Goal: Use online tool/utility: Utilize a website feature to perform a specific function

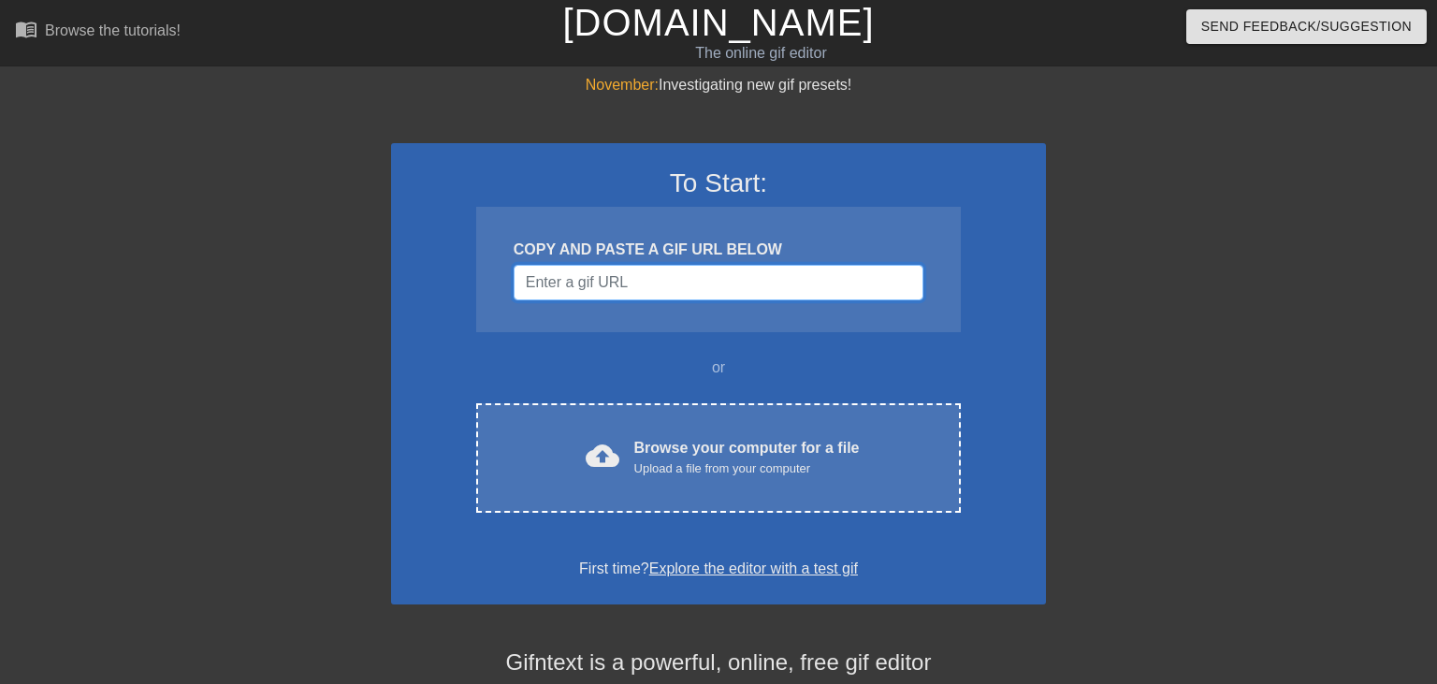
click at [699, 282] on input "Username" at bounding box center [719, 283] width 410 height 36
paste input "[URL][DOMAIN_NAME]"
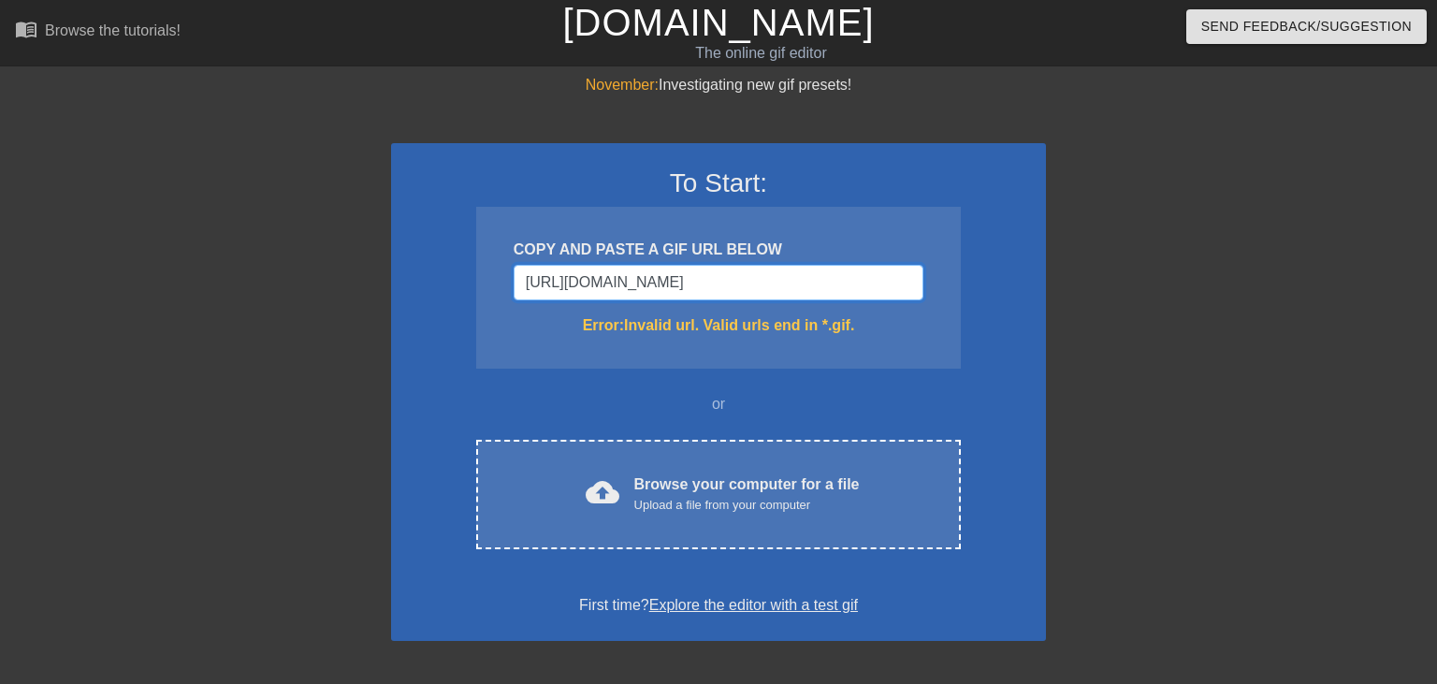
scroll to position [0, 271]
drag, startPoint x: 912, startPoint y: 281, endPoint x: 392, endPoint y: 326, distance: 522.3
click at [392, 326] on div "To Start: COPY AND PASTE A GIF URL BELOW [URL][DOMAIN_NAME] Error: Invalid url.…" at bounding box center [718, 392] width 655 height 498
type input "h"
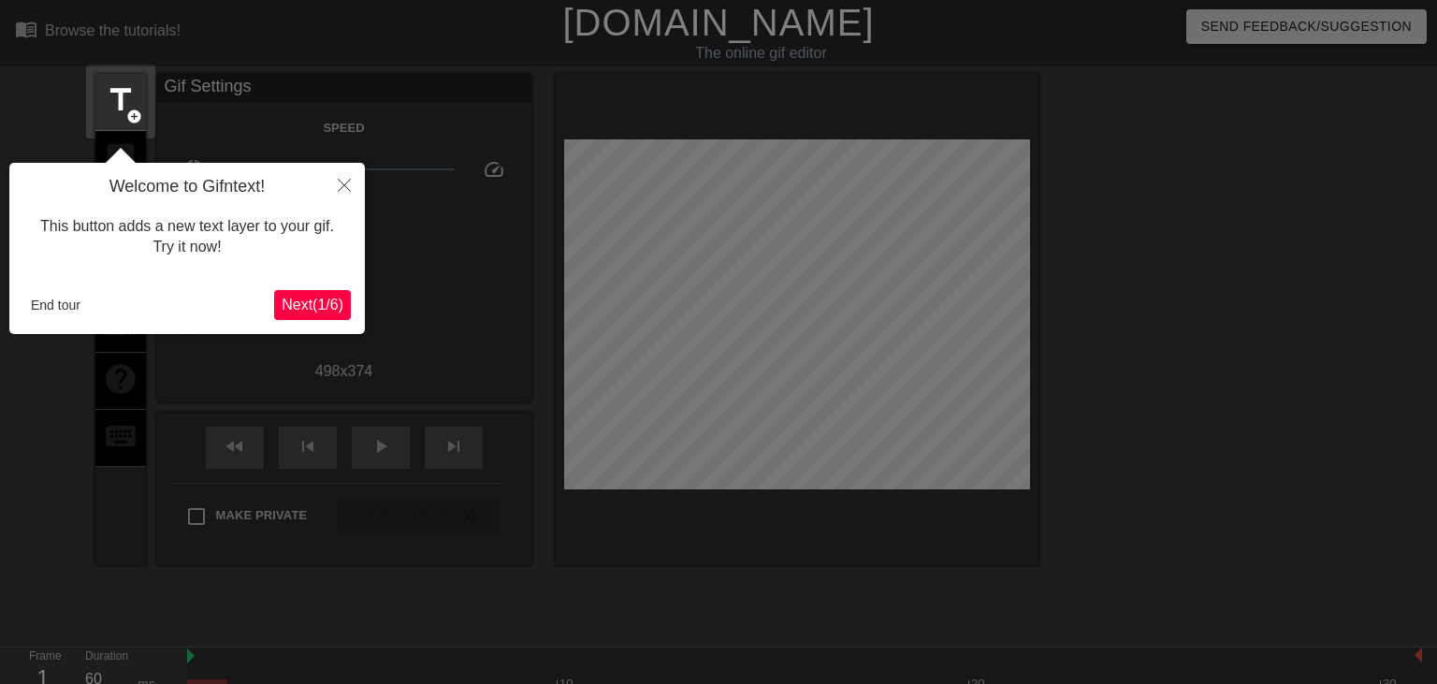
scroll to position [45, 0]
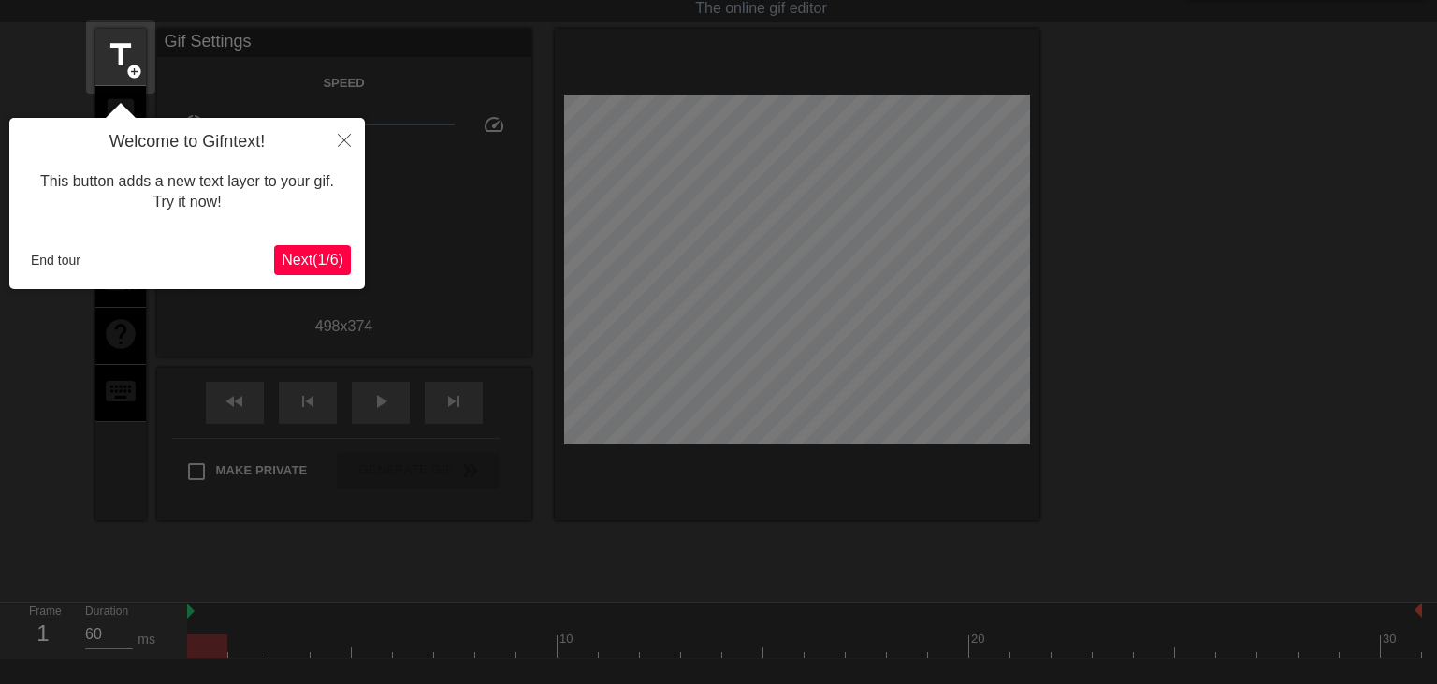
click at [318, 260] on span "Next ( 1 / 6 )" at bounding box center [313, 260] width 62 height 16
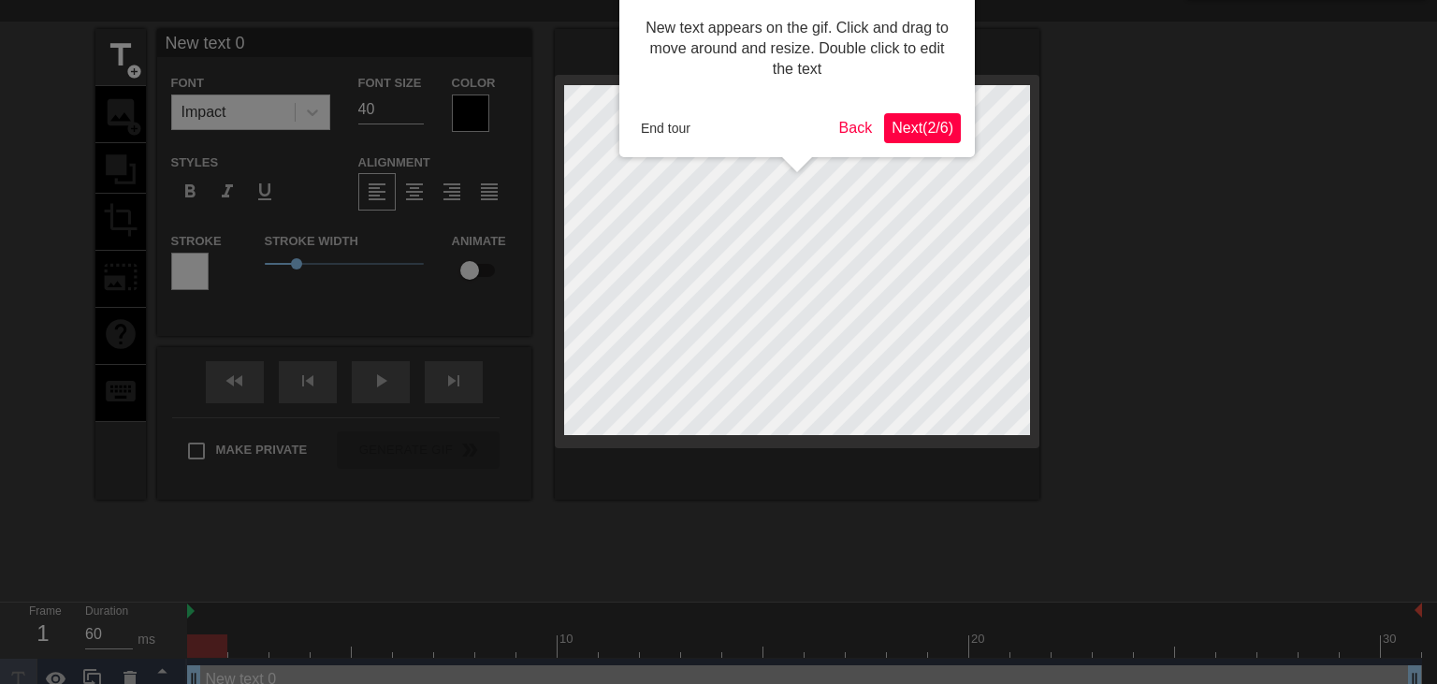
scroll to position [0, 0]
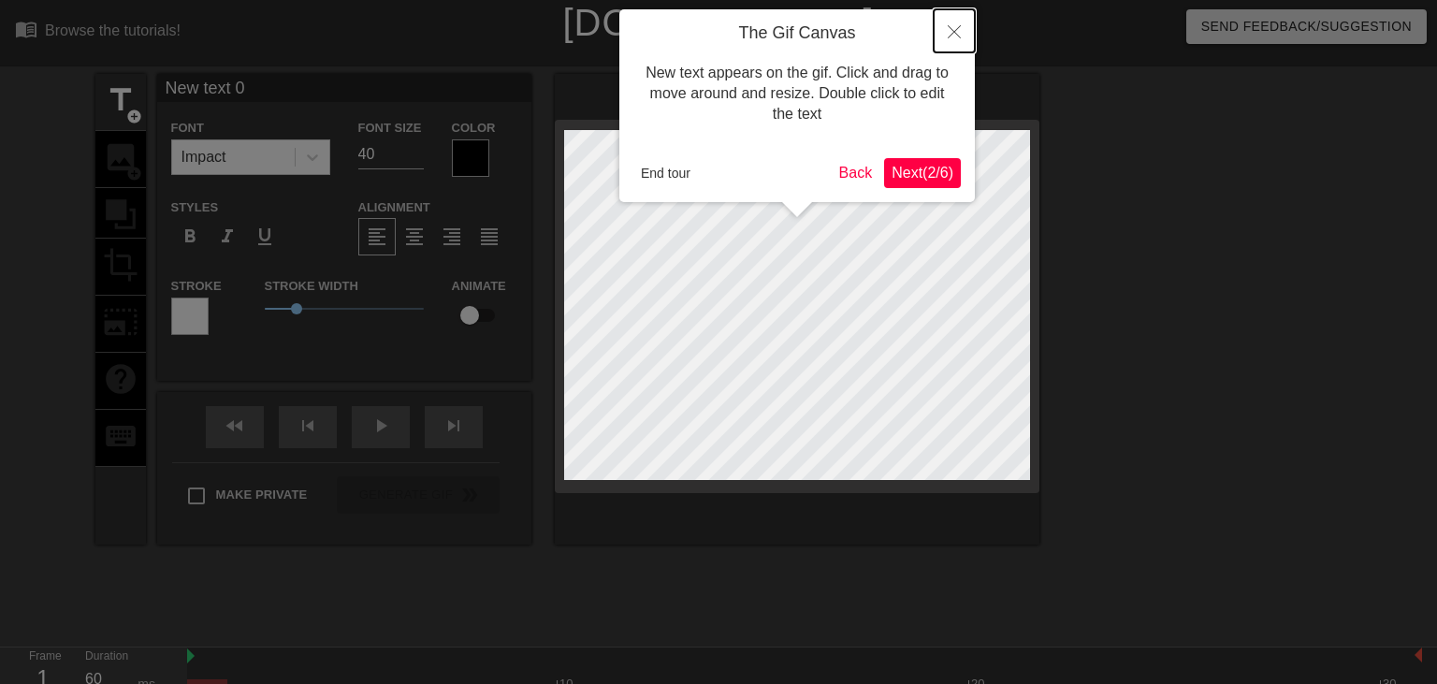
click at [962, 28] on button "Close" at bounding box center [954, 30] width 41 height 43
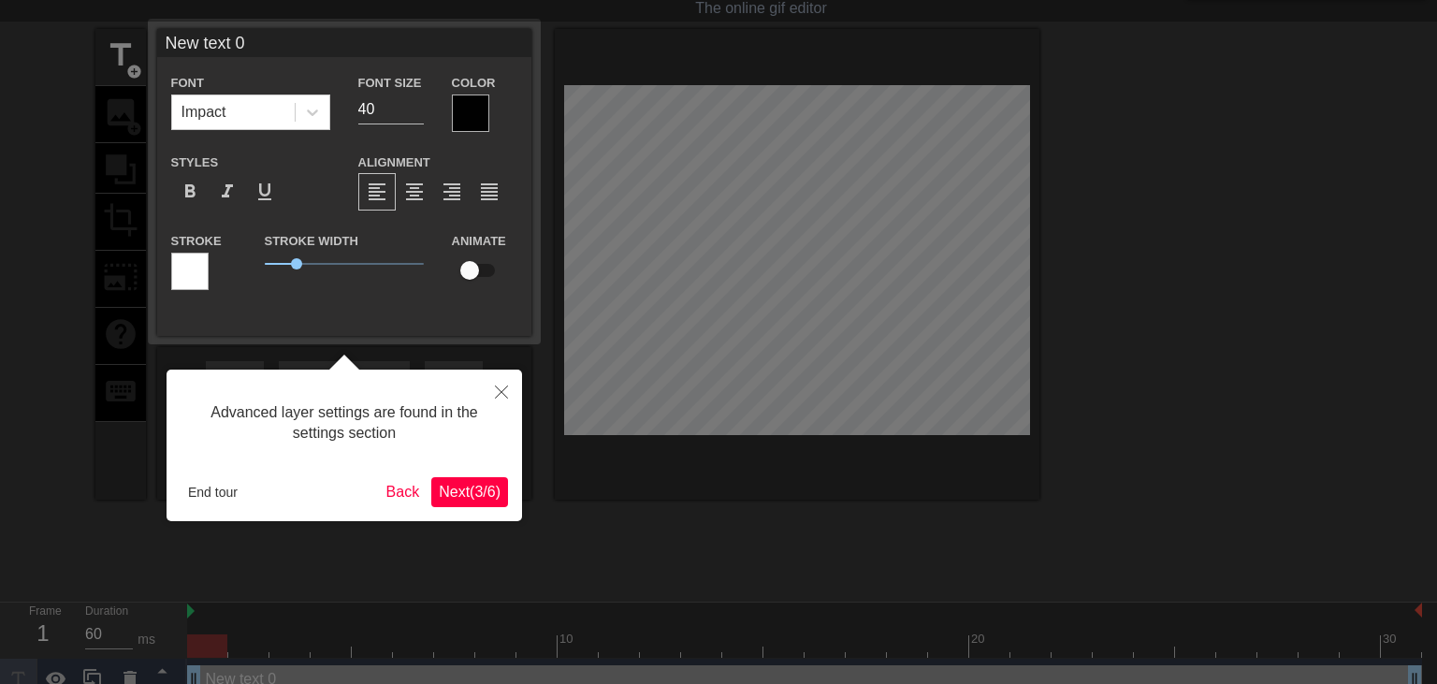
click at [445, 492] on span "Next ( 3 / 6 )" at bounding box center [470, 492] width 62 height 16
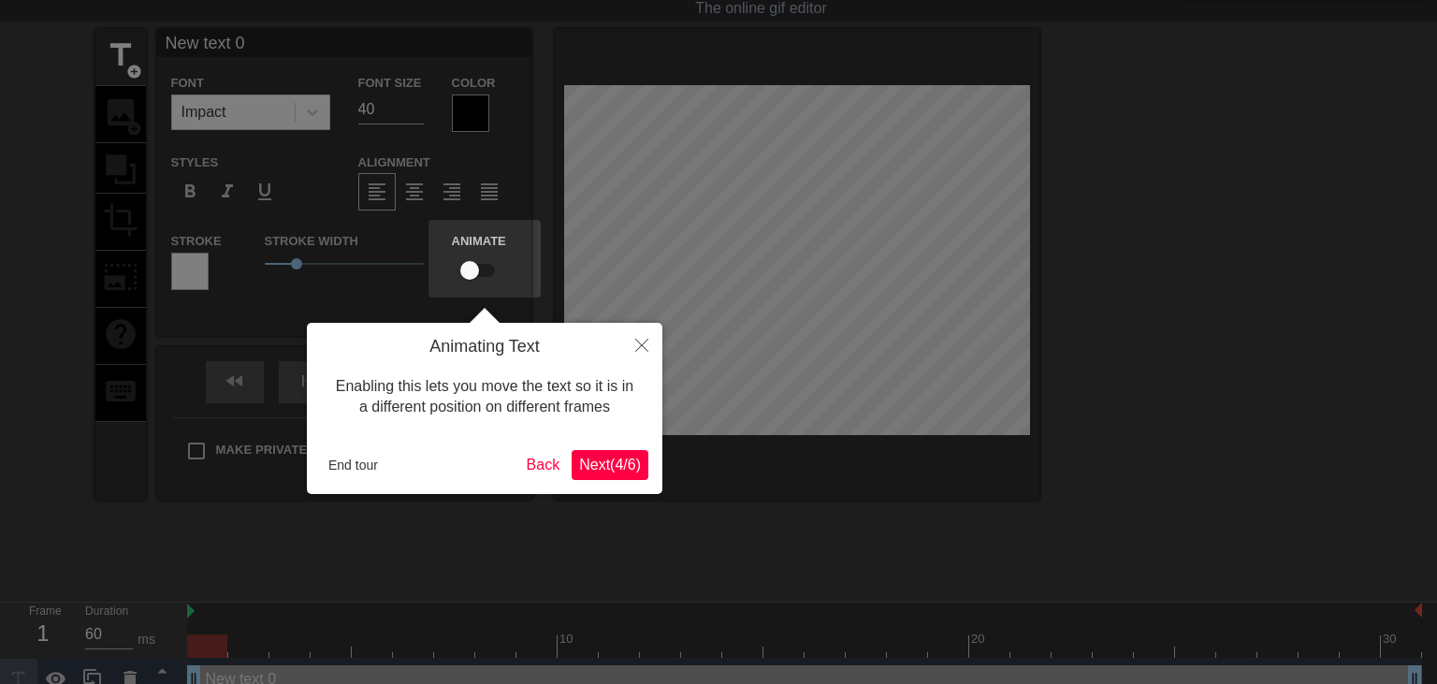
scroll to position [0, 0]
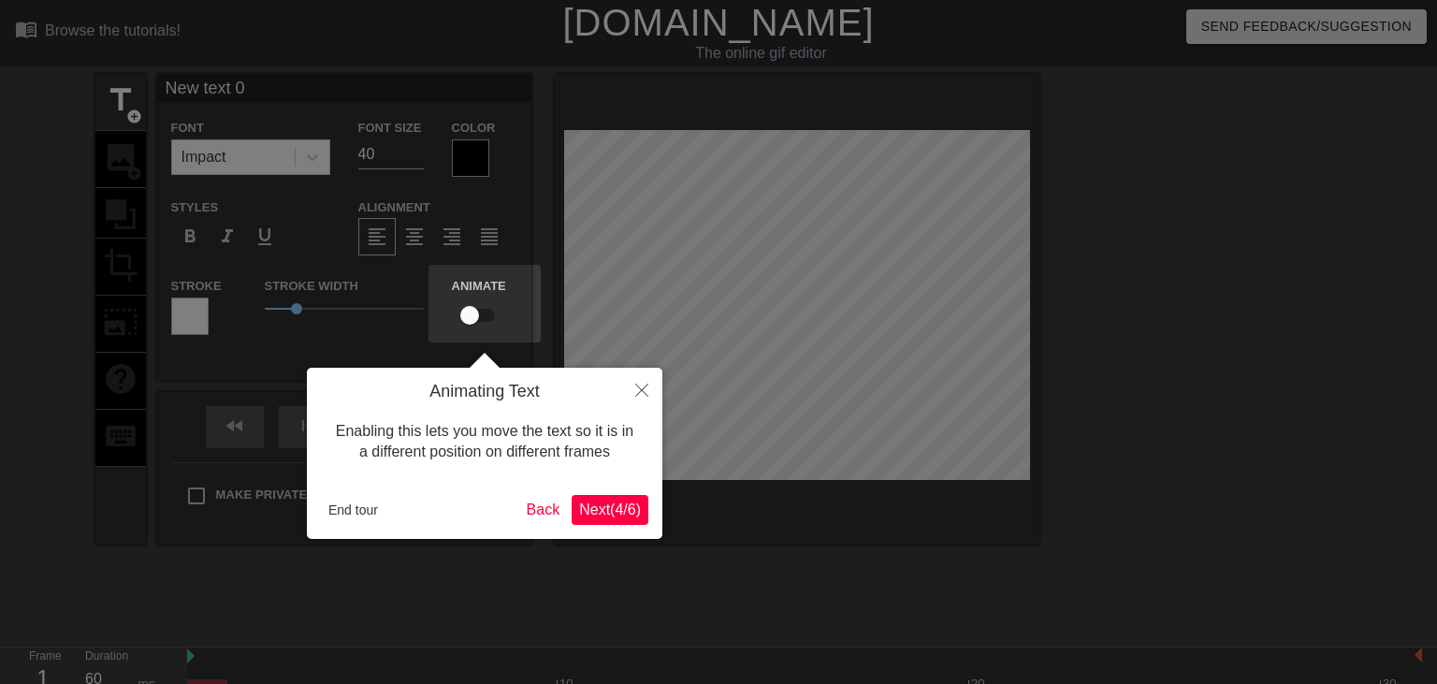
click at [606, 516] on span "Next ( 4 / 6 )" at bounding box center [610, 510] width 62 height 16
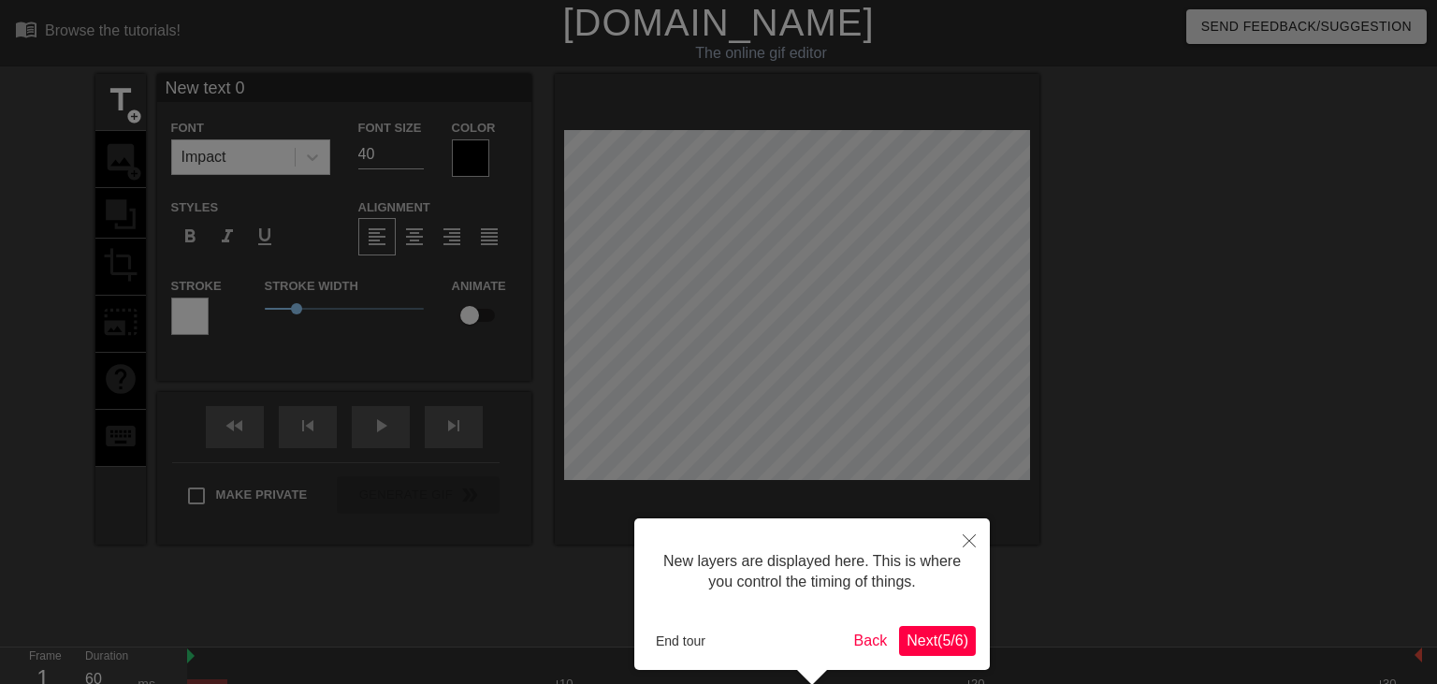
scroll to position [79, 0]
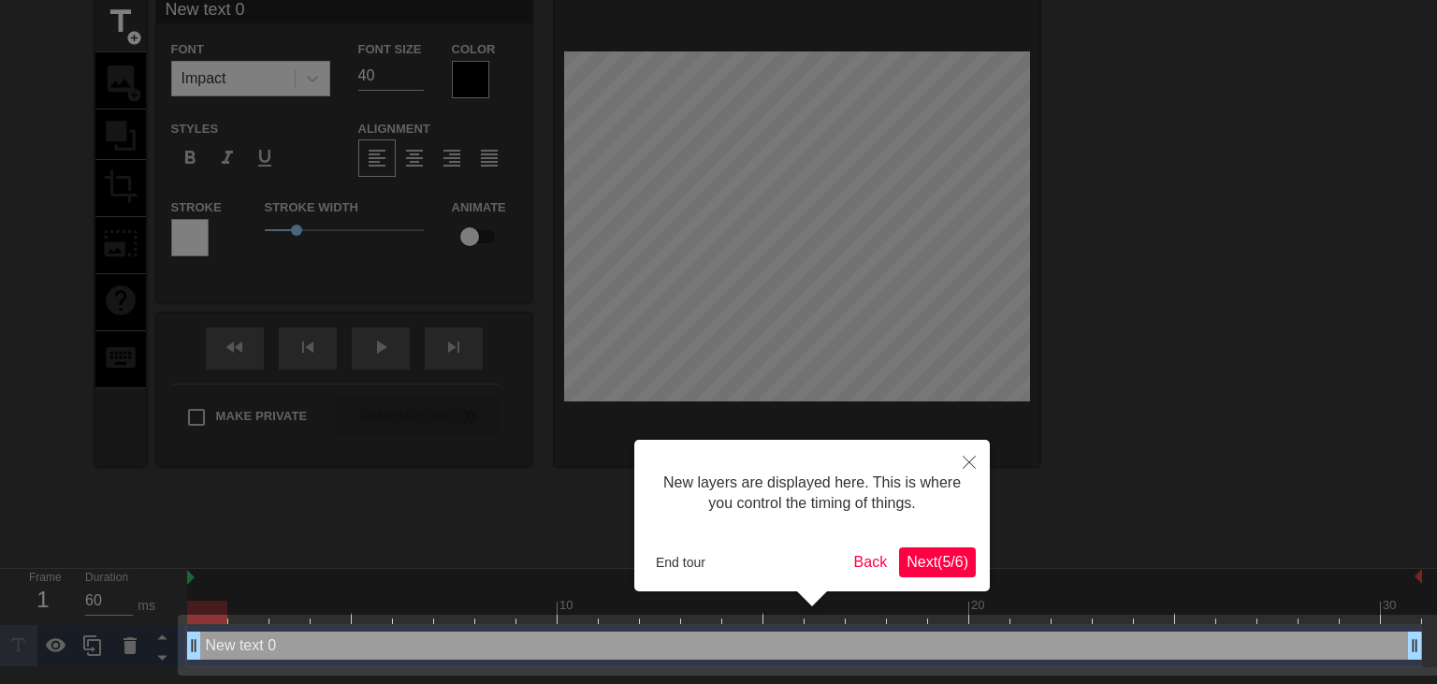
click at [931, 560] on span "Next ( 5 / 6 )" at bounding box center [938, 562] width 62 height 16
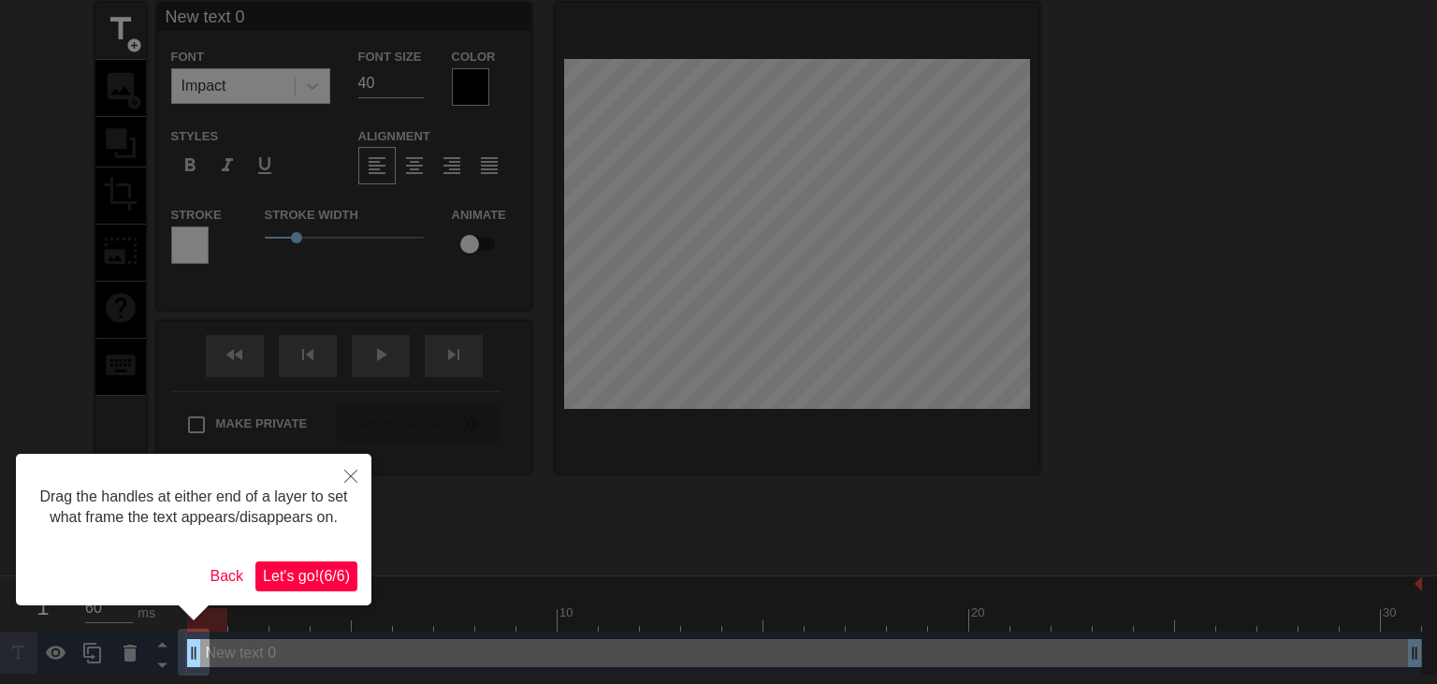
scroll to position [0, 0]
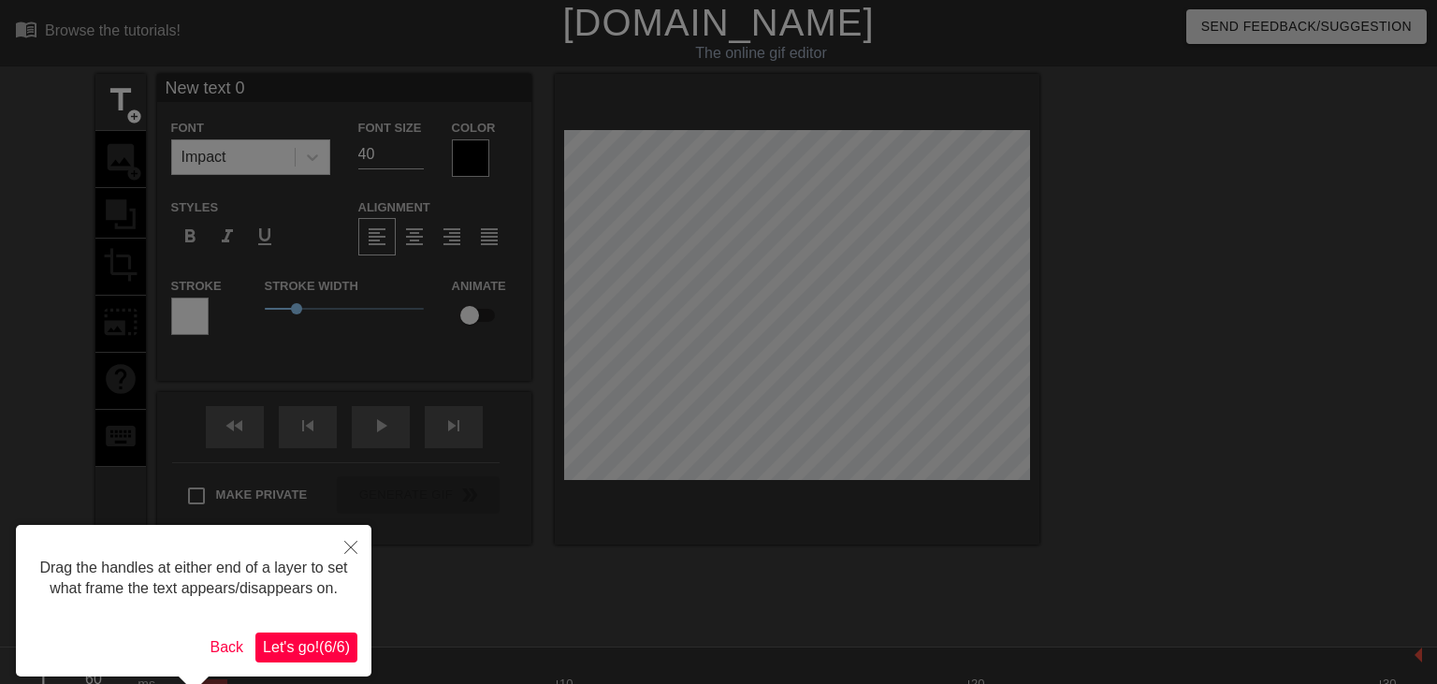
click at [298, 646] on span "Let's go! ( 6 / 6 )" at bounding box center [306, 647] width 87 height 16
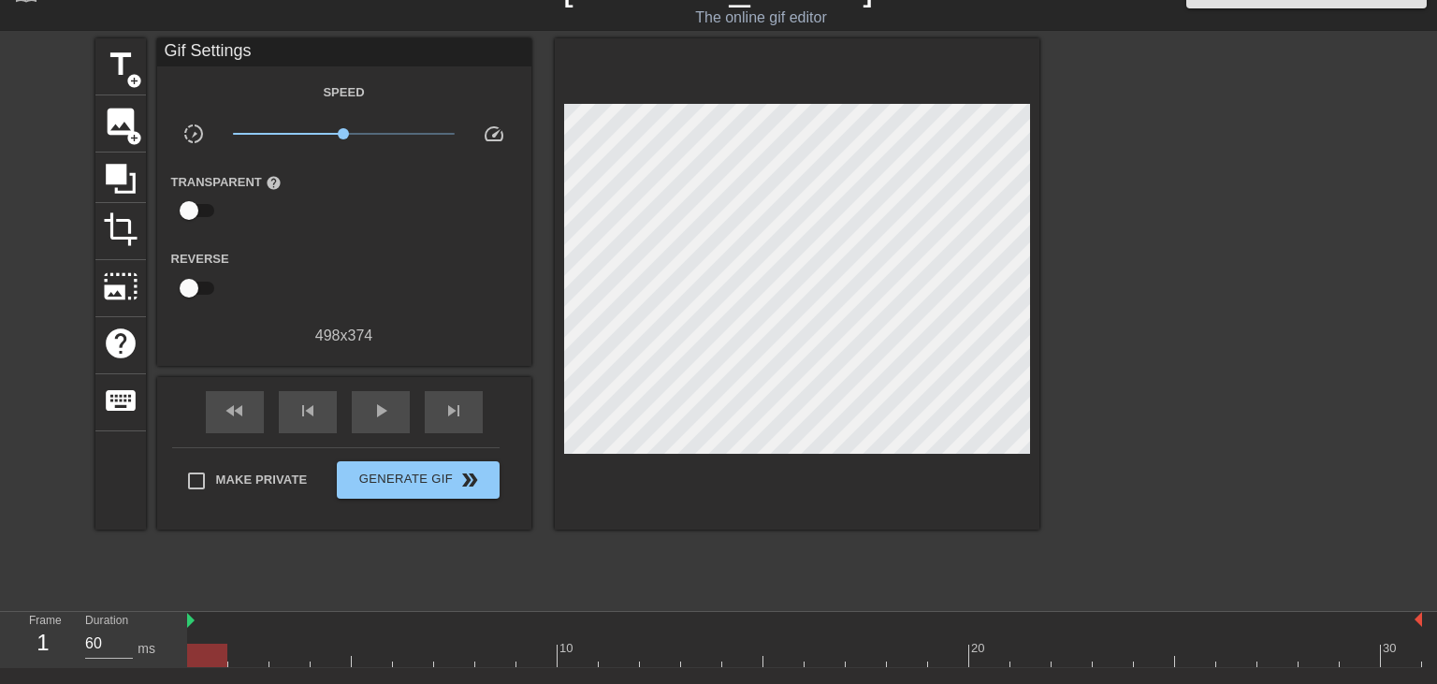
scroll to position [34, 0]
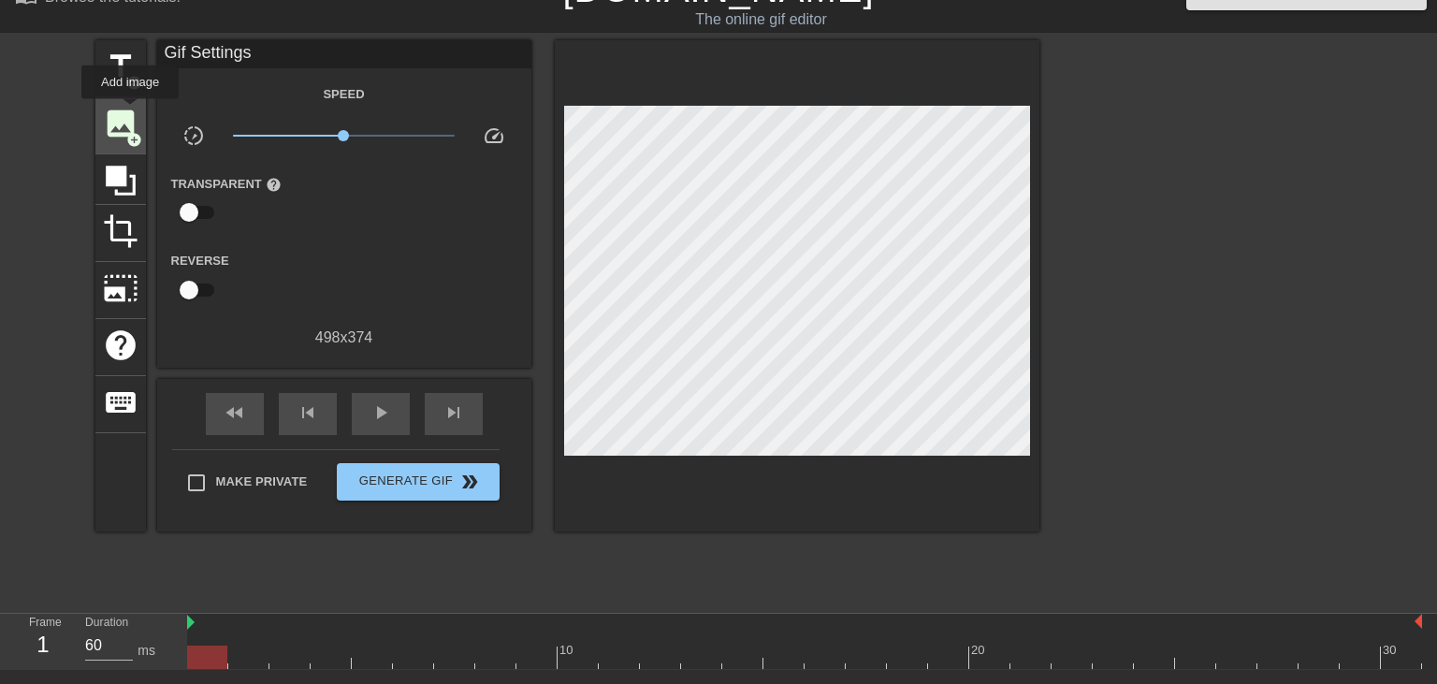
click at [130, 112] on span "image" at bounding box center [121, 124] width 36 height 36
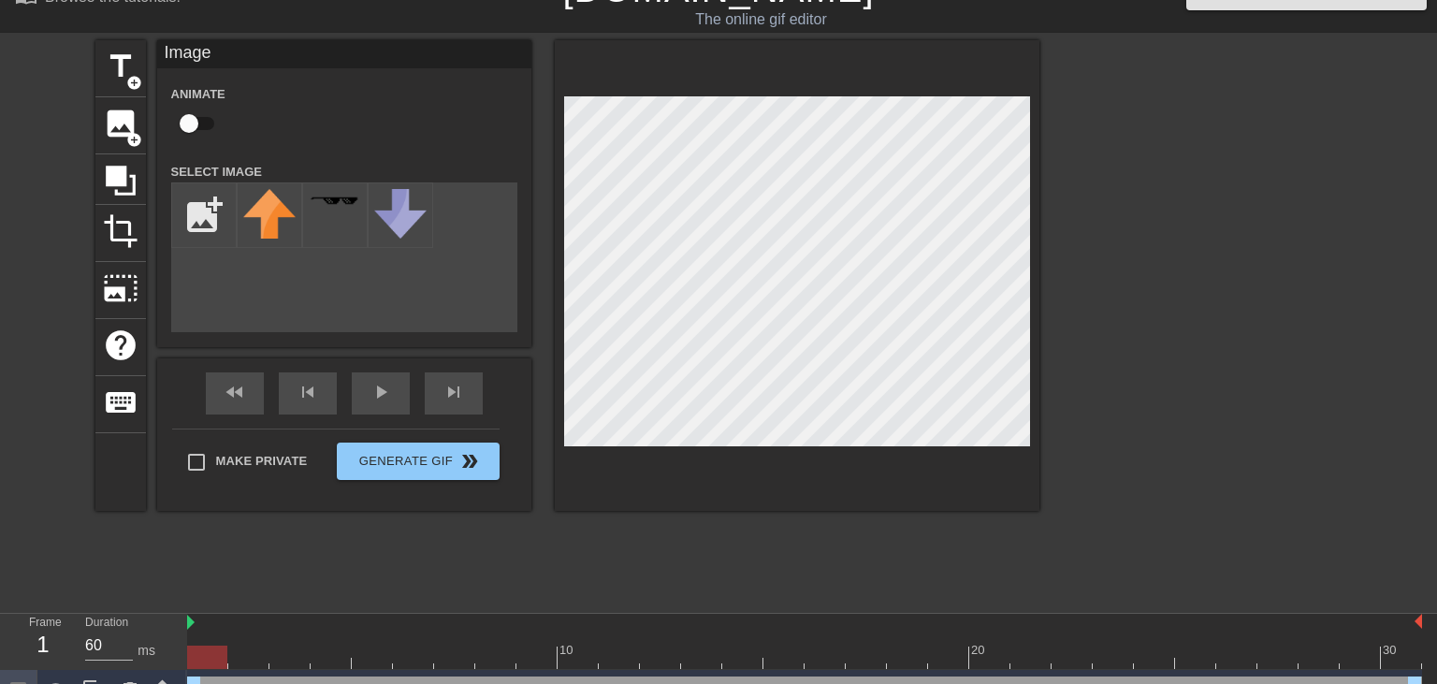
scroll to position [35, 0]
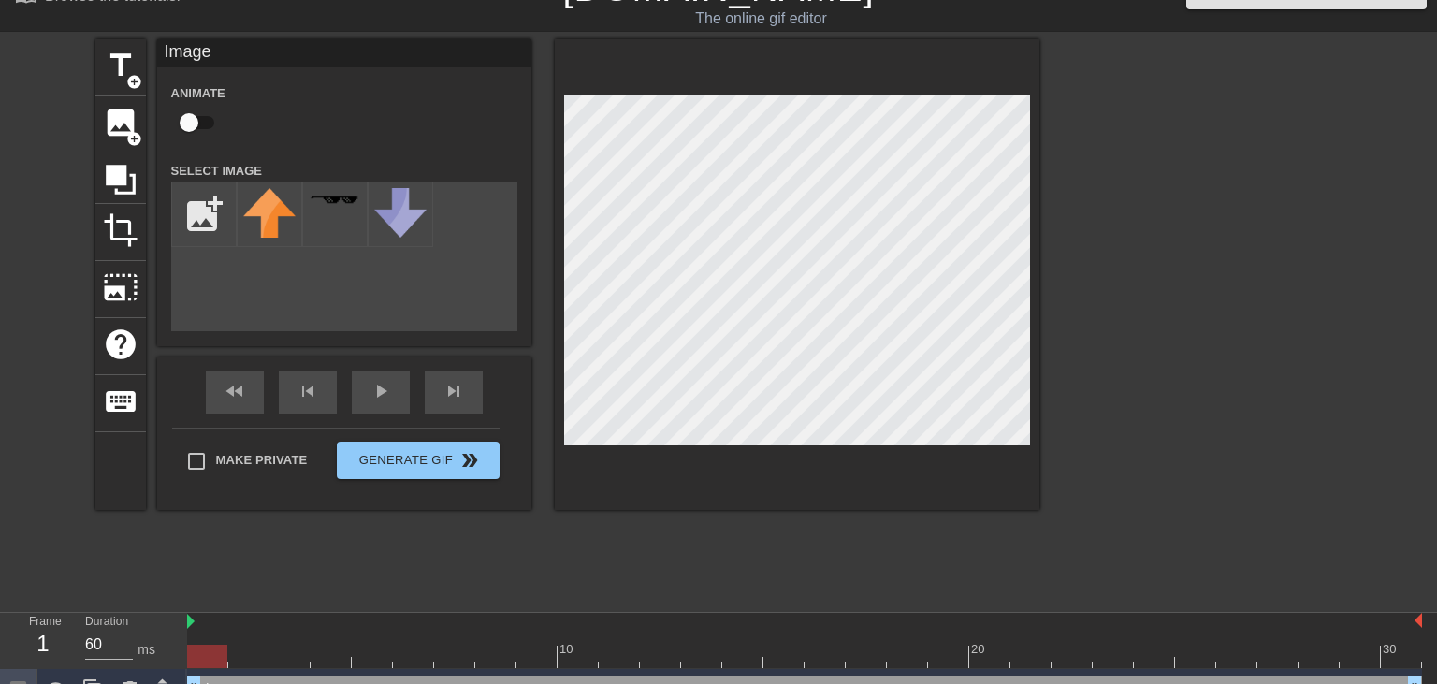
click at [204, 180] on div "Animate Select Image add_photo_alternate" at bounding box center [344, 206] width 346 height 250
click at [204, 191] on input "file" at bounding box center [204, 214] width 64 height 64
type input "C:\fakepath\samcon.png"
click at [181, 115] on input "checkbox" at bounding box center [189, 123] width 107 height 36
checkbox input "true"
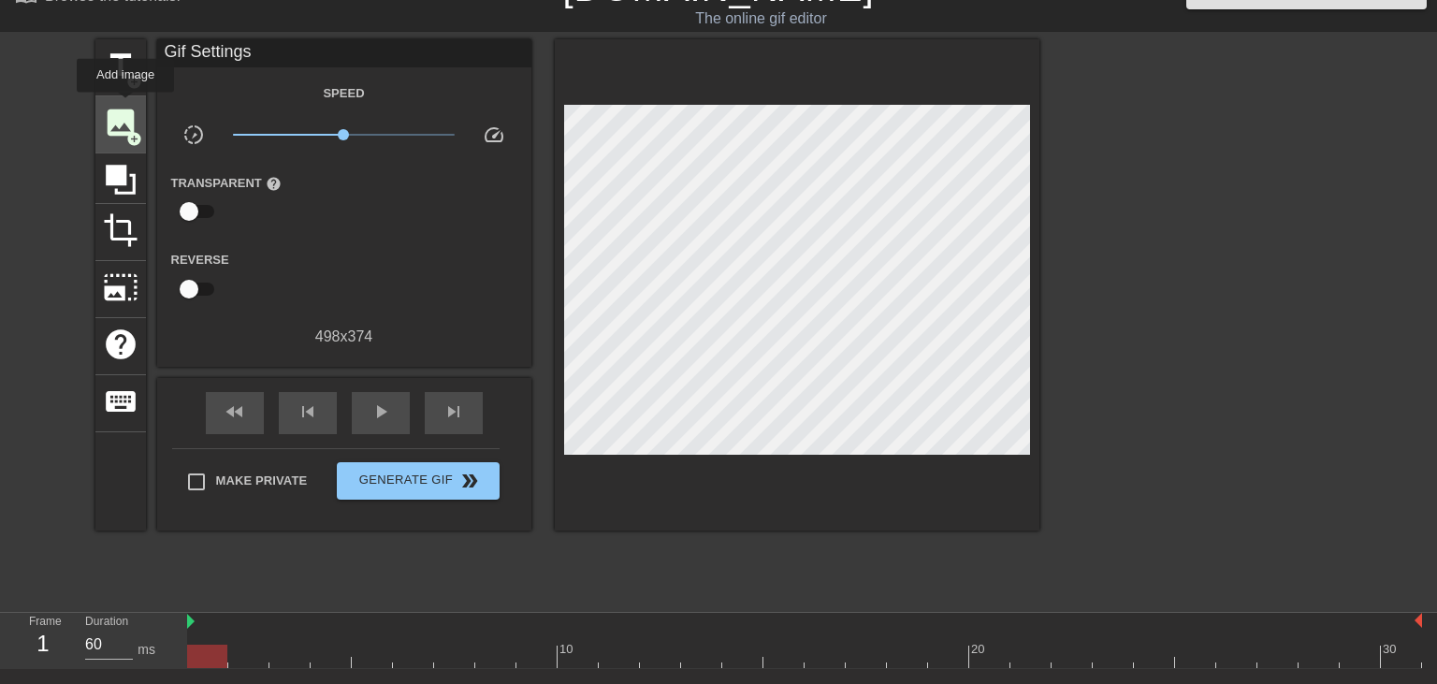
scroll to position [34, 0]
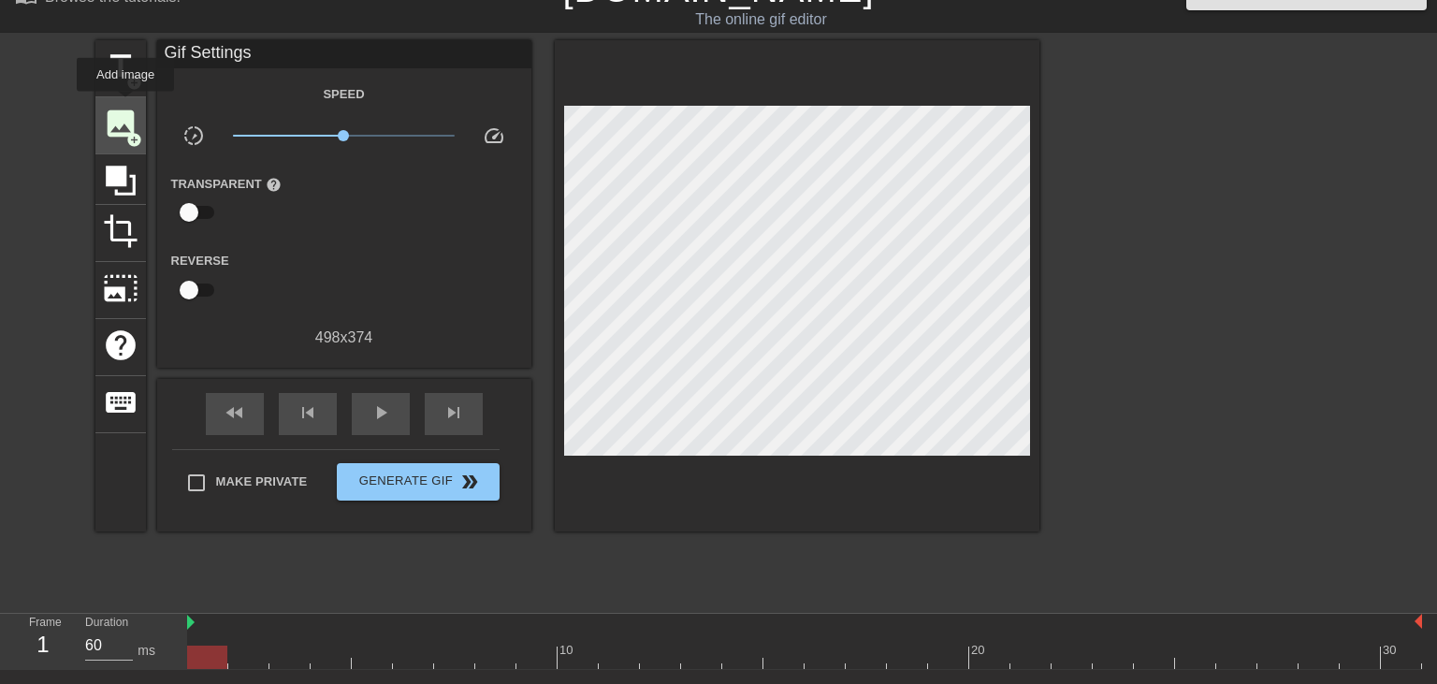
click at [125, 106] on span "image" at bounding box center [121, 124] width 36 height 36
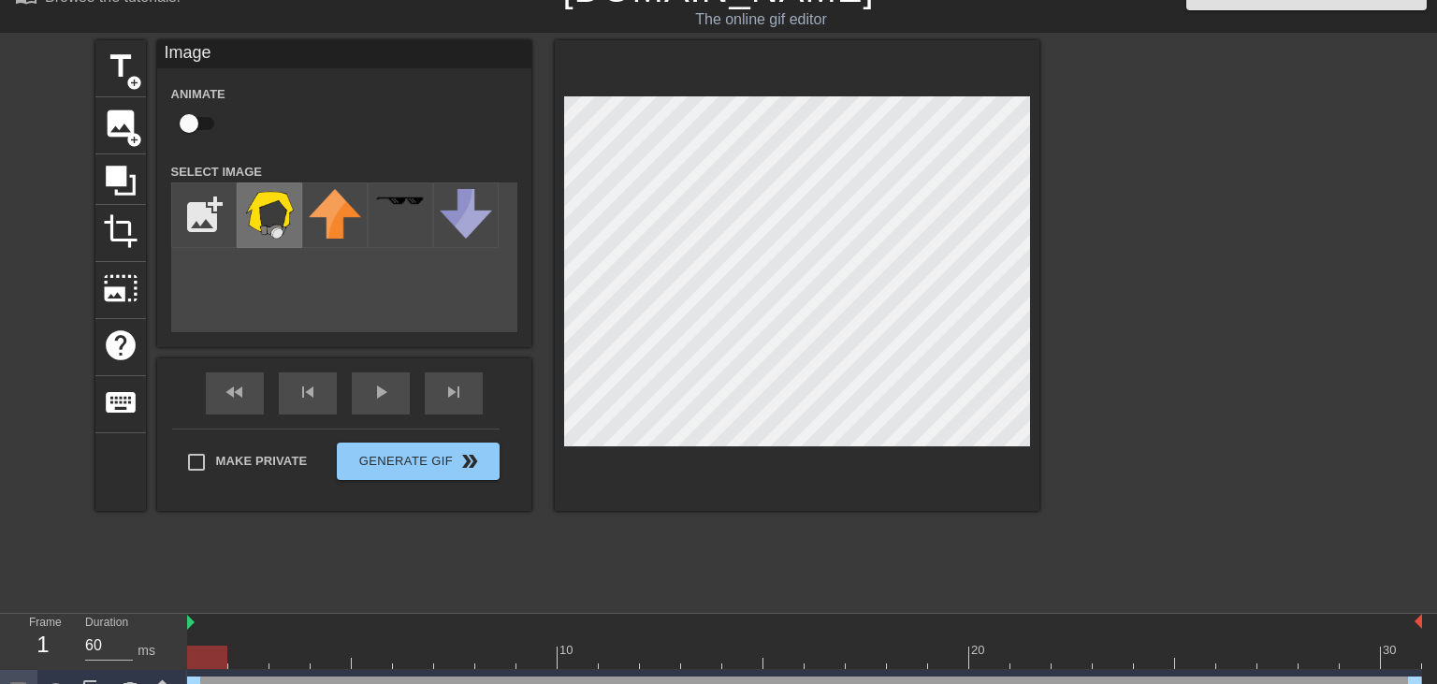
click at [248, 207] on img at bounding box center [269, 215] width 52 height 52
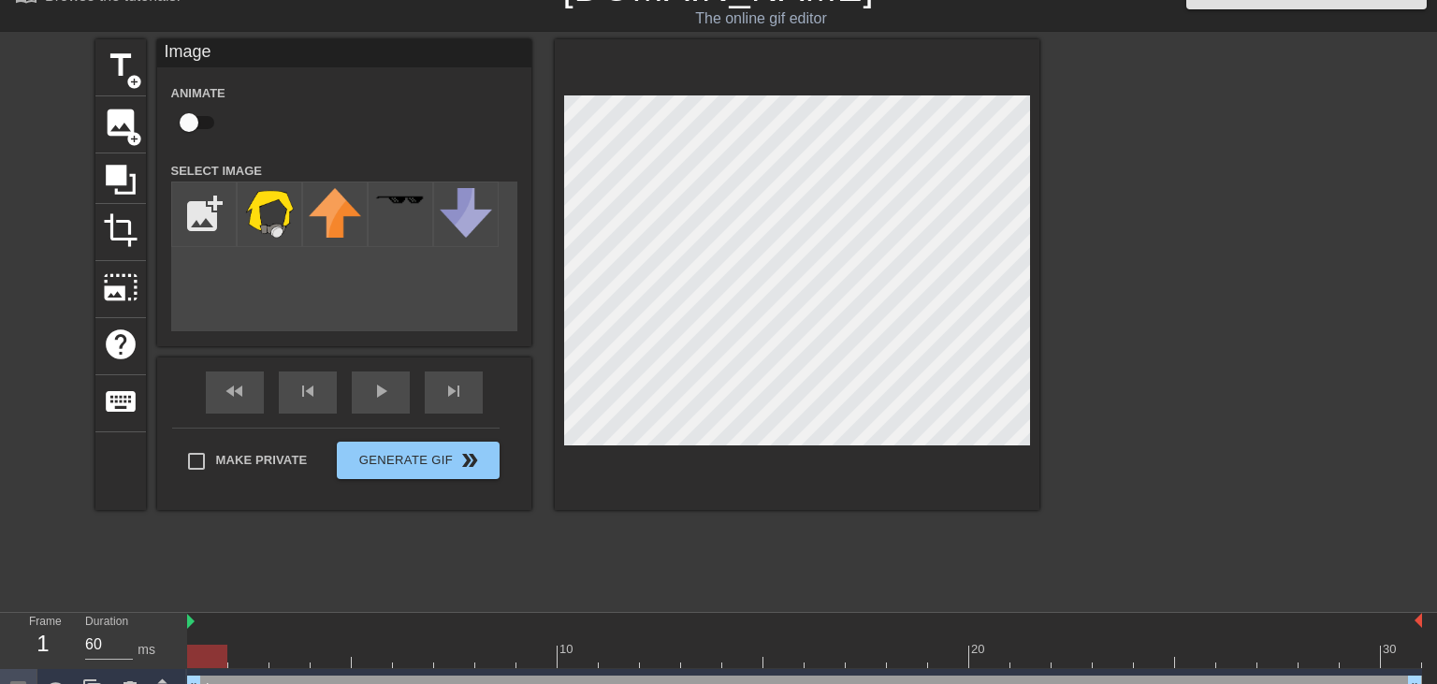
click at [184, 118] on input "checkbox" at bounding box center [189, 123] width 107 height 36
checkbox input "true"
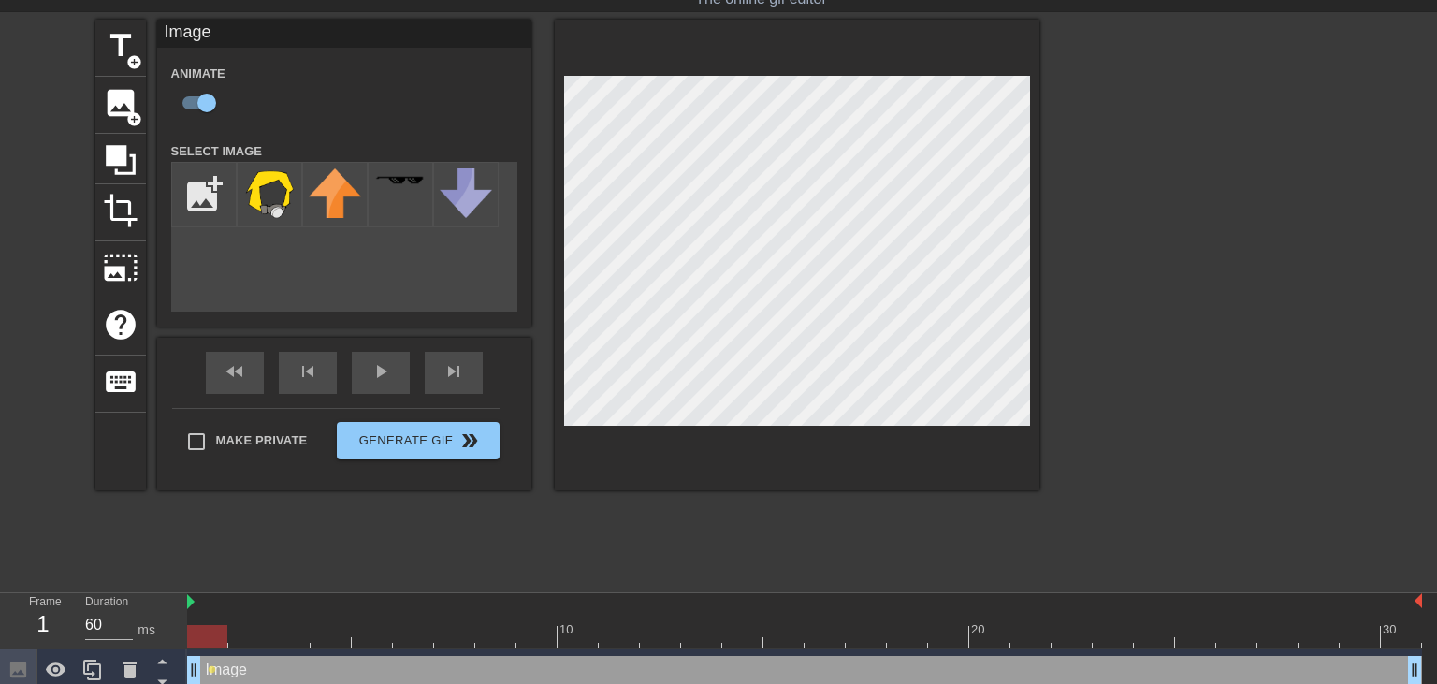
scroll to position [66, 0]
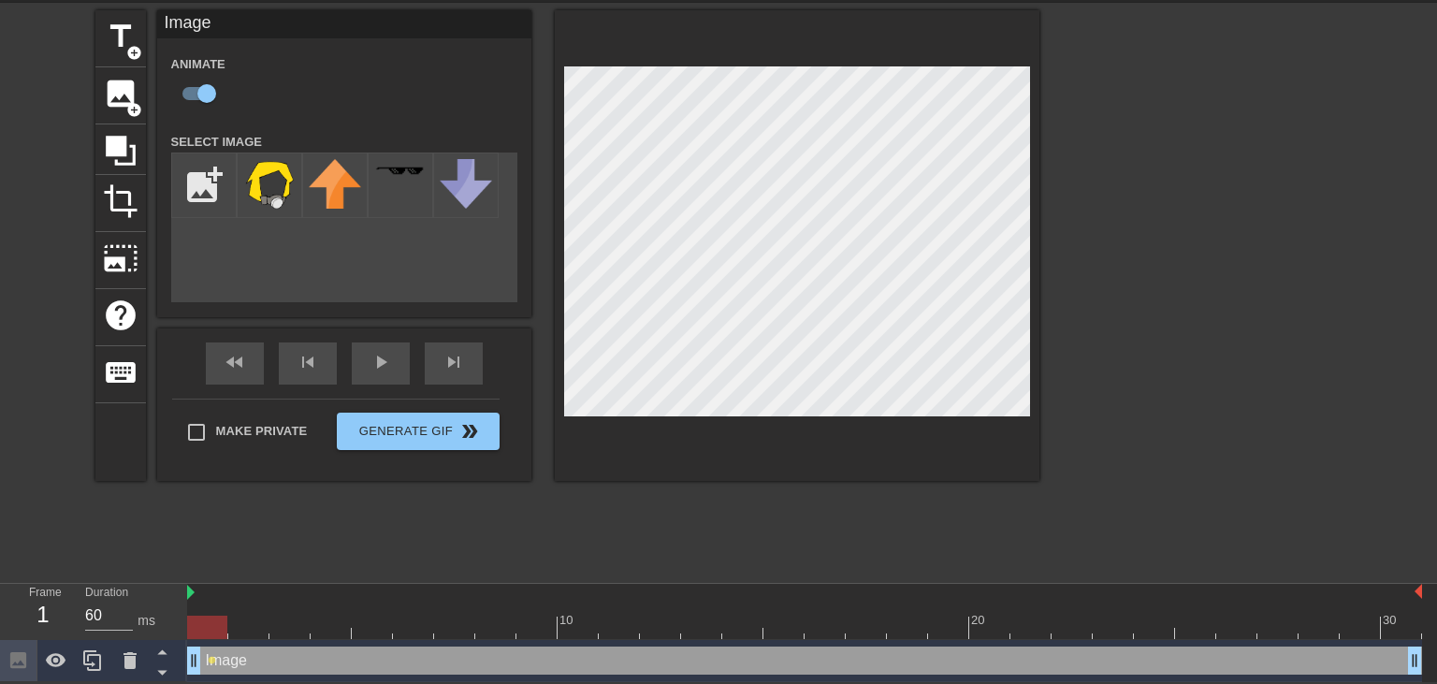
click at [189, 592] on div at bounding box center [804, 593] width 1235 height 19
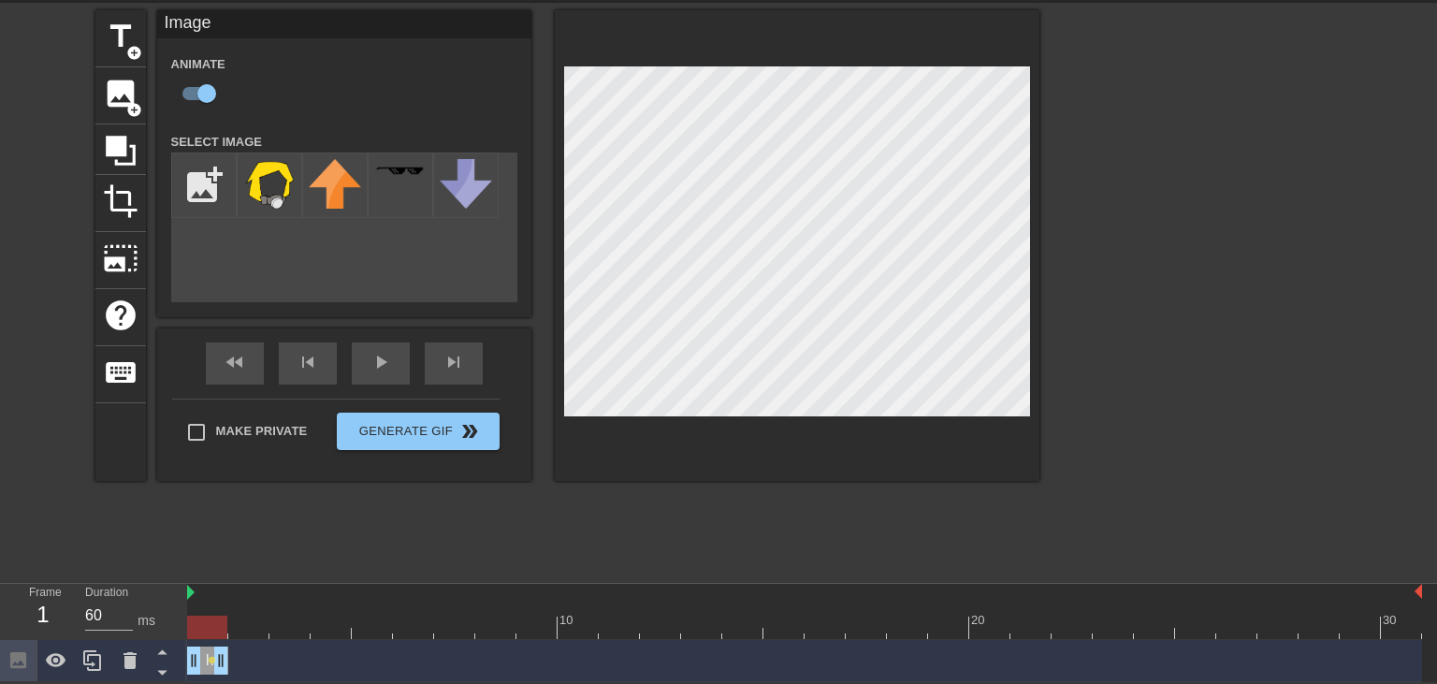
drag, startPoint x: 1415, startPoint y: 655, endPoint x: 197, endPoint y: 645, distance: 1218.5
click at [197, 647] on div "Image drag_handle drag_handle" at bounding box center [207, 661] width 41 height 28
click at [365, 363] on div "play_arrow" at bounding box center [381, 364] width 58 height 42
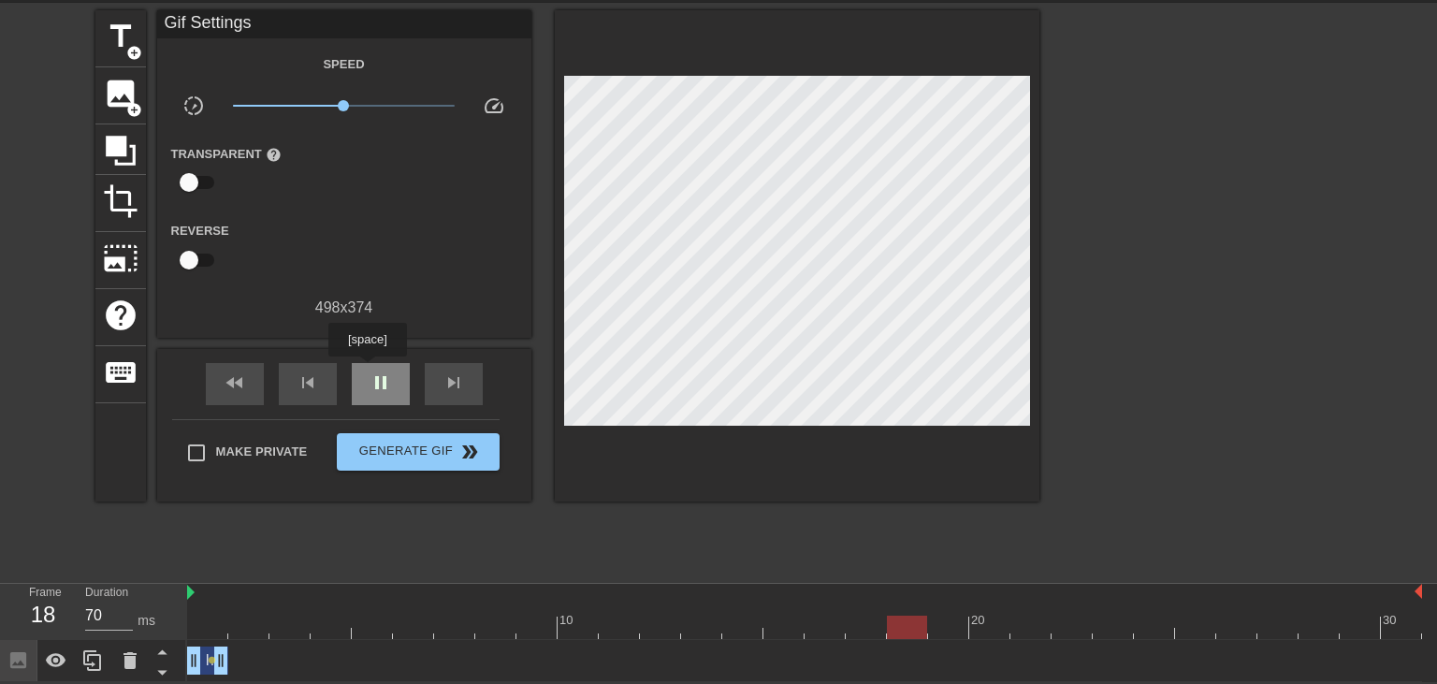
click at [367, 370] on div "pause" at bounding box center [381, 384] width 58 height 42
drag, startPoint x: 955, startPoint y: 622, endPoint x: 240, endPoint y: 649, distance: 716.4
click at [240, 649] on div "10 20 30 Image drag_handle drag_handle lens" at bounding box center [812, 633] width 1250 height 98
drag, startPoint x: 237, startPoint y: 625, endPoint x: 212, endPoint y: 625, distance: 24.3
click at [212, 625] on div at bounding box center [207, 627] width 40 height 23
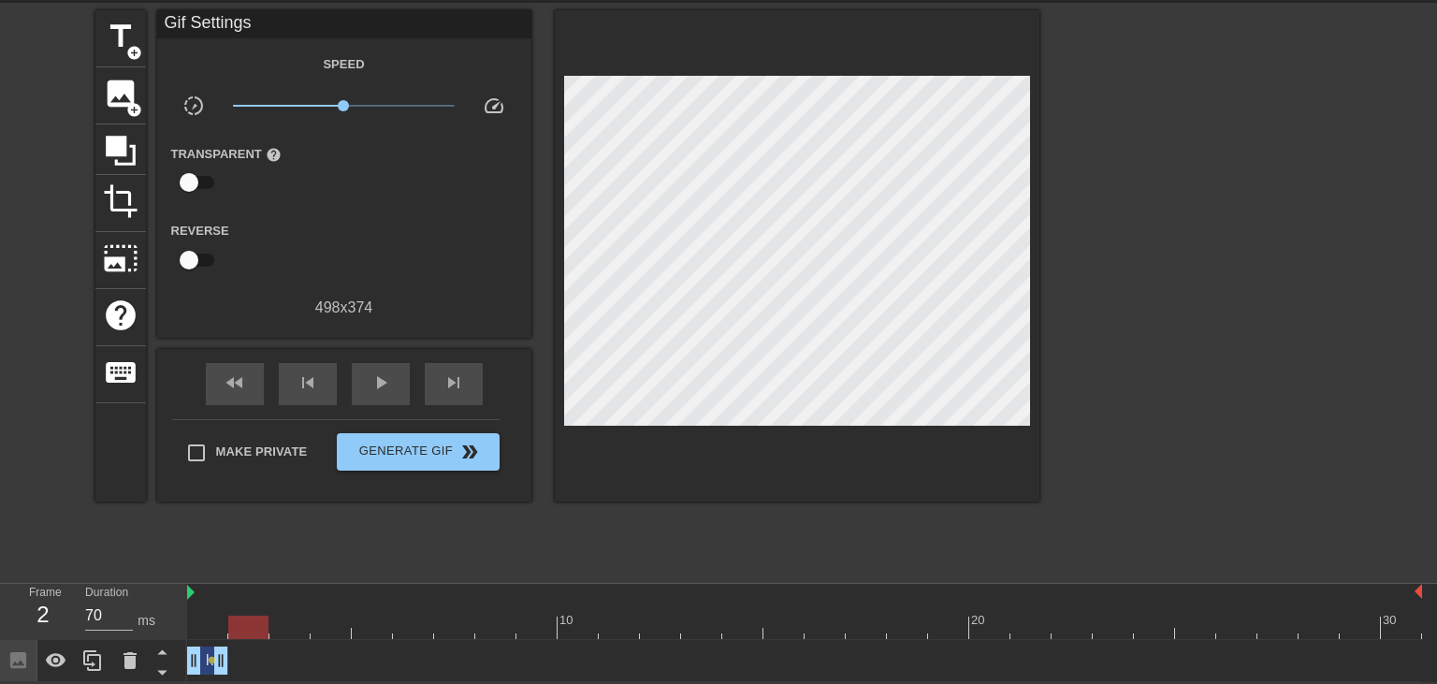
drag, startPoint x: 199, startPoint y: 623, endPoint x: 244, endPoint y: 622, distance: 44.9
click at [244, 622] on div at bounding box center [248, 627] width 40 height 23
drag, startPoint x: 222, startPoint y: 664, endPoint x: 255, endPoint y: 667, distance: 33.8
click at [255, 667] on div "Image drag_handle drag_handle" at bounding box center [228, 661] width 82 height 28
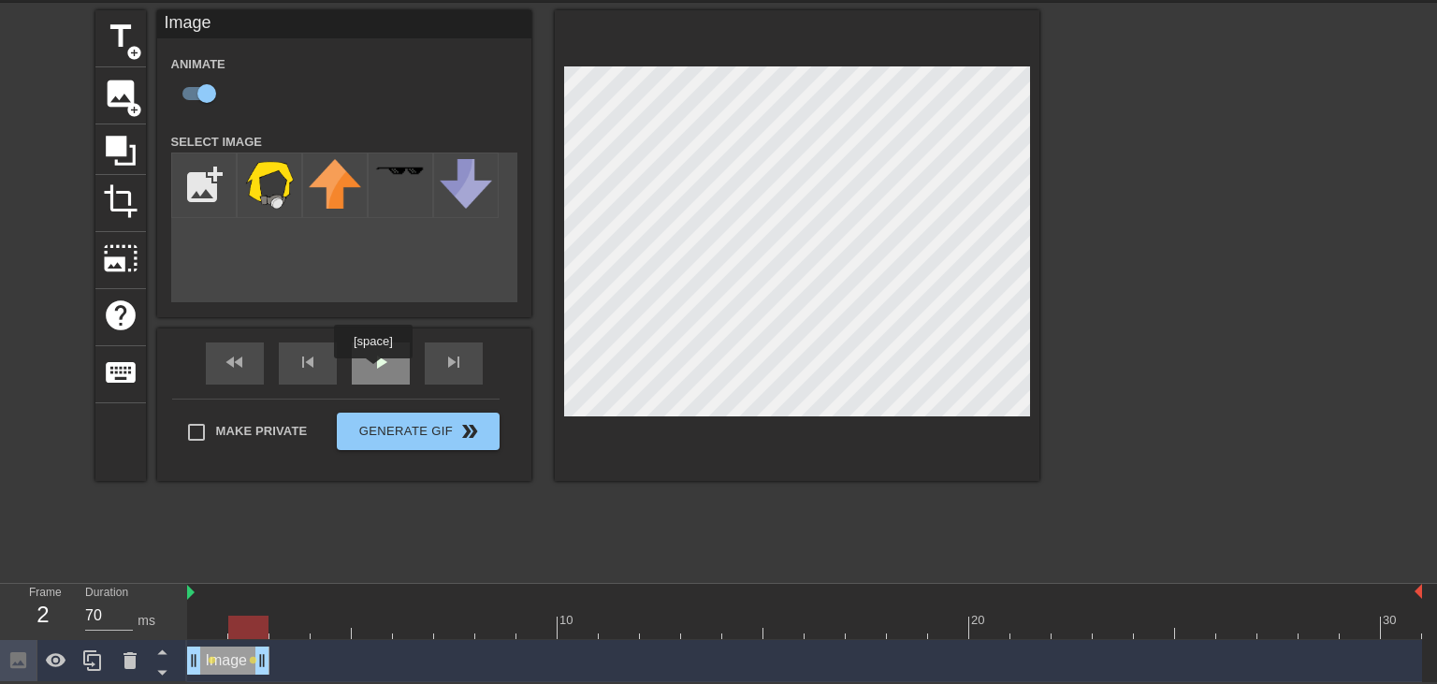
click at [372, 372] on div "play_arrow" at bounding box center [381, 364] width 58 height 42
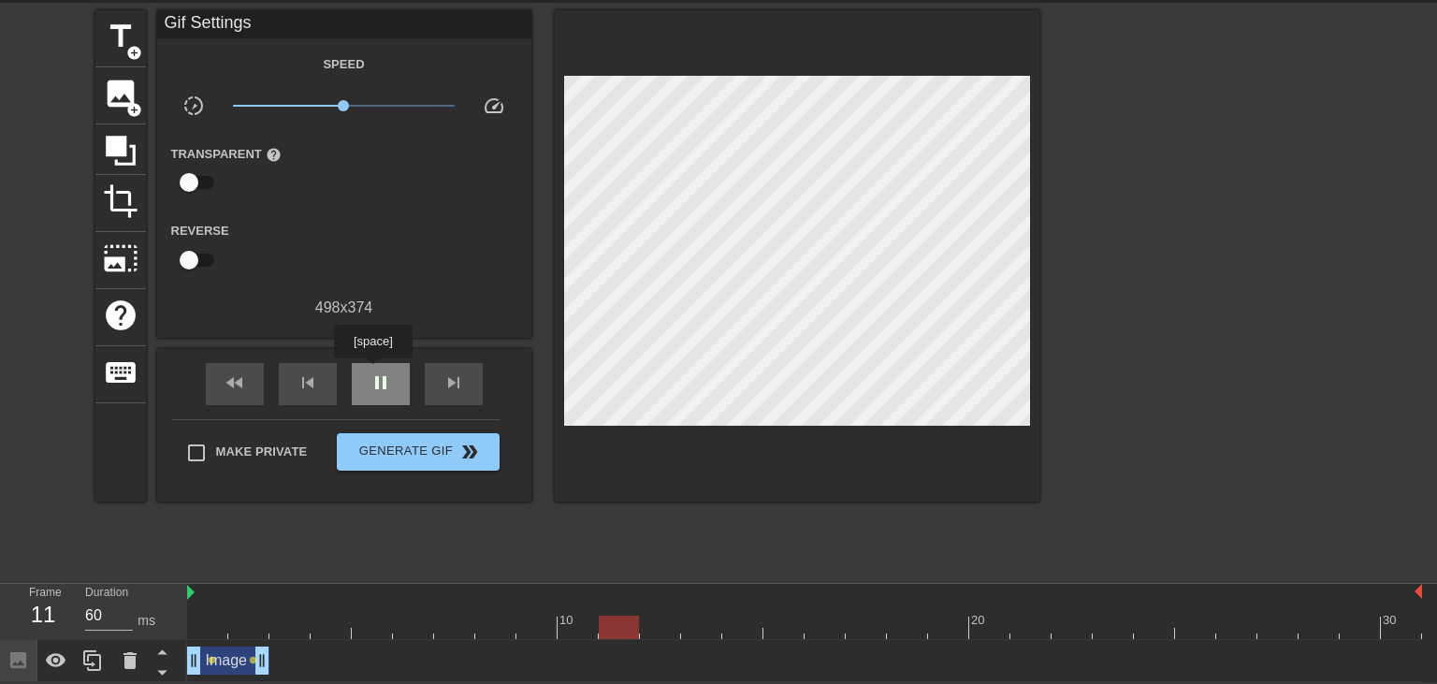
click at [372, 372] on span "pause" at bounding box center [381, 383] width 22 height 22
drag, startPoint x: 664, startPoint y: 625, endPoint x: 95, endPoint y: 631, distance: 568.1
click at [95, 631] on div "Frame 1 Duration 60 ms 10 20 30 Image drag_handle drag_handle lens lens" at bounding box center [718, 633] width 1437 height 98
click at [352, 384] on div "play_arrow" at bounding box center [381, 384] width 58 height 42
click at [352, 384] on div "pause" at bounding box center [381, 384] width 58 height 42
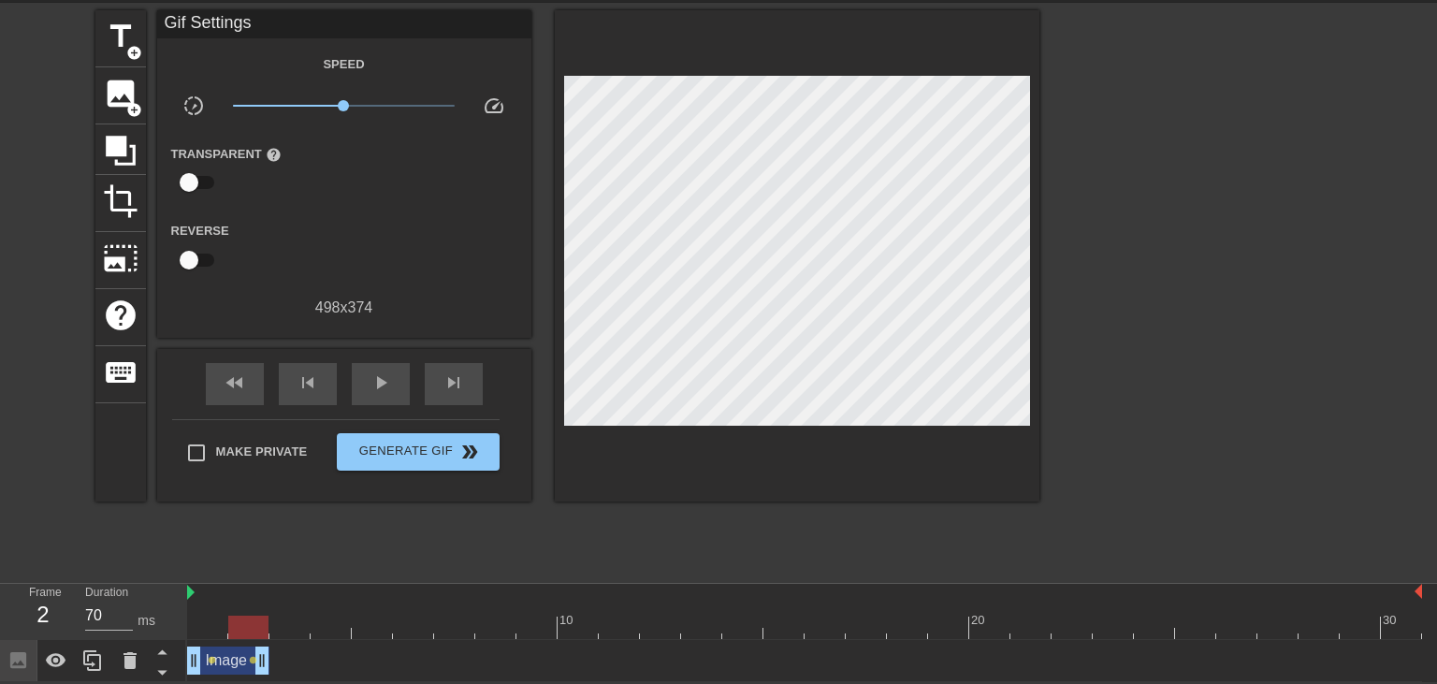
drag, startPoint x: 531, startPoint y: 631, endPoint x: 234, endPoint y: 664, distance: 298.6
click at [234, 664] on div "10 20 30 Image drag_handle drag_handle lens lens" at bounding box center [812, 633] width 1250 height 98
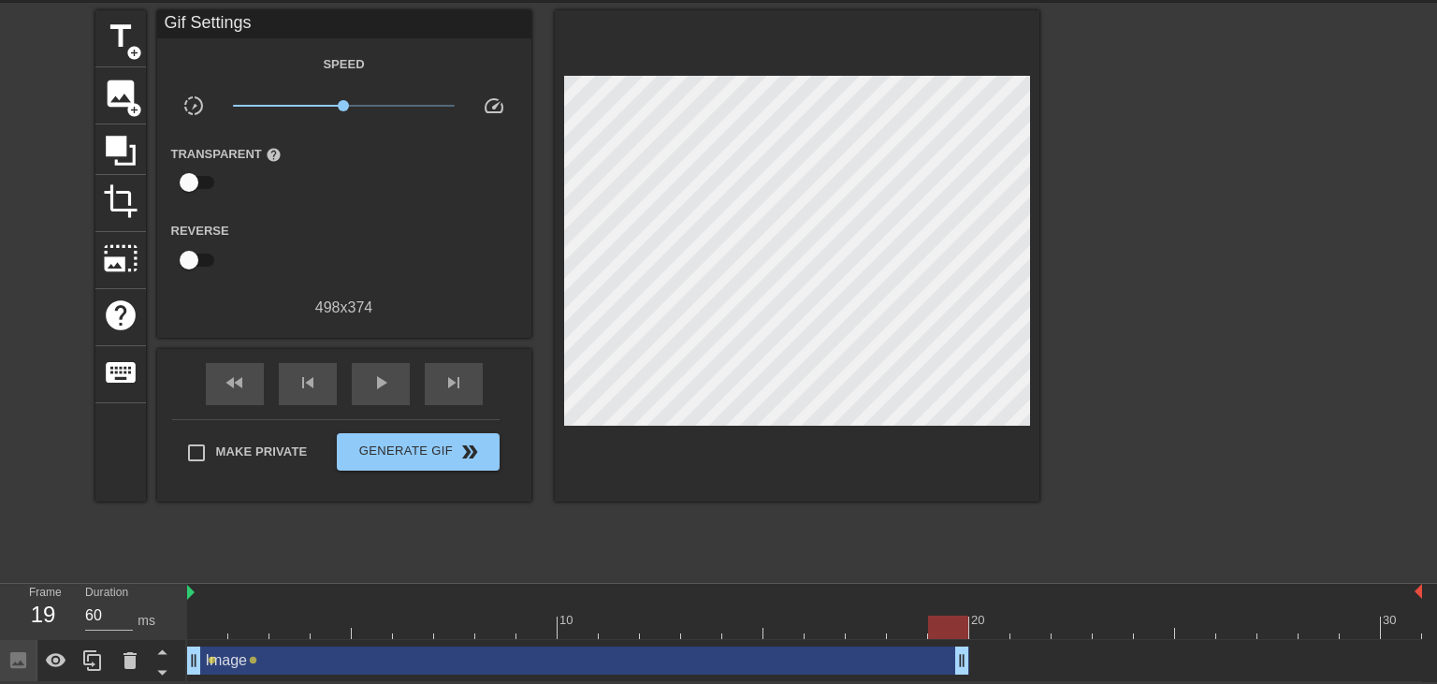
drag, startPoint x: 264, startPoint y: 659, endPoint x: 978, endPoint y: 655, distance: 714.1
click at [978, 655] on div "Image drag_handle drag_handle lens lens" at bounding box center [804, 661] width 1235 height 28
drag, startPoint x: 949, startPoint y: 627, endPoint x: 292, endPoint y: 637, distance: 657.0
click at [292, 637] on div "10 20 30" at bounding box center [804, 612] width 1235 height 56
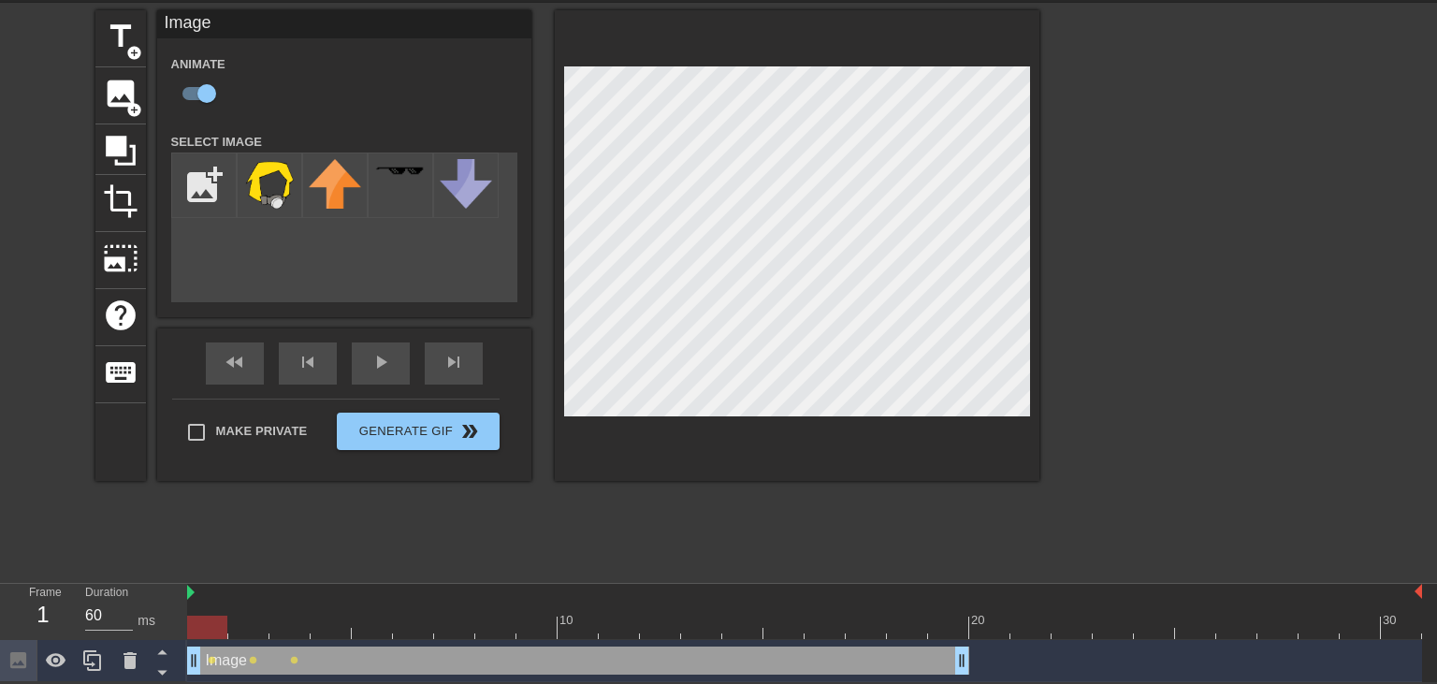
click at [225, 620] on div at bounding box center [804, 627] width 1235 height 23
click at [251, 623] on div at bounding box center [804, 627] width 1235 height 23
click at [290, 631] on div at bounding box center [804, 627] width 1235 height 23
click at [213, 623] on div at bounding box center [804, 627] width 1235 height 23
click at [268, 620] on div at bounding box center [804, 627] width 1235 height 23
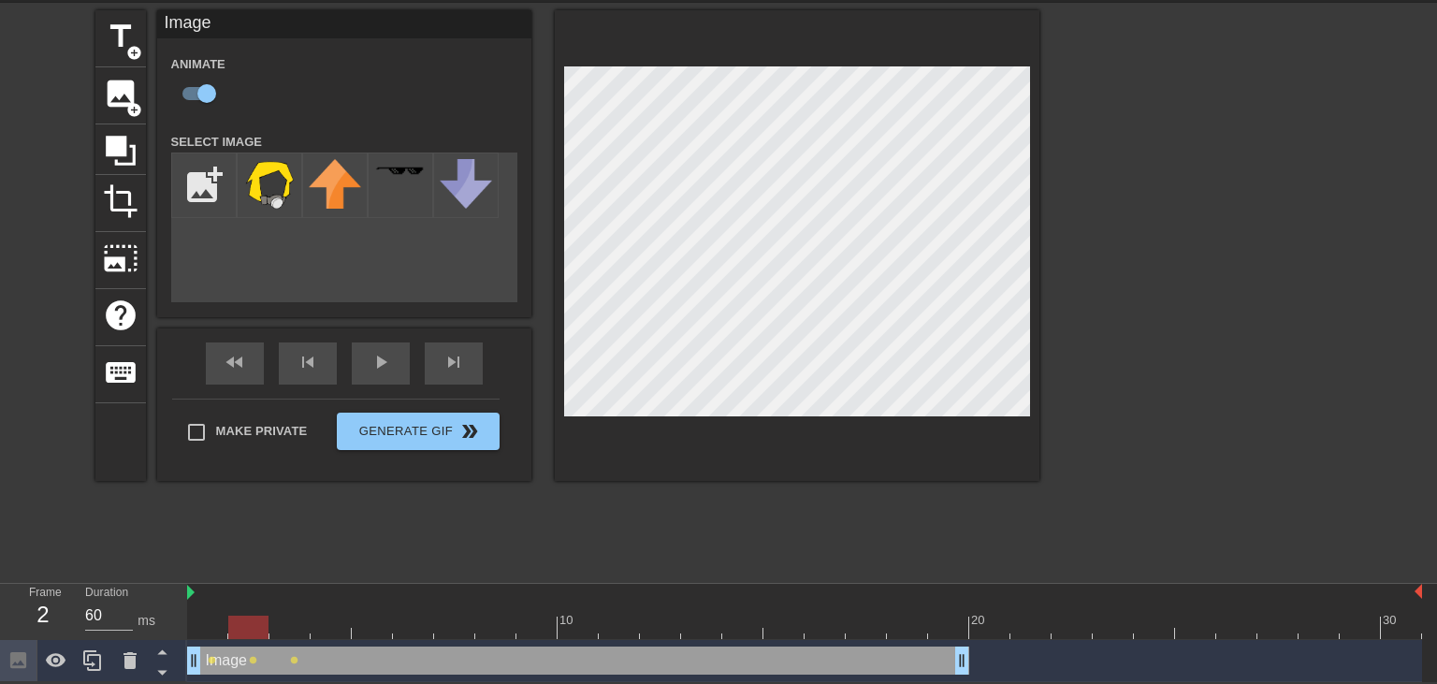
click at [298, 621] on div at bounding box center [804, 627] width 1235 height 23
click at [246, 621] on div at bounding box center [804, 627] width 1235 height 23
click at [211, 612] on div at bounding box center [207, 614] width 41 height 23
click at [252, 623] on div at bounding box center [804, 627] width 1235 height 23
click at [290, 623] on div at bounding box center [804, 627] width 1235 height 23
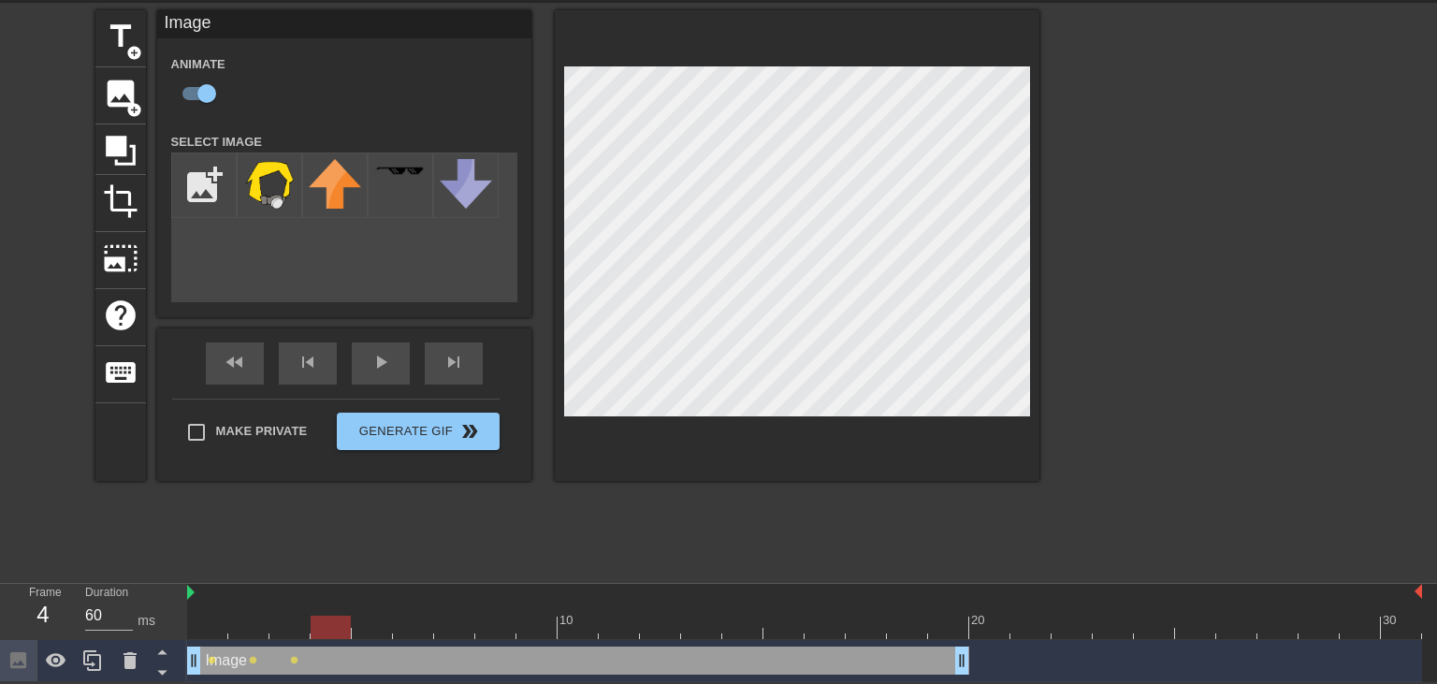
click at [339, 627] on div at bounding box center [804, 627] width 1235 height 23
click at [380, 623] on div at bounding box center [804, 627] width 1235 height 23
click at [410, 616] on div at bounding box center [804, 627] width 1235 height 23
click at [461, 620] on div at bounding box center [804, 627] width 1235 height 23
click at [492, 625] on div at bounding box center [804, 627] width 1235 height 23
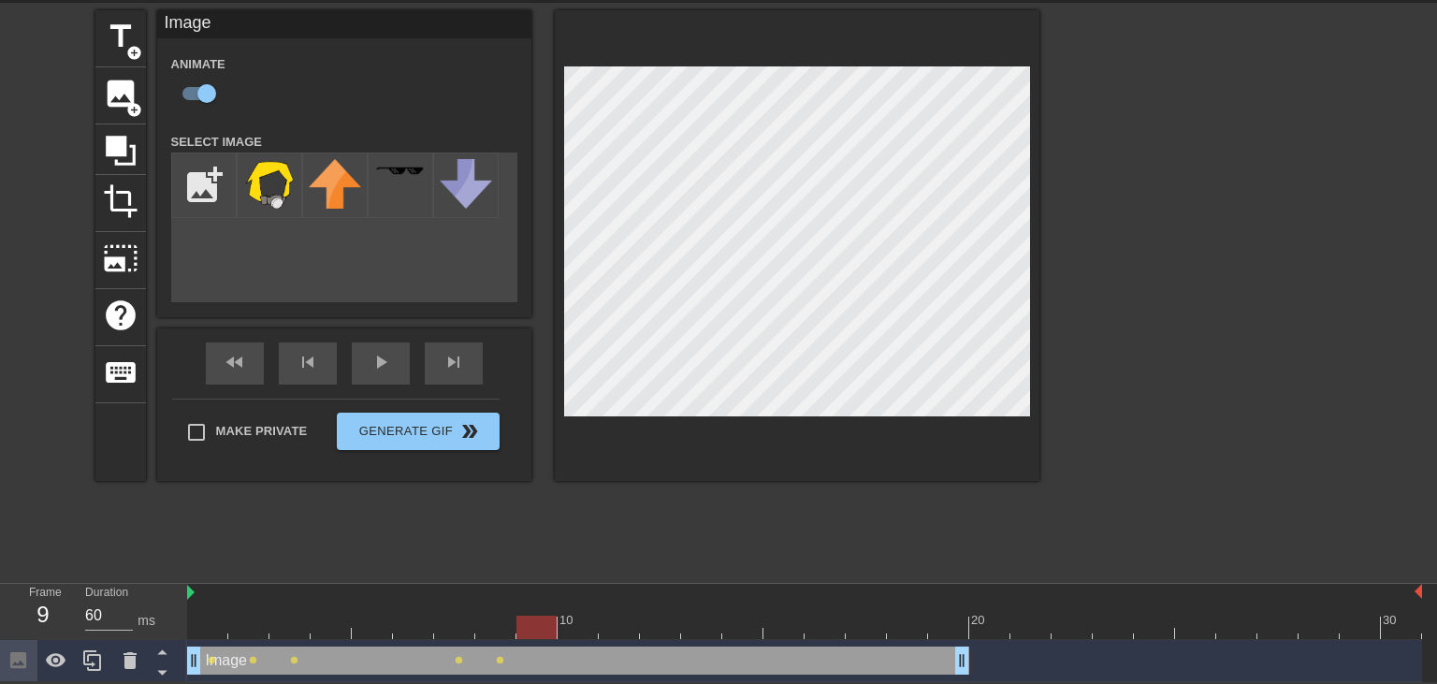
click at [528, 617] on div at bounding box center [804, 627] width 1235 height 23
click at [579, 624] on div at bounding box center [804, 627] width 1235 height 23
click at [619, 622] on div at bounding box center [804, 627] width 1235 height 23
click at [586, 620] on div at bounding box center [804, 627] width 1235 height 23
click at [620, 621] on div at bounding box center [804, 627] width 1235 height 23
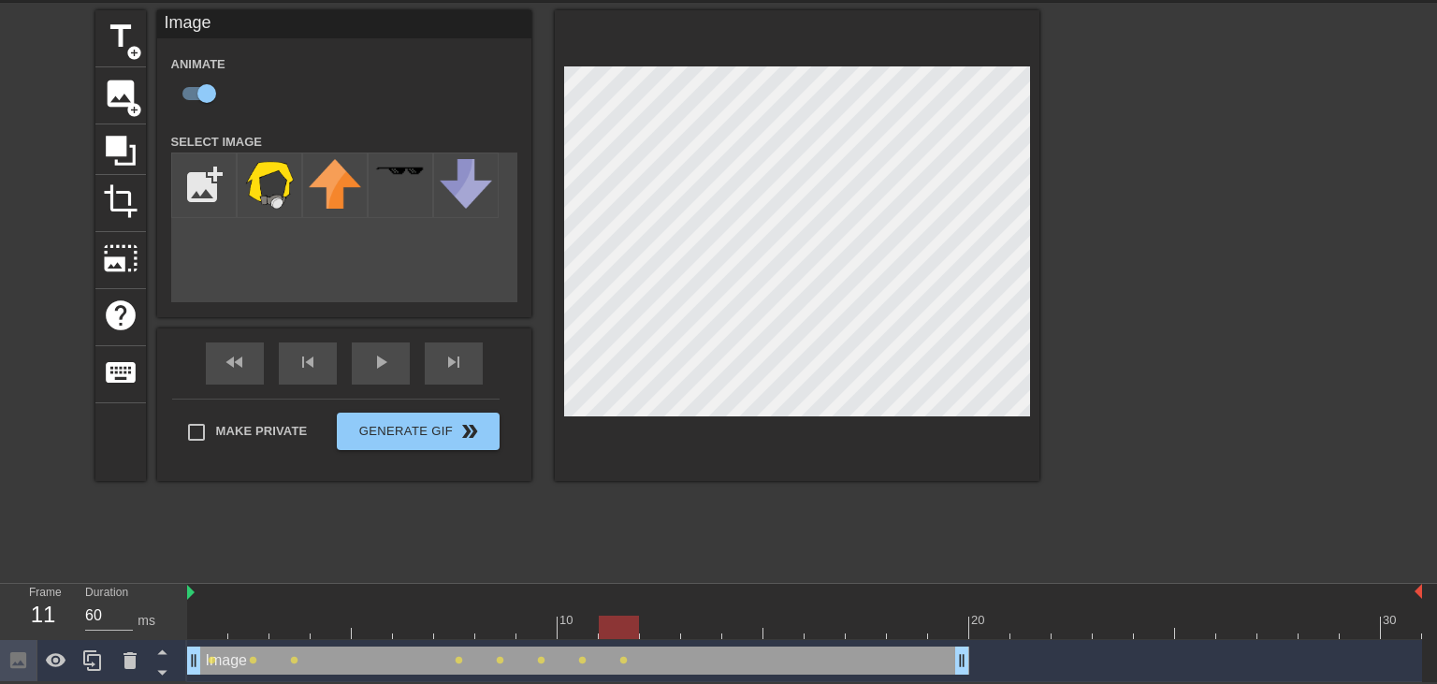
click at [679, 616] on div at bounding box center [804, 627] width 1235 height 23
click at [702, 621] on div at bounding box center [804, 627] width 1235 height 23
click at [739, 613] on div at bounding box center [742, 614] width 41 height 23
click at [786, 616] on div at bounding box center [804, 627] width 1235 height 23
click at [819, 613] on div at bounding box center [825, 614] width 41 height 23
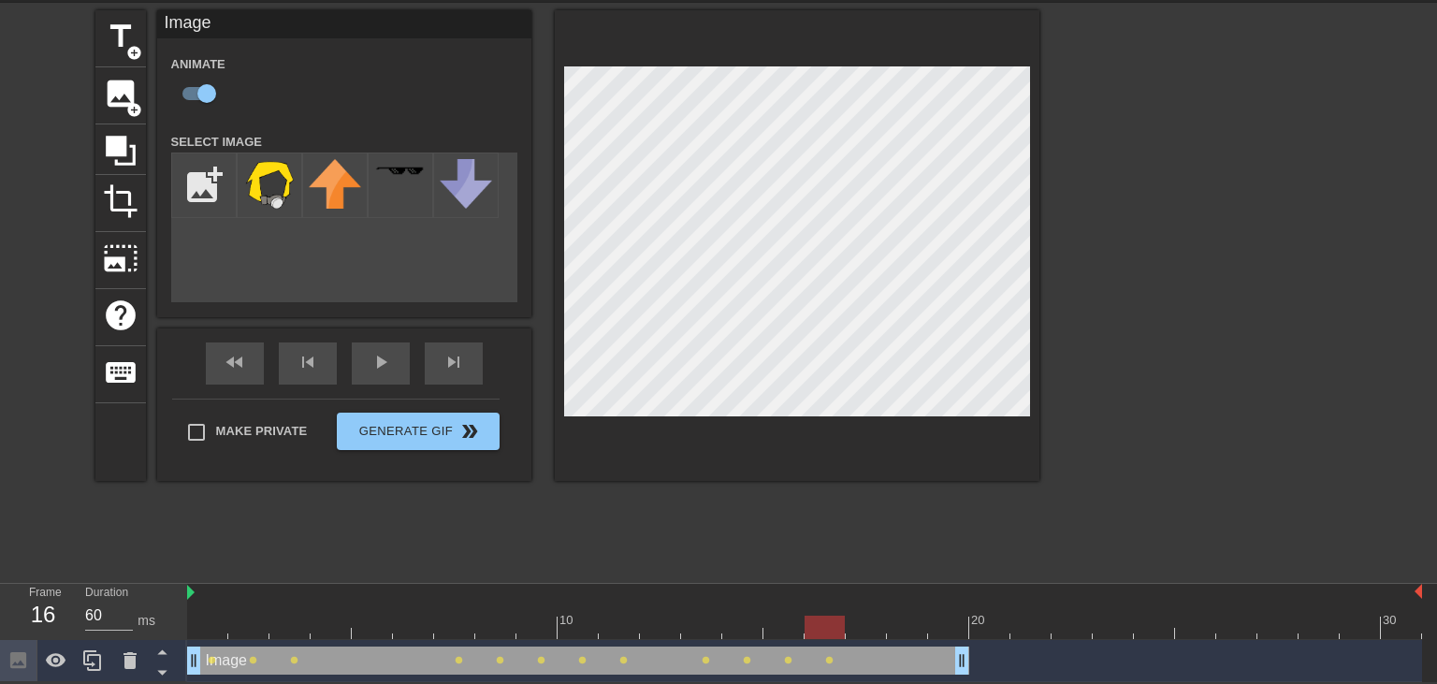
click at [868, 627] on div at bounding box center [804, 627] width 1235 height 23
click at [908, 623] on div at bounding box center [804, 627] width 1235 height 23
type input "60"
click at [943, 624] on div at bounding box center [804, 627] width 1235 height 23
click at [983, 632] on div at bounding box center [804, 627] width 1235 height 23
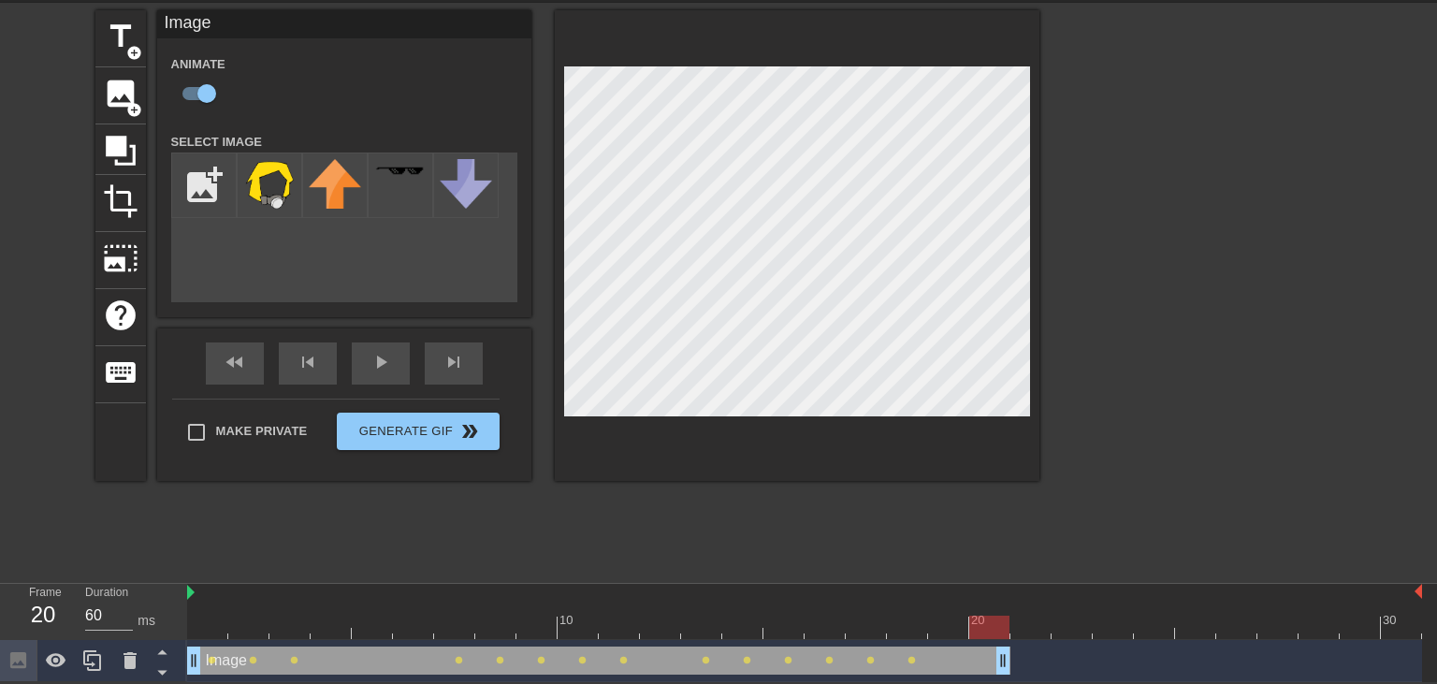
drag, startPoint x: 964, startPoint y: 659, endPoint x: 994, endPoint y: 658, distance: 30.0
click at [994, 658] on div "Image drag_handle drag_handle" at bounding box center [599, 661] width 824 height 28
click at [197, 182] on input "file" at bounding box center [204, 185] width 64 height 64
type input "C:\fakepath\leecon.png"
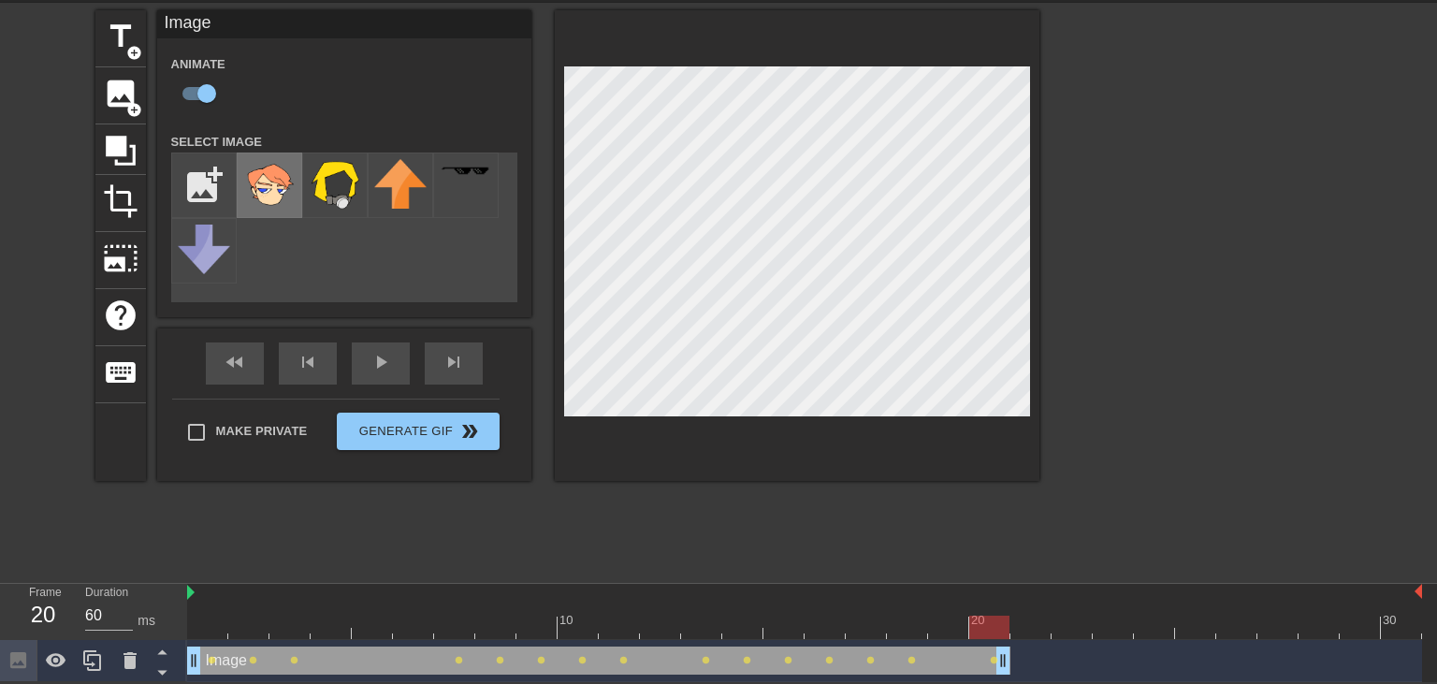
click at [268, 193] on img at bounding box center [269, 184] width 52 height 50
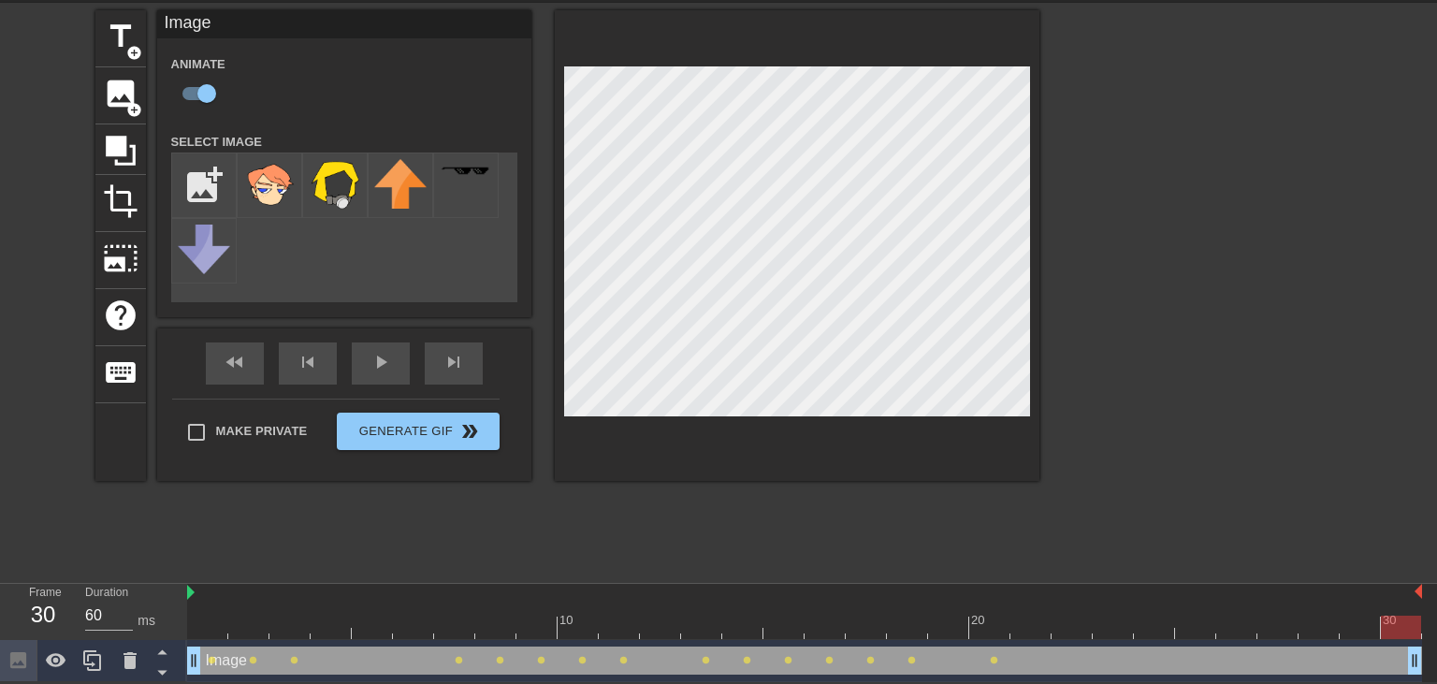
drag, startPoint x: 1007, startPoint y: 661, endPoint x: 1437, endPoint y: 648, distance: 429.8
click at [1437, 648] on html "menu_book Browse the tutorials! [DOMAIN_NAME] The online gif editor Send Feedba…" at bounding box center [718, 309] width 1437 height 746
click at [972, 640] on div "Image drag_handle drag_handle lens lens lens lens lens lens lens lens lens lens…" at bounding box center [804, 661] width 1235 height 42
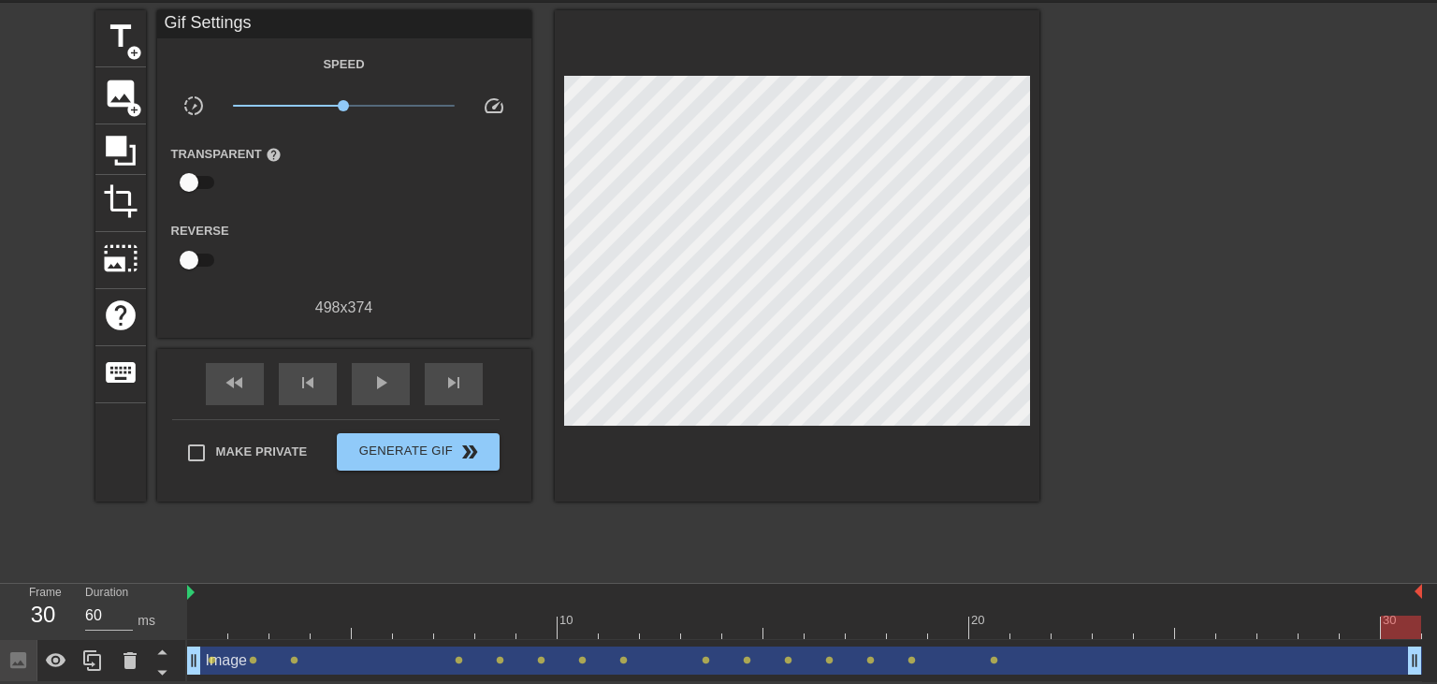
click at [992, 626] on div at bounding box center [804, 627] width 1235 height 23
click at [1037, 626] on div at bounding box center [804, 627] width 1235 height 23
click at [1075, 629] on div at bounding box center [804, 627] width 1235 height 23
click at [1115, 622] on div at bounding box center [804, 627] width 1235 height 23
click at [1153, 620] on div at bounding box center [804, 627] width 1235 height 23
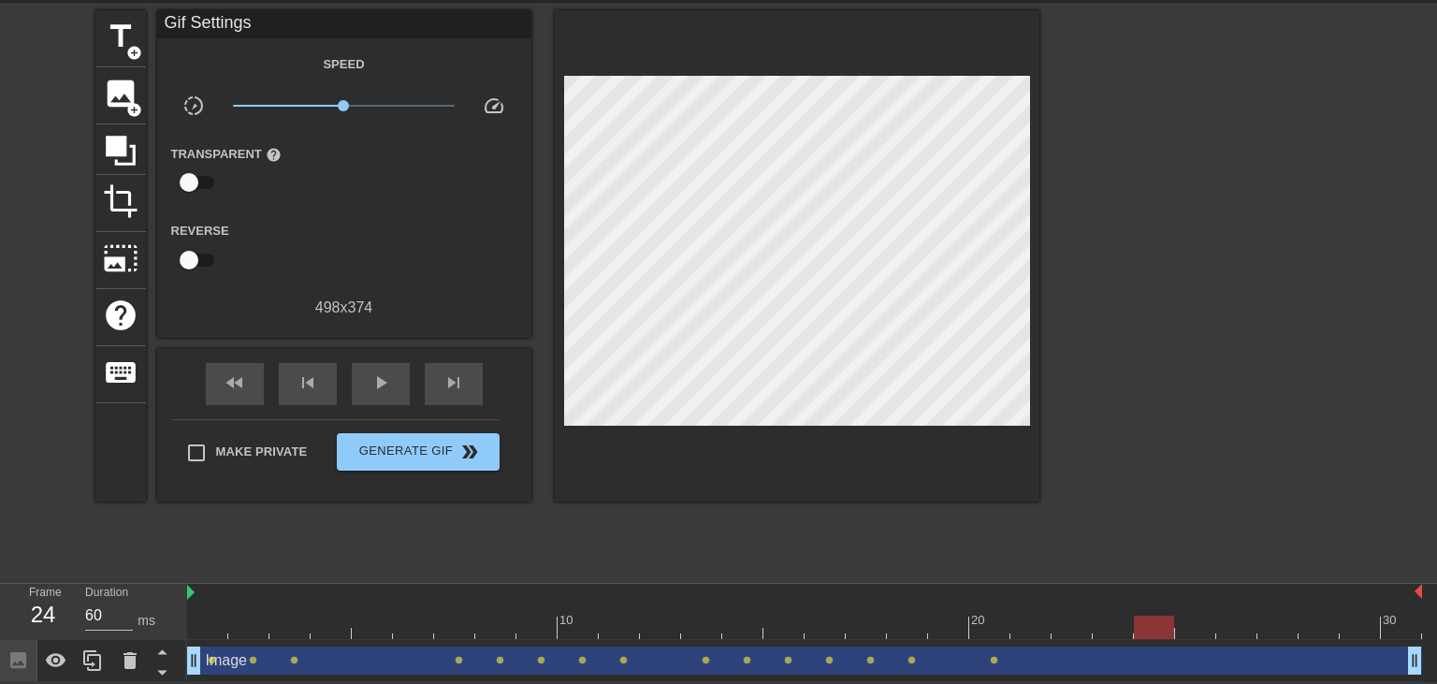
click at [1201, 629] on div at bounding box center [804, 627] width 1235 height 23
click at [1223, 628] on div at bounding box center [804, 627] width 1235 height 23
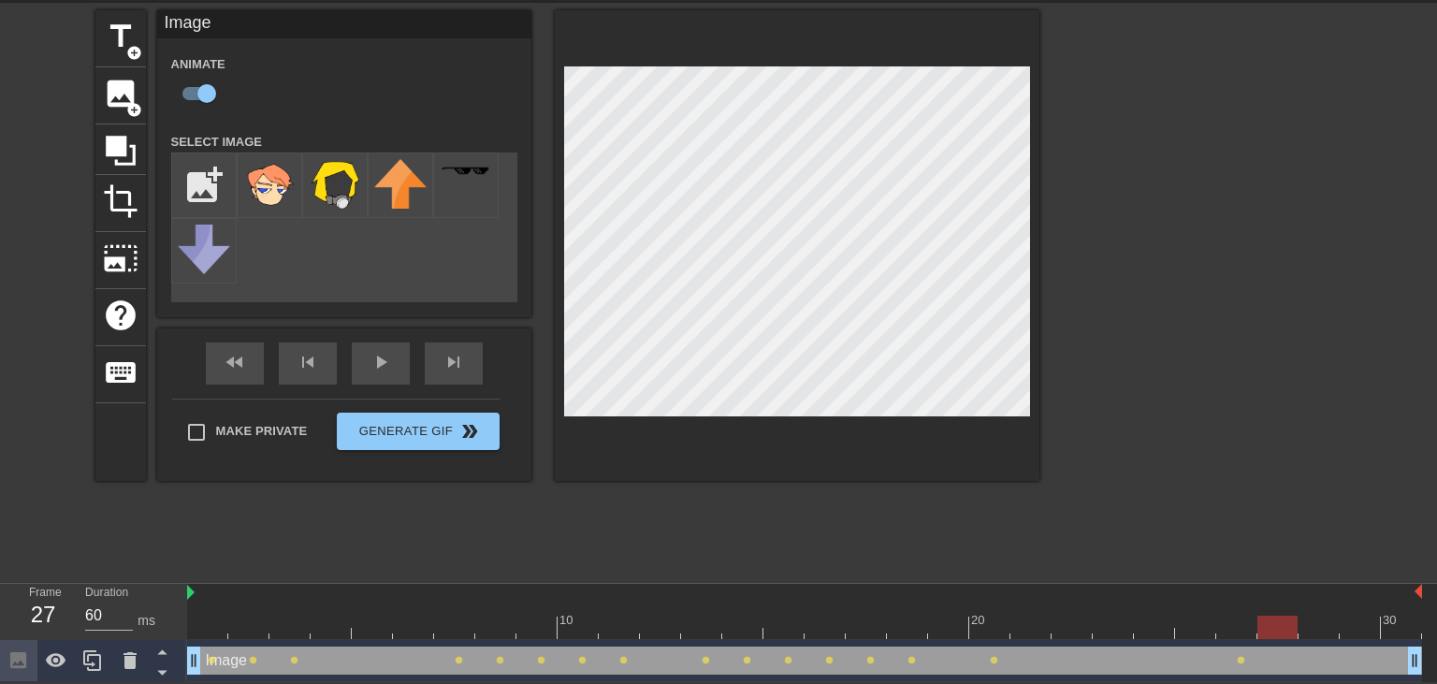
click at [1276, 621] on div at bounding box center [804, 627] width 1235 height 23
click at [1314, 616] on div at bounding box center [804, 627] width 1235 height 23
click at [1076, 162] on div "title add_circle image add_circle crop photo_size_select_large help keyboard Im…" at bounding box center [718, 291] width 1437 height 562
click at [1356, 629] on div at bounding box center [804, 627] width 1235 height 23
click at [1181, 223] on div "title add_circle image add_circle crop photo_size_select_large help keyboard Im…" at bounding box center [718, 291] width 1437 height 562
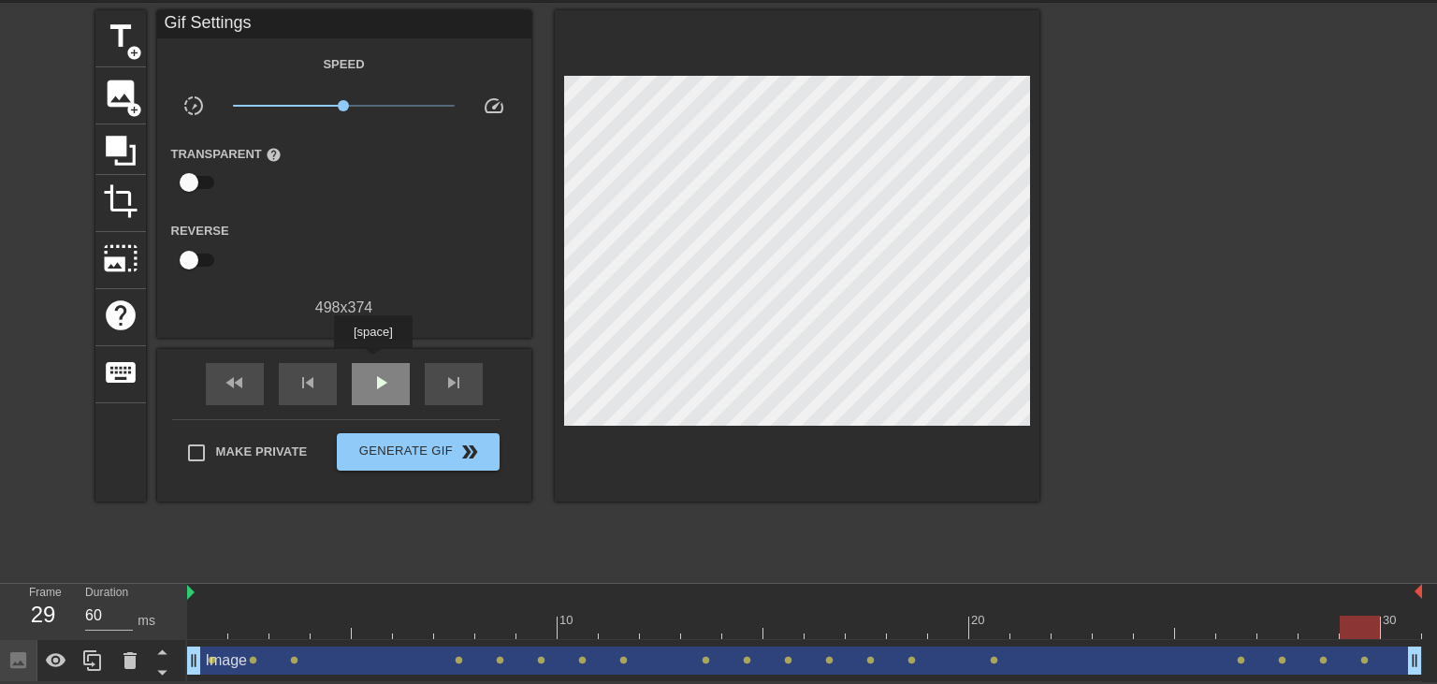
click at [372, 363] on div "play_arrow" at bounding box center [381, 384] width 58 height 42
click at [372, 363] on div "pause" at bounding box center [381, 384] width 58 height 42
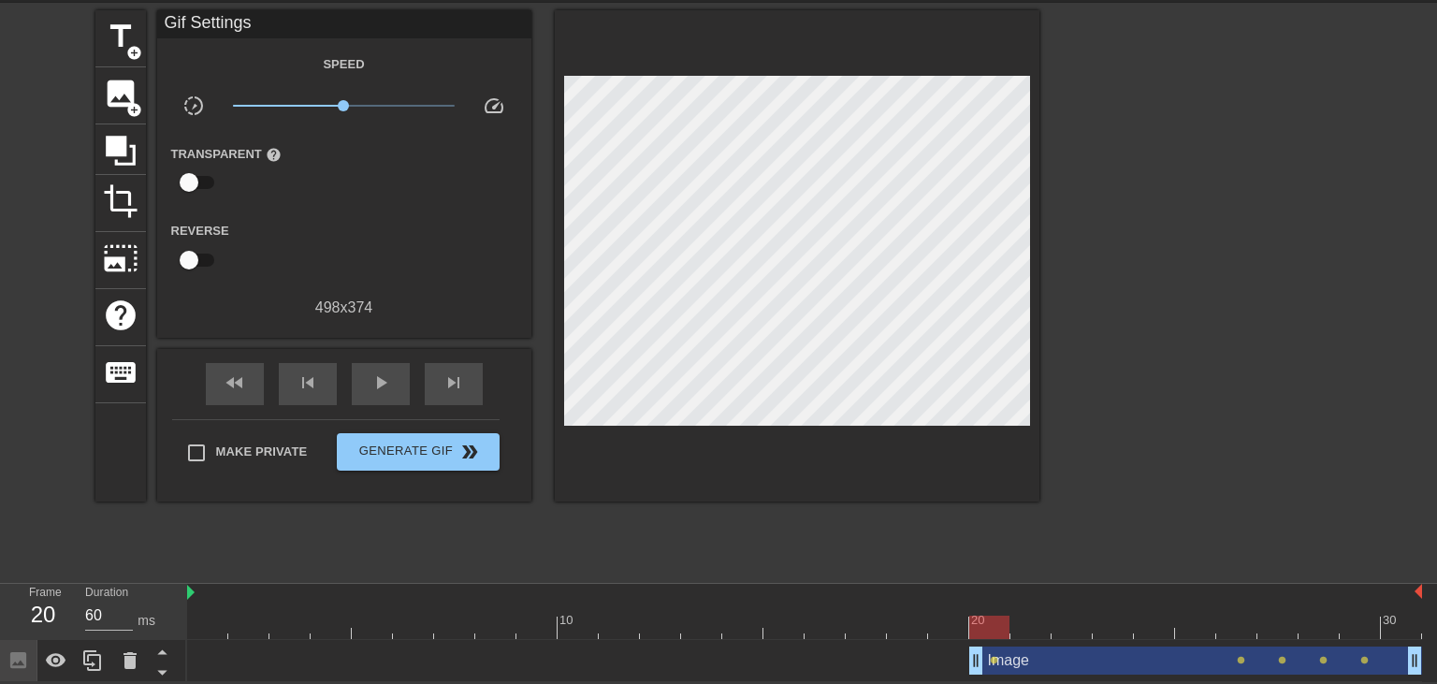
drag, startPoint x: 196, startPoint y: 659, endPoint x: 968, endPoint y: 662, distance: 772.1
click at [968, 662] on div "Image drag_handle drag_handle lens lens lens lens lens" at bounding box center [804, 661] width 1235 height 28
click at [384, 372] on span "play_arrow" at bounding box center [381, 383] width 22 height 22
type input "70"
click at [384, 372] on span "pause" at bounding box center [381, 383] width 22 height 22
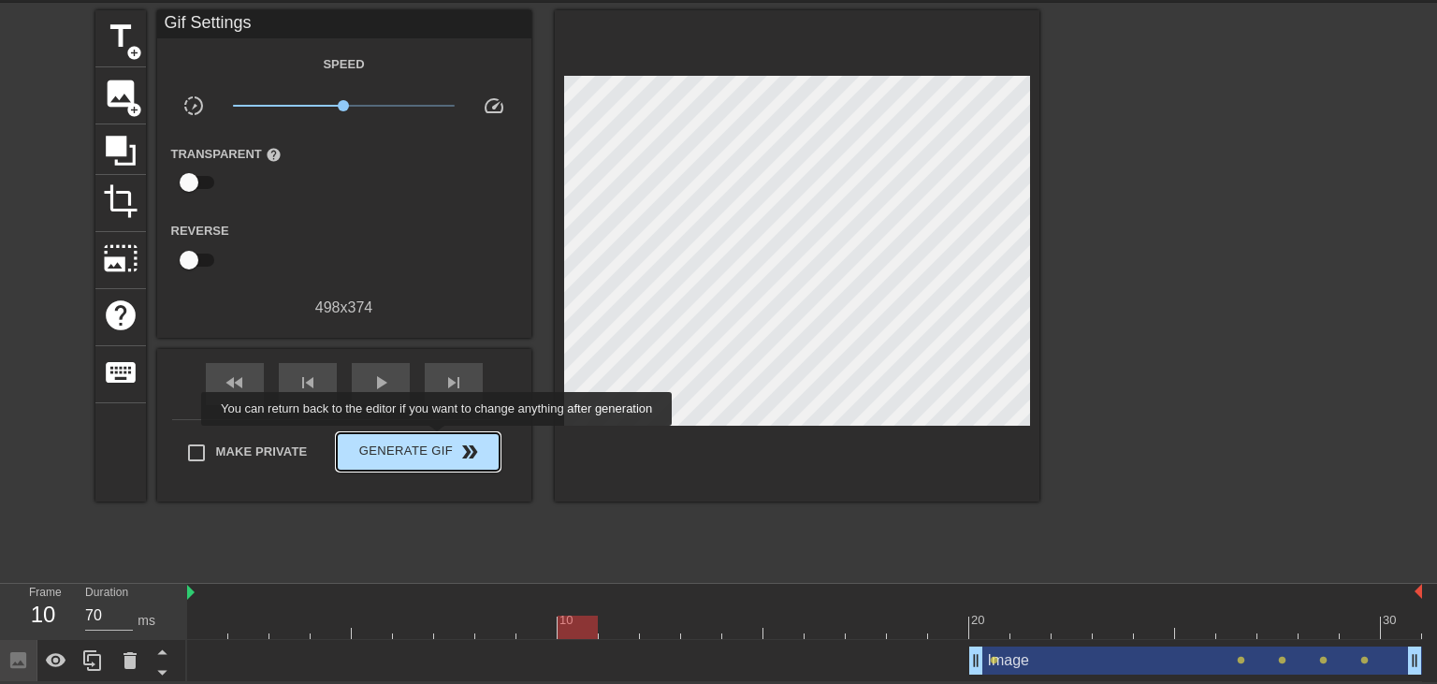
click at [439, 441] on span "Generate Gif double_arrow" at bounding box center [417, 452] width 147 height 22
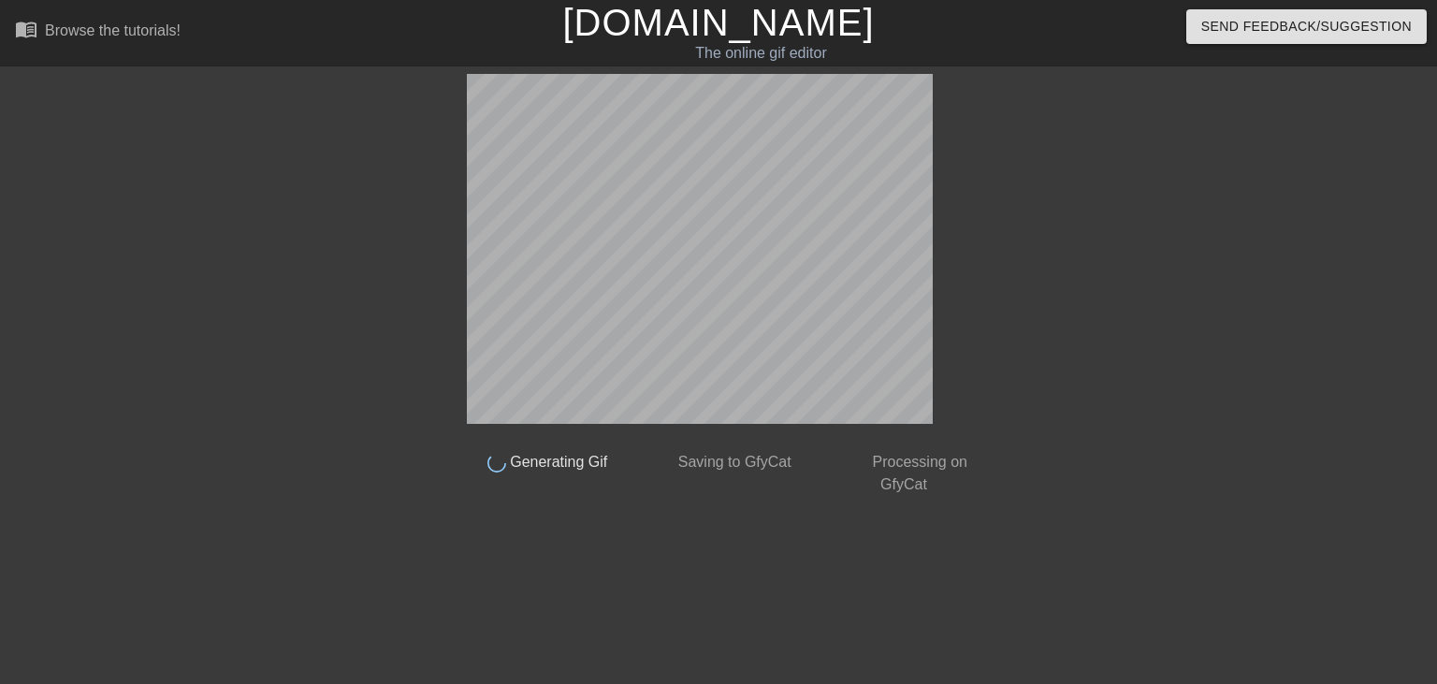
scroll to position [0, 0]
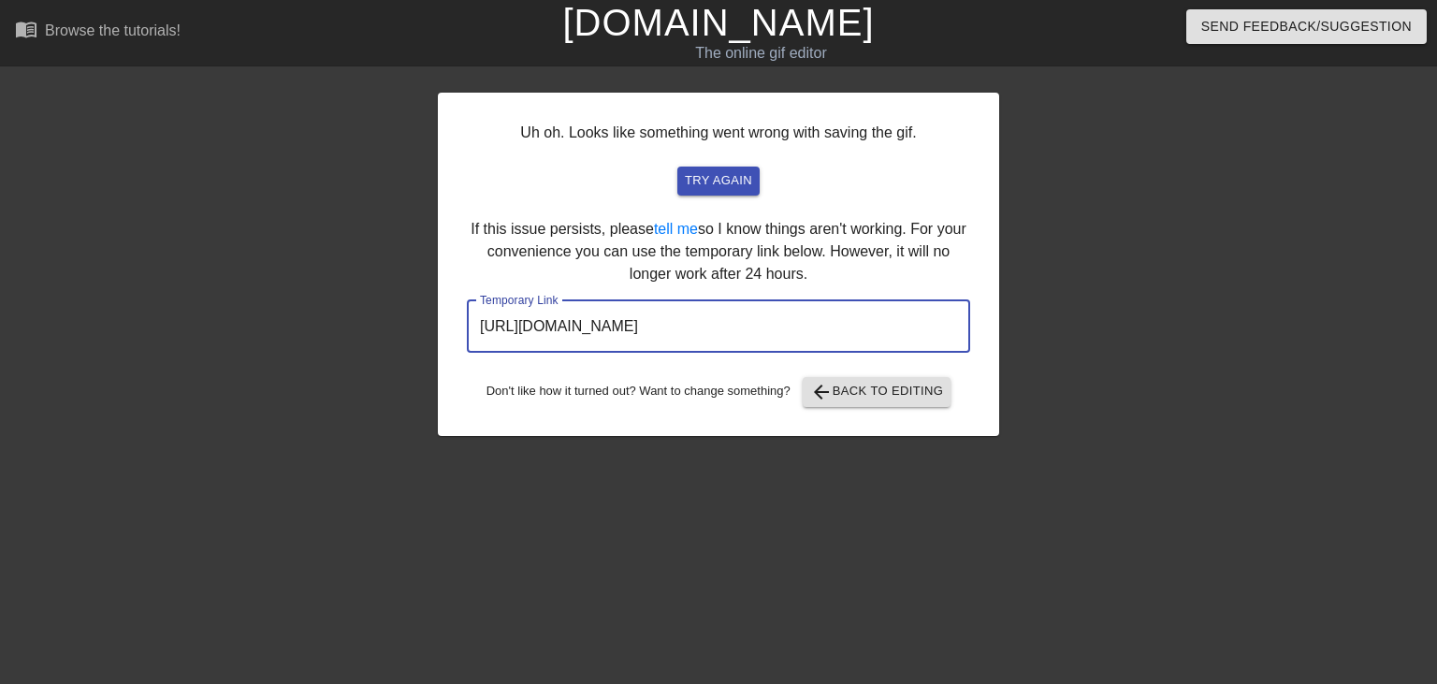
click at [912, 349] on input "[URL][DOMAIN_NAME]" at bounding box center [718, 326] width 503 height 52
drag, startPoint x: 890, startPoint y: 324, endPoint x: 440, endPoint y: 284, distance: 451.9
click at [467, 300] on input "[URL][DOMAIN_NAME]" at bounding box center [718, 326] width 503 height 52
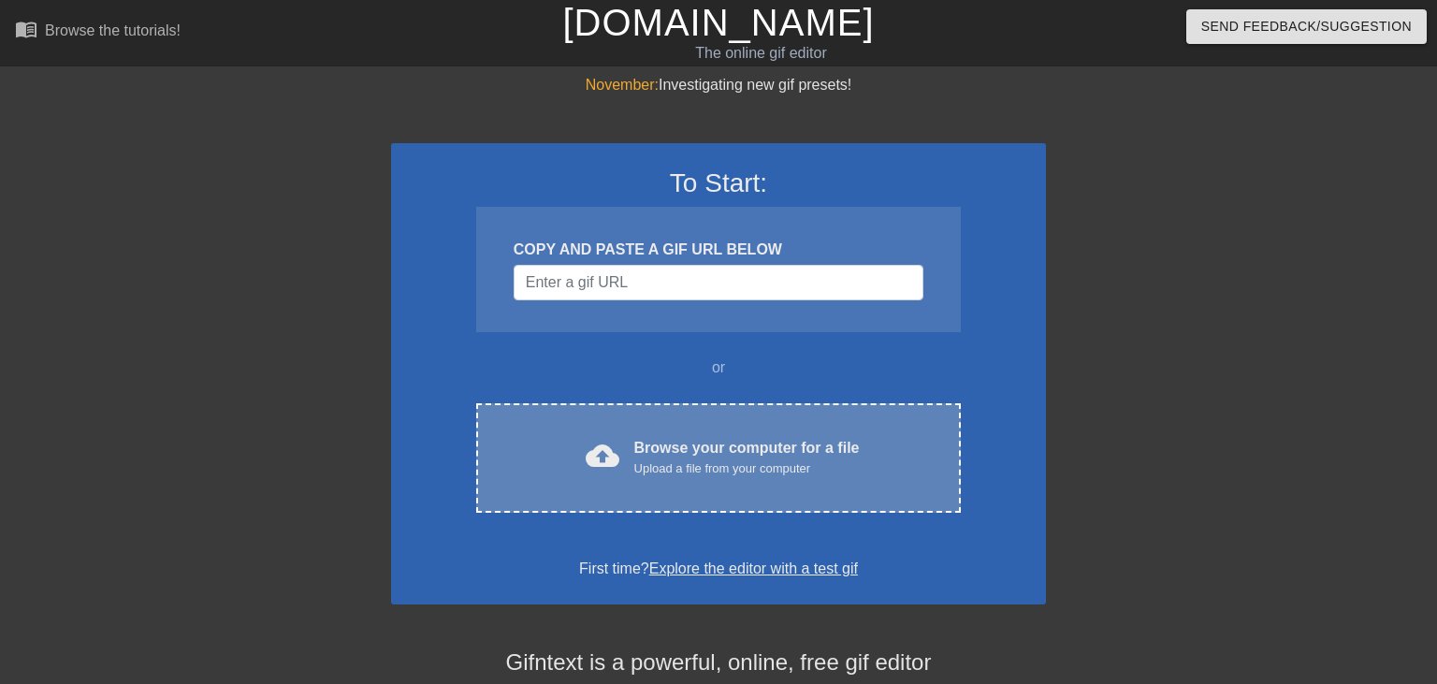
click at [701, 454] on div "Browse your computer for a file Upload a file from your computer" at bounding box center [748, 457] width 226 height 41
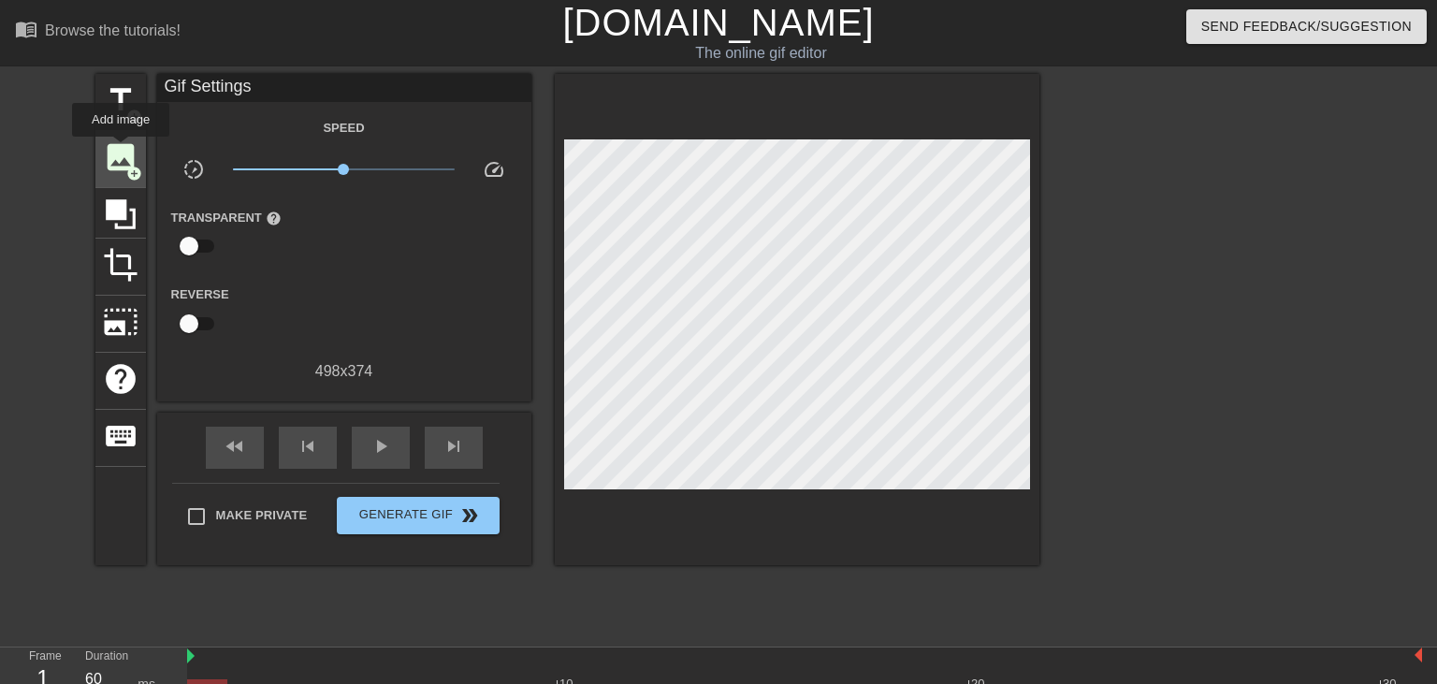
click at [121, 150] on span "image" at bounding box center [121, 157] width 36 height 36
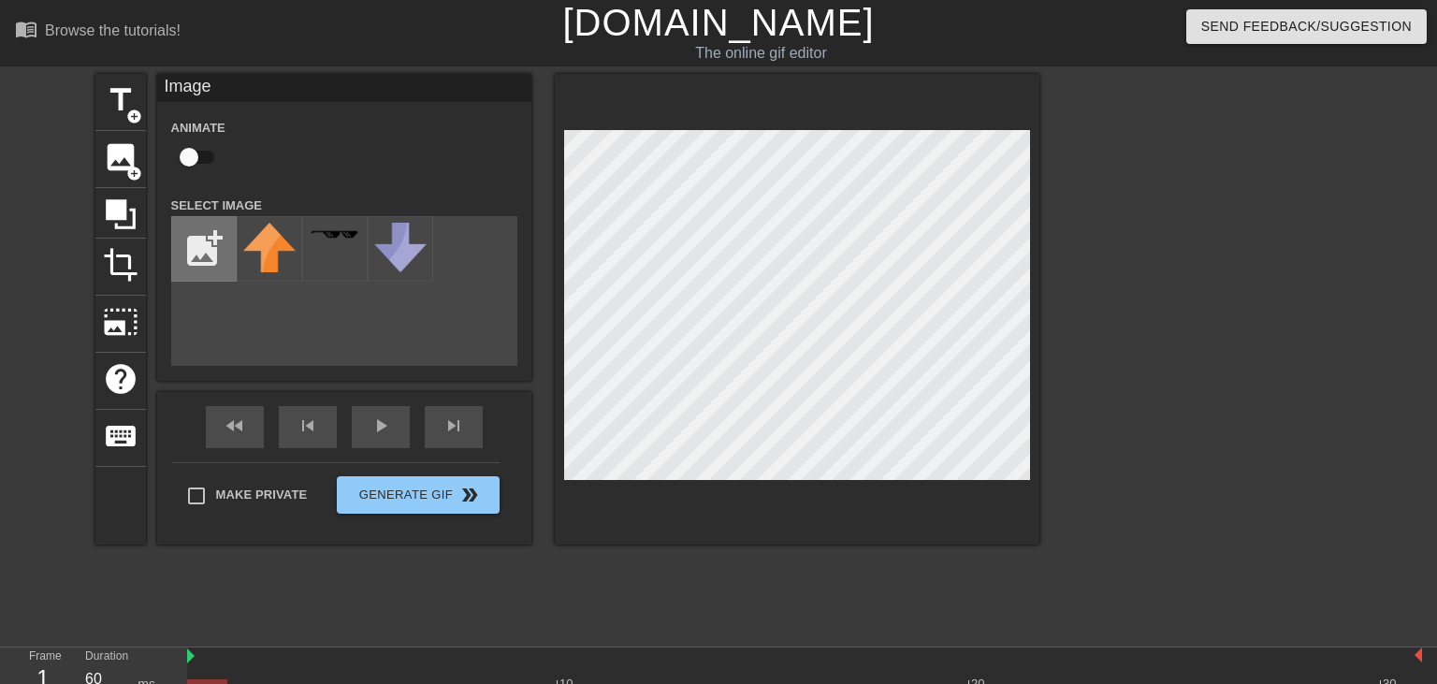
click at [196, 239] on input "file" at bounding box center [204, 249] width 64 height 64
type input "C:\fakepath\samcon.png"
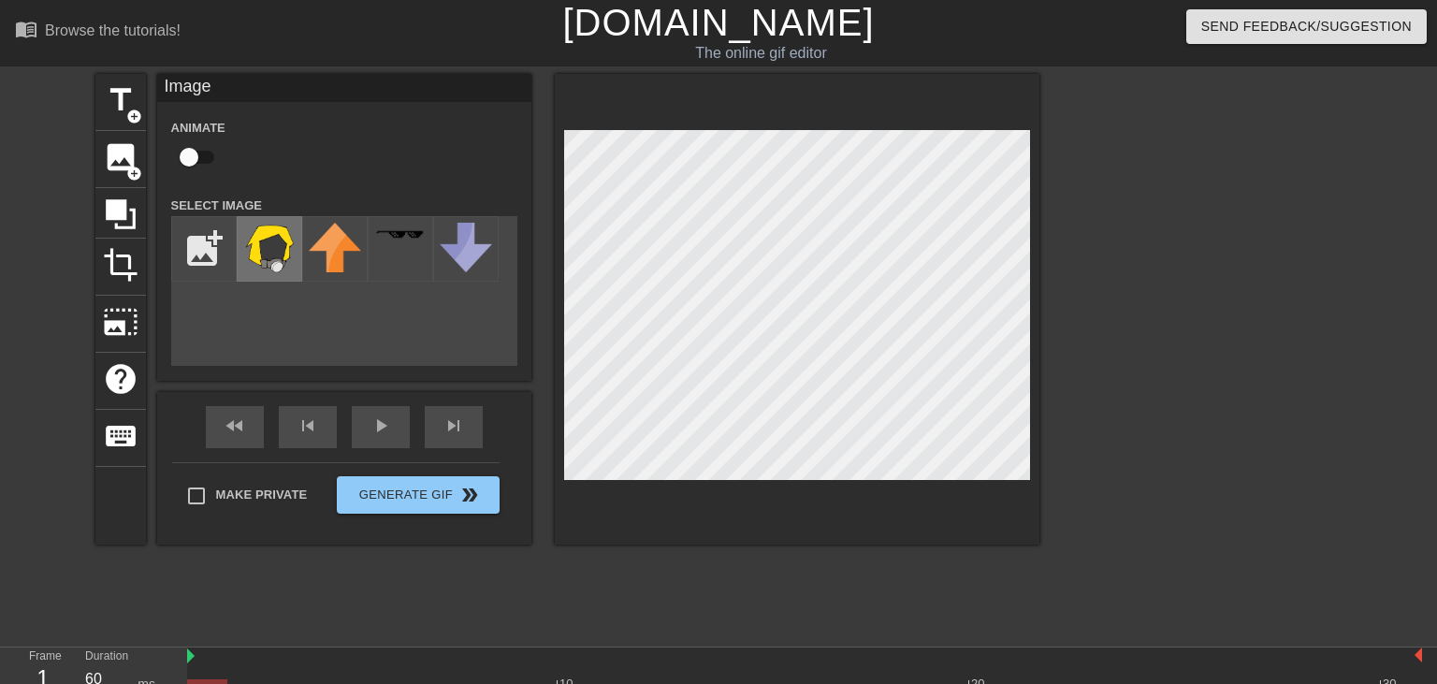
click at [271, 255] on img at bounding box center [269, 249] width 52 height 52
click at [183, 147] on input "checkbox" at bounding box center [189, 157] width 107 height 36
checkbox input "true"
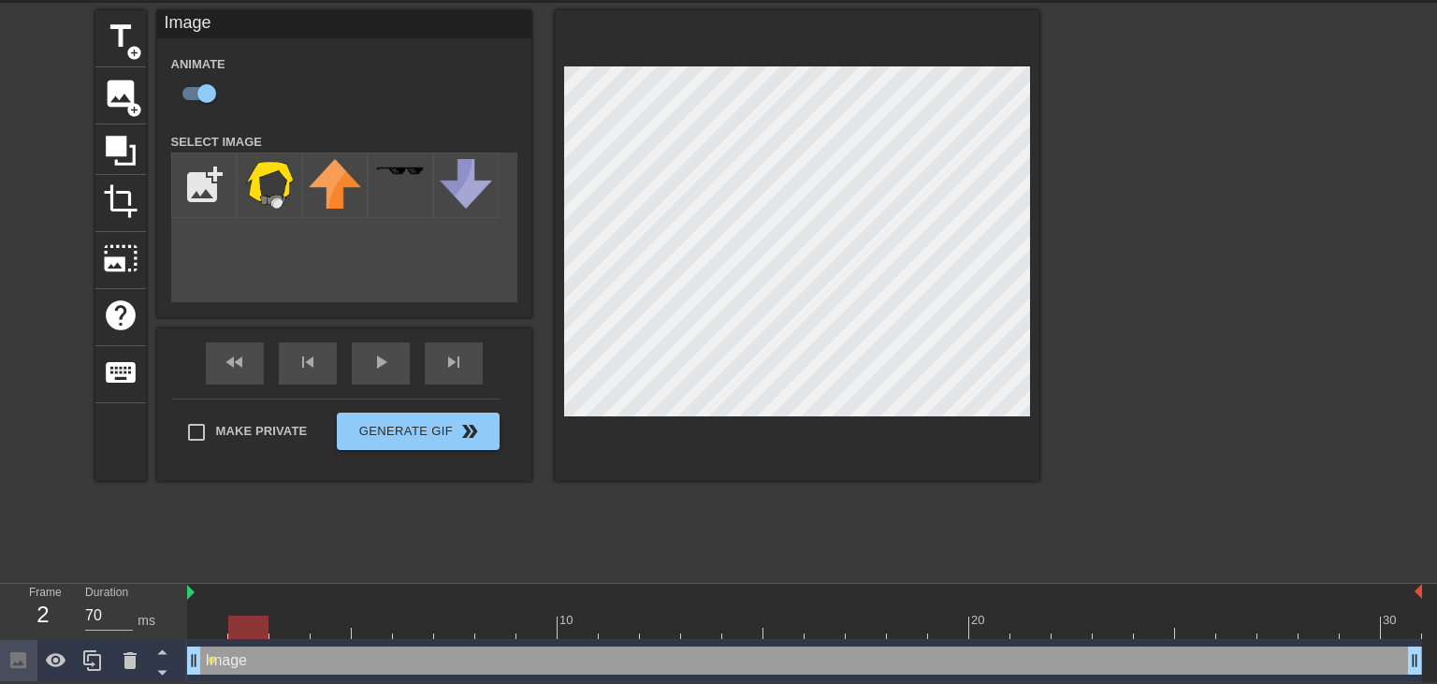
click at [243, 628] on div at bounding box center [804, 627] width 1235 height 23
click at [308, 631] on div at bounding box center [804, 627] width 1235 height 23
click at [338, 631] on div at bounding box center [804, 627] width 1235 height 23
click at [382, 630] on div at bounding box center [804, 627] width 1235 height 23
click at [419, 622] on div at bounding box center [804, 627] width 1235 height 23
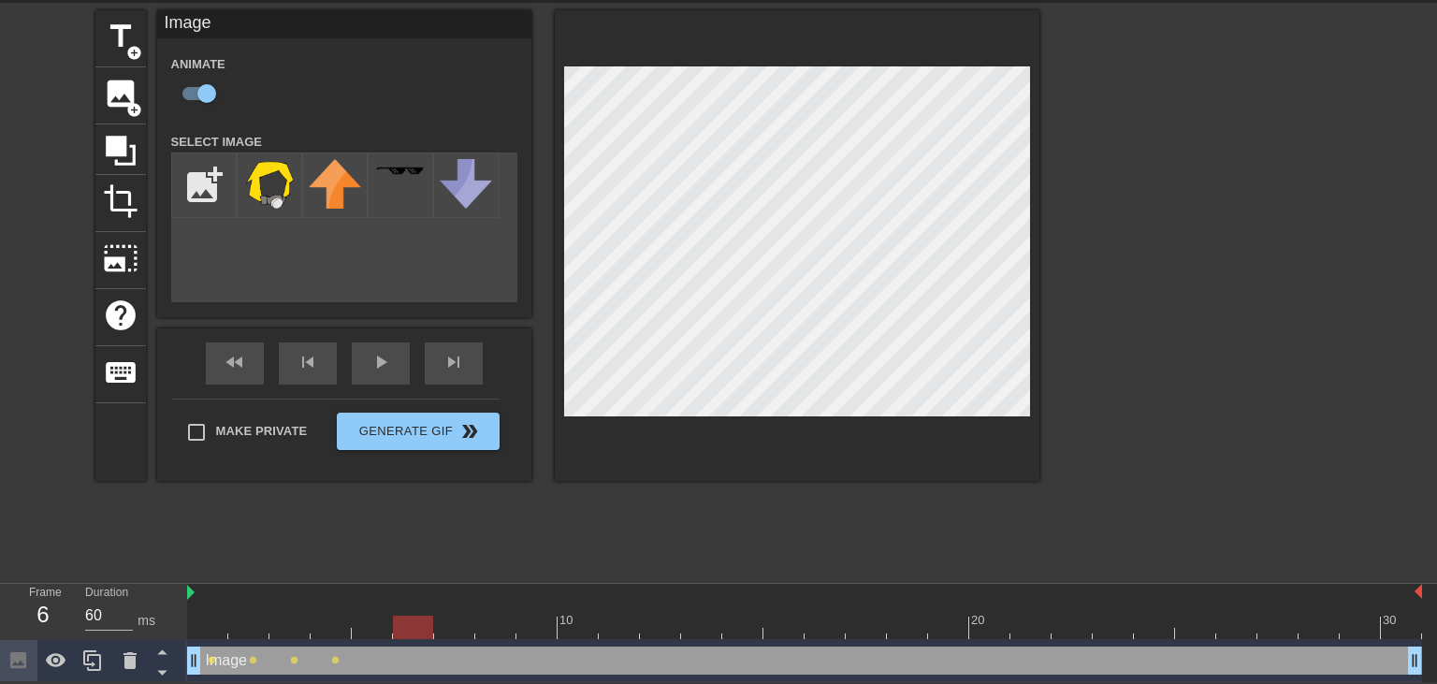
click at [462, 624] on div at bounding box center [804, 627] width 1235 height 23
click at [503, 618] on div at bounding box center [804, 627] width 1235 height 23
click at [545, 610] on div at bounding box center [537, 614] width 41 height 23
click at [586, 634] on div at bounding box center [804, 627] width 1235 height 23
click at [627, 623] on div at bounding box center [804, 627] width 1235 height 23
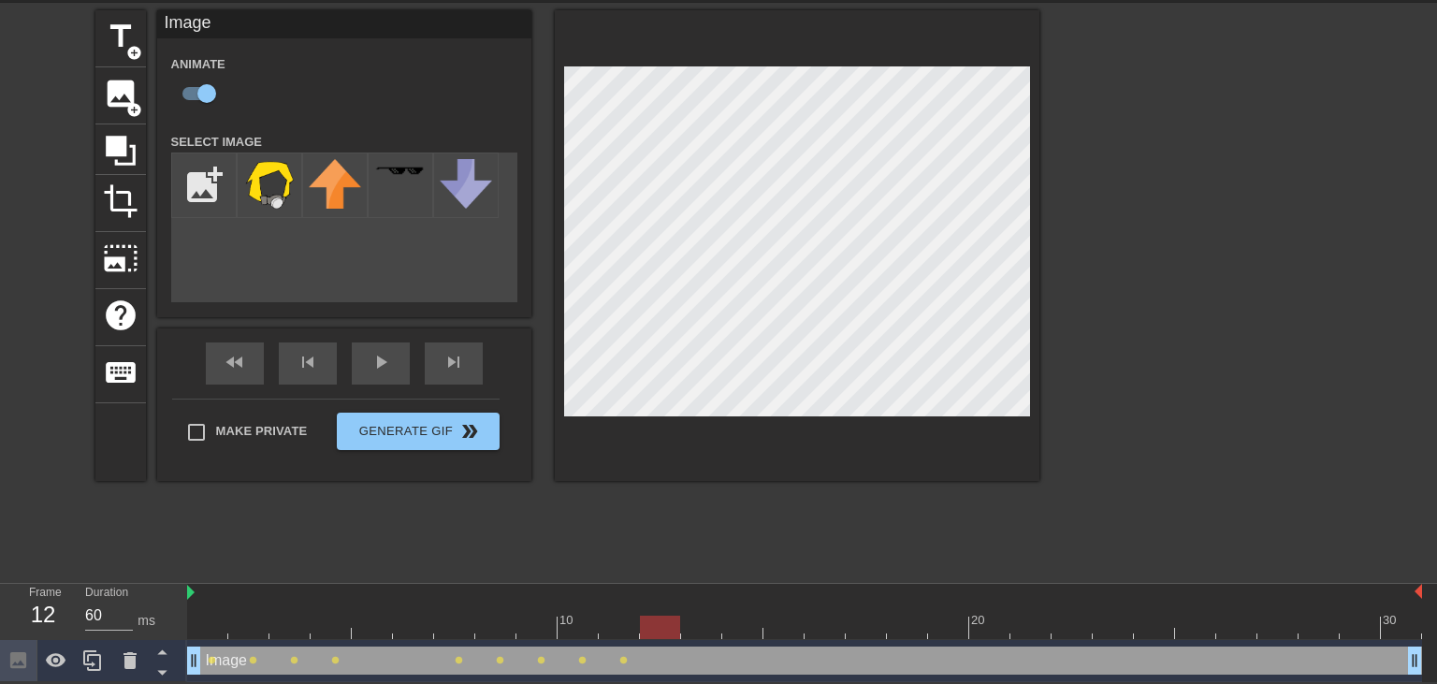
click at [665, 628] on div at bounding box center [804, 627] width 1235 height 23
click at [717, 620] on div at bounding box center [804, 627] width 1235 height 23
click at [746, 618] on div at bounding box center [804, 627] width 1235 height 23
click at [795, 619] on div at bounding box center [804, 627] width 1235 height 23
click at [830, 608] on div at bounding box center [825, 614] width 41 height 23
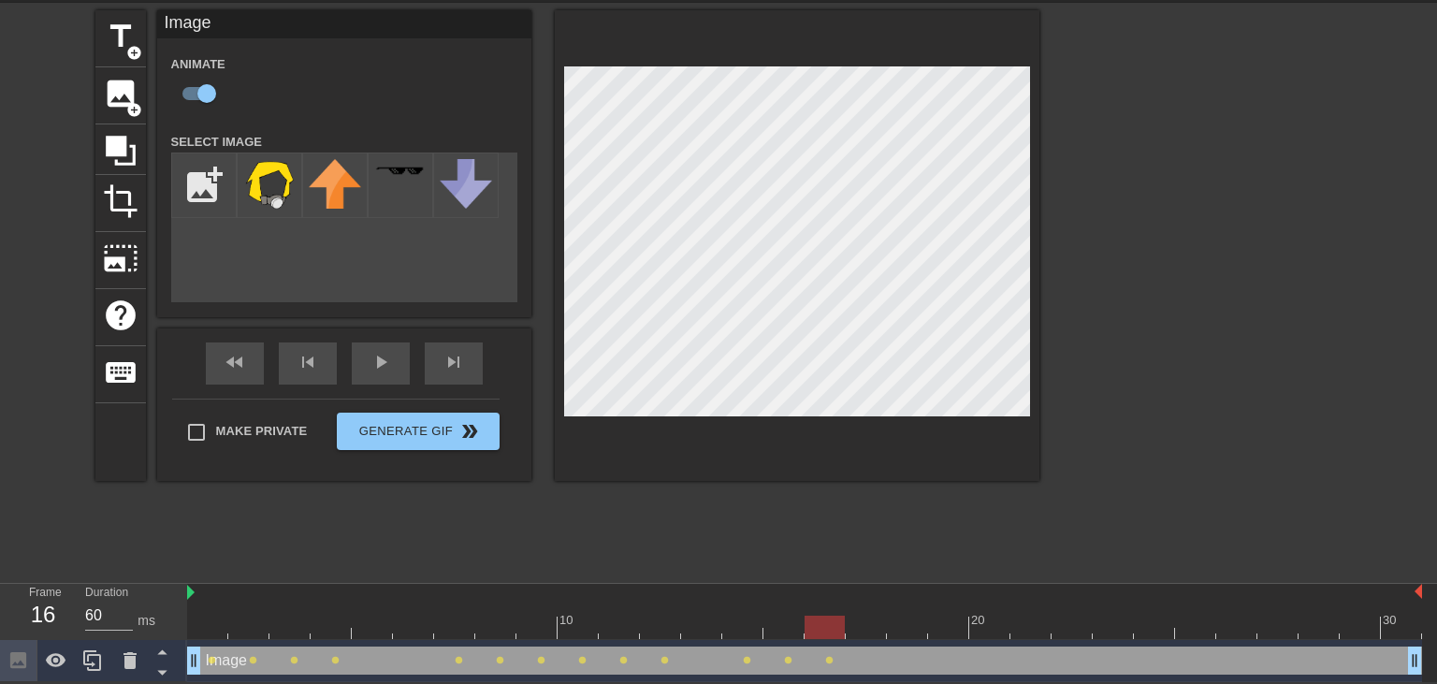
click at [867, 624] on div at bounding box center [804, 627] width 1235 height 23
click at [922, 616] on div at bounding box center [804, 627] width 1235 height 23
click at [949, 613] on div at bounding box center [948, 614] width 41 height 23
click at [990, 633] on div at bounding box center [804, 627] width 1235 height 23
click at [1028, 620] on div at bounding box center [804, 627] width 1235 height 23
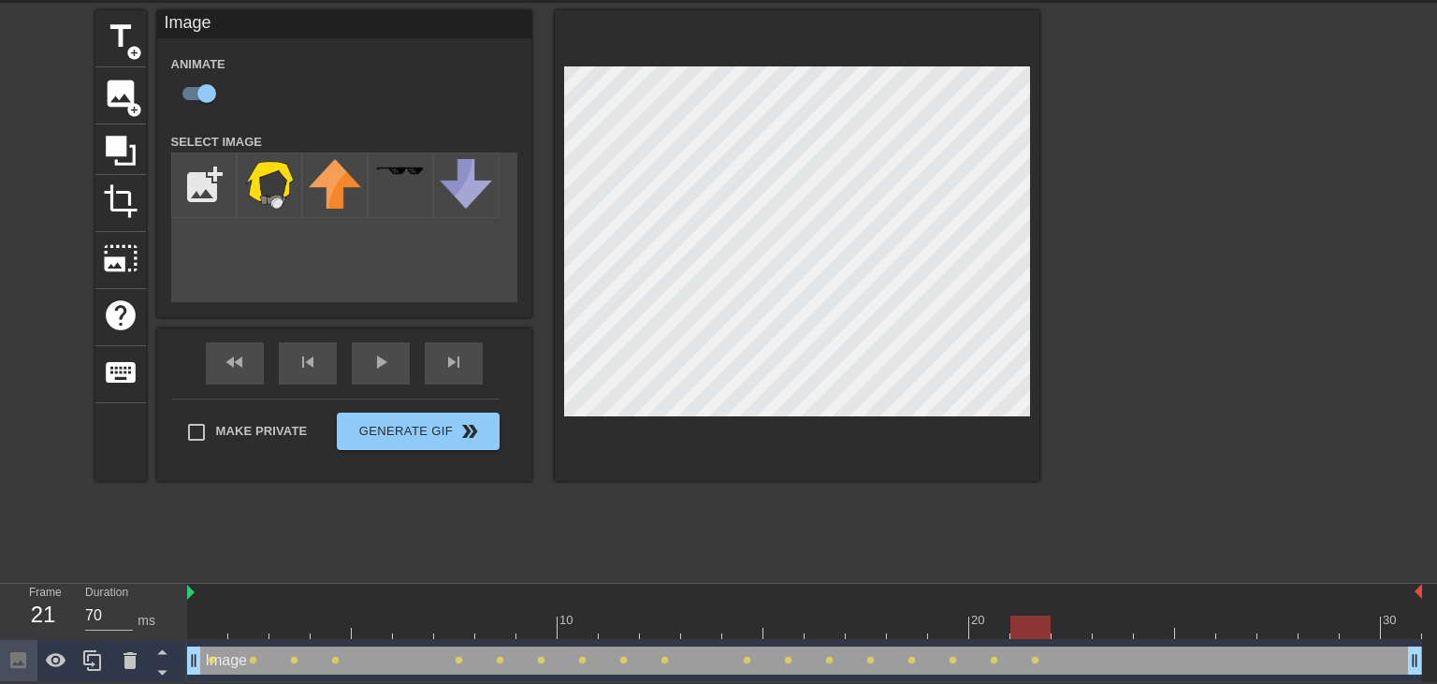
click at [1072, 627] on div at bounding box center [804, 627] width 1235 height 23
click at [1116, 624] on div at bounding box center [804, 627] width 1235 height 23
click at [1152, 623] on div at bounding box center [804, 627] width 1235 height 23
click at [1192, 624] on div at bounding box center [804, 627] width 1235 height 23
click at [1236, 628] on div at bounding box center [804, 627] width 1235 height 23
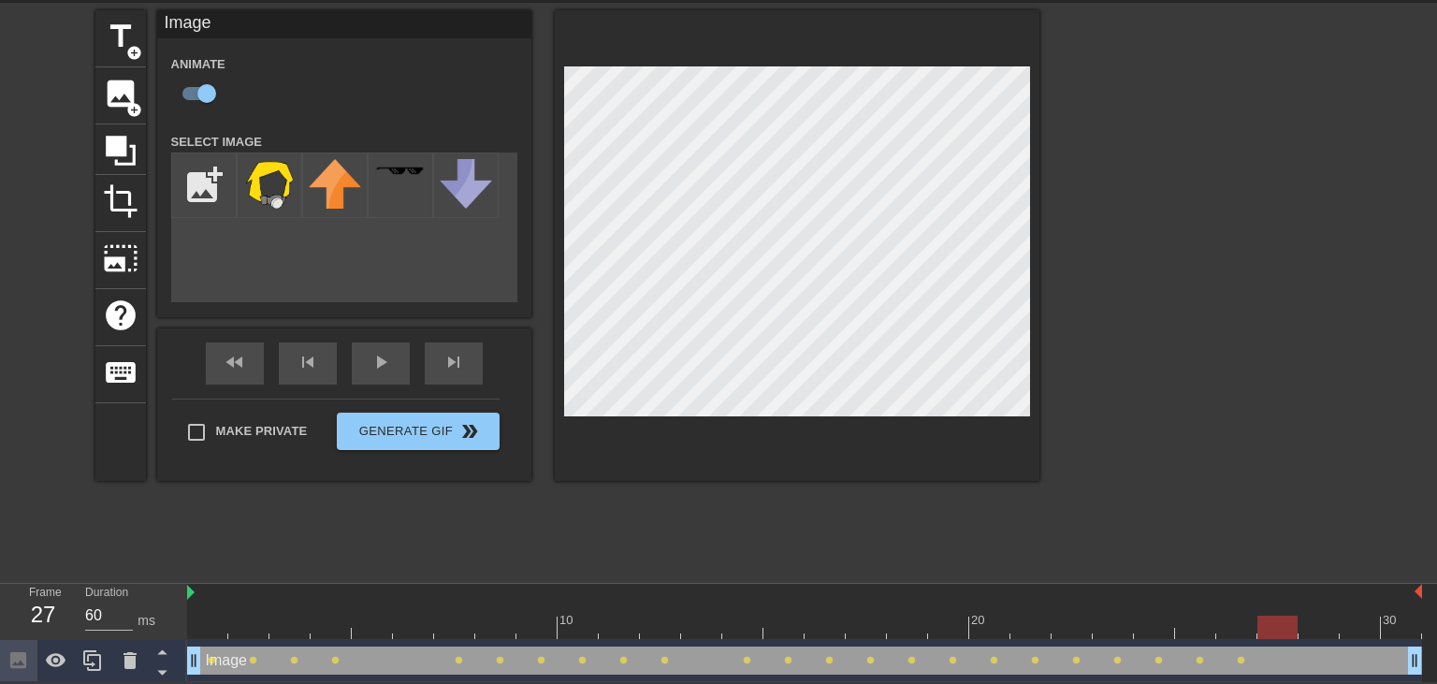
click at [1281, 619] on div at bounding box center [804, 627] width 1235 height 23
click at [1320, 629] on div at bounding box center [804, 627] width 1235 height 23
click at [1365, 622] on div at bounding box center [804, 627] width 1235 height 23
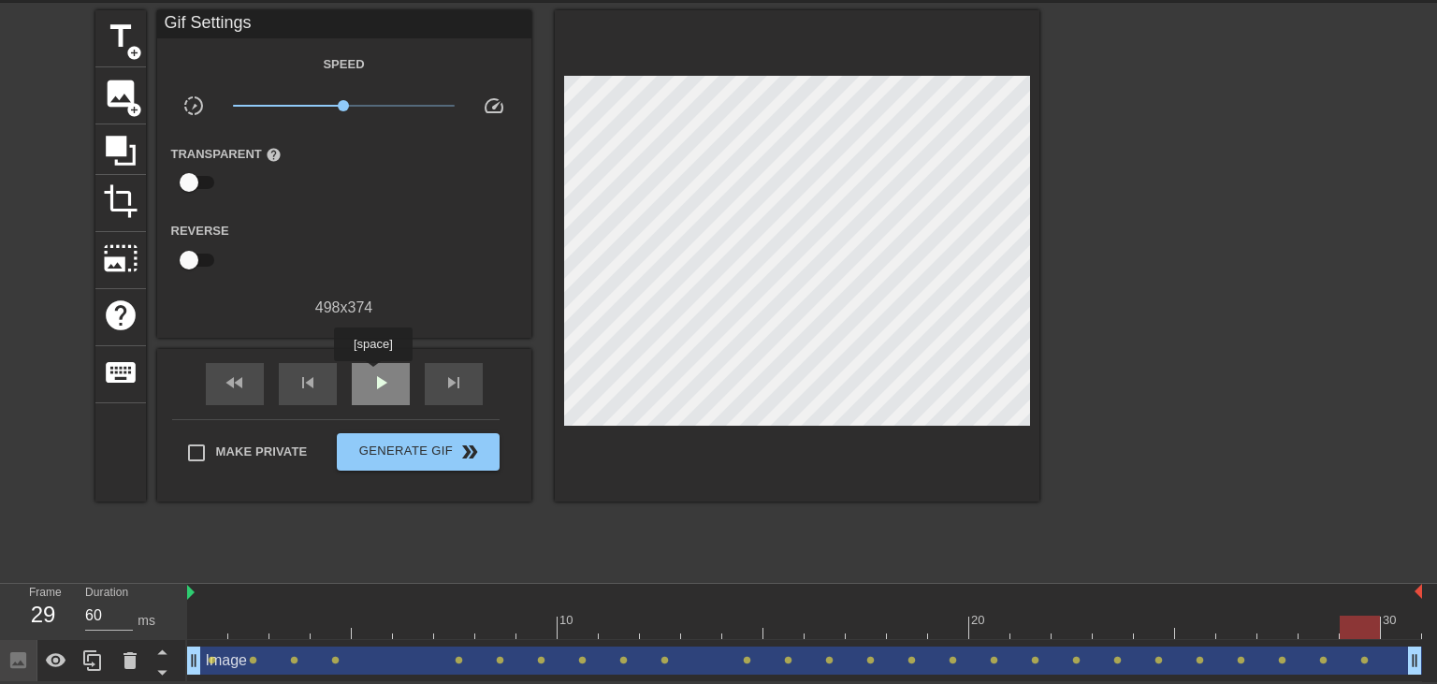
click at [372, 374] on div "play_arrow" at bounding box center [381, 384] width 58 height 42
click at [372, 374] on span "pause" at bounding box center [381, 383] width 22 height 22
click at [1383, 661] on div "Image drag_handle drag_handle" at bounding box center [804, 661] width 1235 height 28
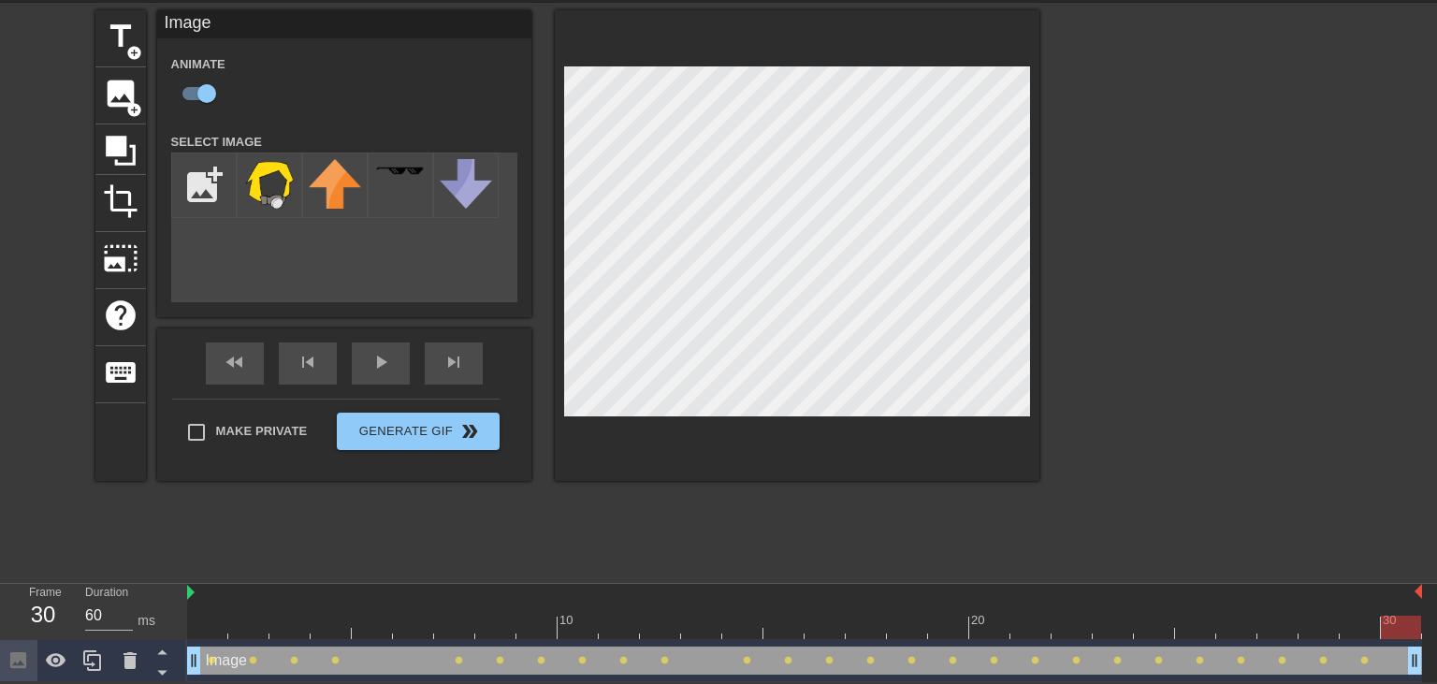
drag, startPoint x: 489, startPoint y: 614, endPoint x: 1392, endPoint y: 605, distance: 903.1
click at [1392, 605] on div "10 20 30" at bounding box center [804, 611] width 1235 height 55
click at [377, 365] on div "play_arrow" at bounding box center [381, 364] width 58 height 42
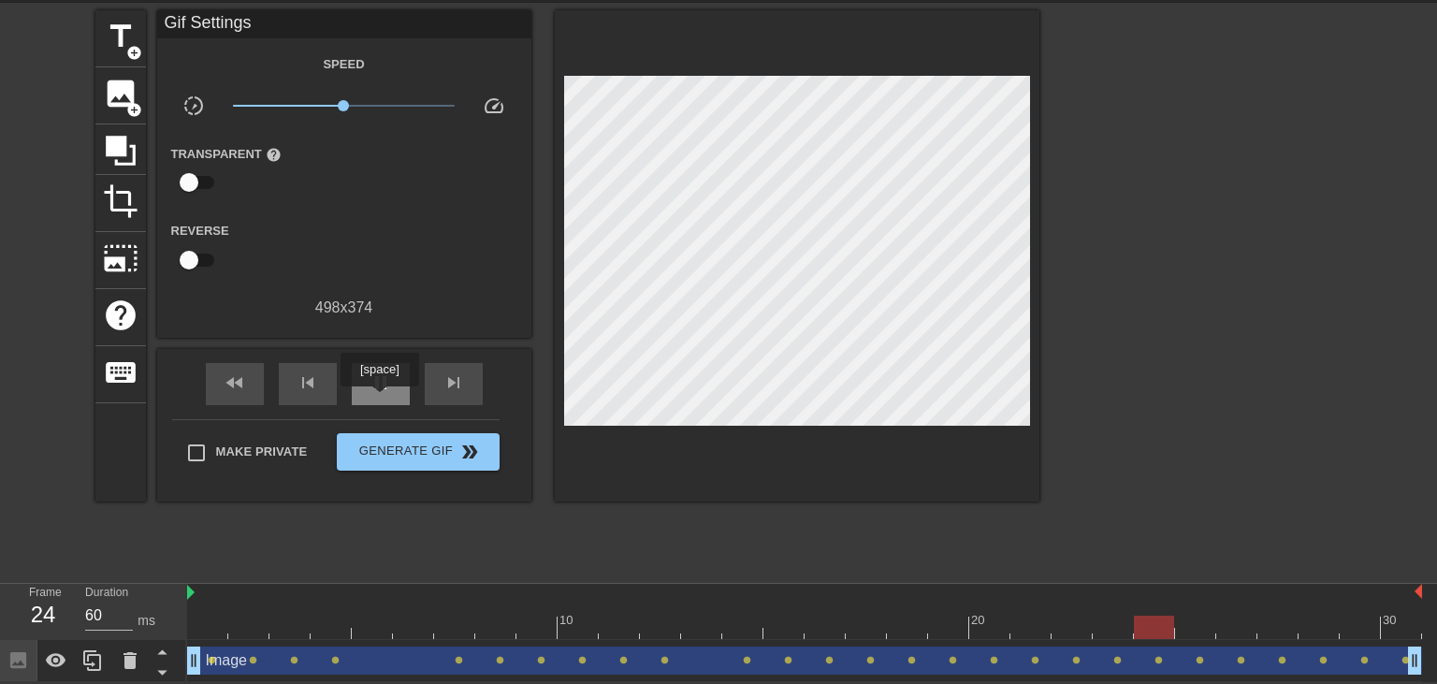
click at [382, 400] on div "pause" at bounding box center [381, 384] width 58 height 42
click at [1328, 625] on div at bounding box center [804, 627] width 1235 height 23
click at [1361, 626] on div at bounding box center [804, 627] width 1235 height 23
click at [1394, 635] on div at bounding box center [804, 627] width 1235 height 23
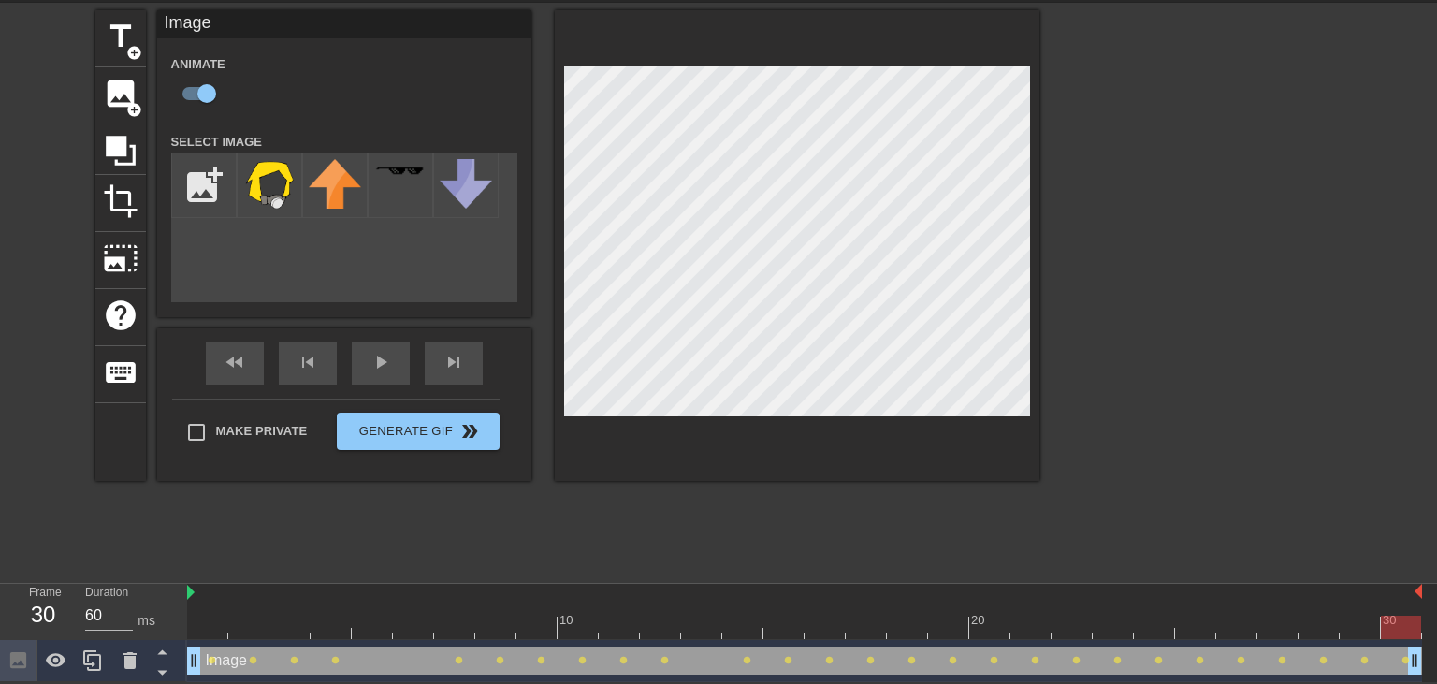
click at [1358, 622] on div at bounding box center [804, 627] width 1235 height 23
click at [1394, 620] on div at bounding box center [804, 627] width 1235 height 23
click at [1362, 620] on div at bounding box center [804, 627] width 1235 height 23
click at [1408, 623] on div at bounding box center [804, 627] width 1235 height 23
click at [1364, 624] on div at bounding box center [804, 627] width 1235 height 23
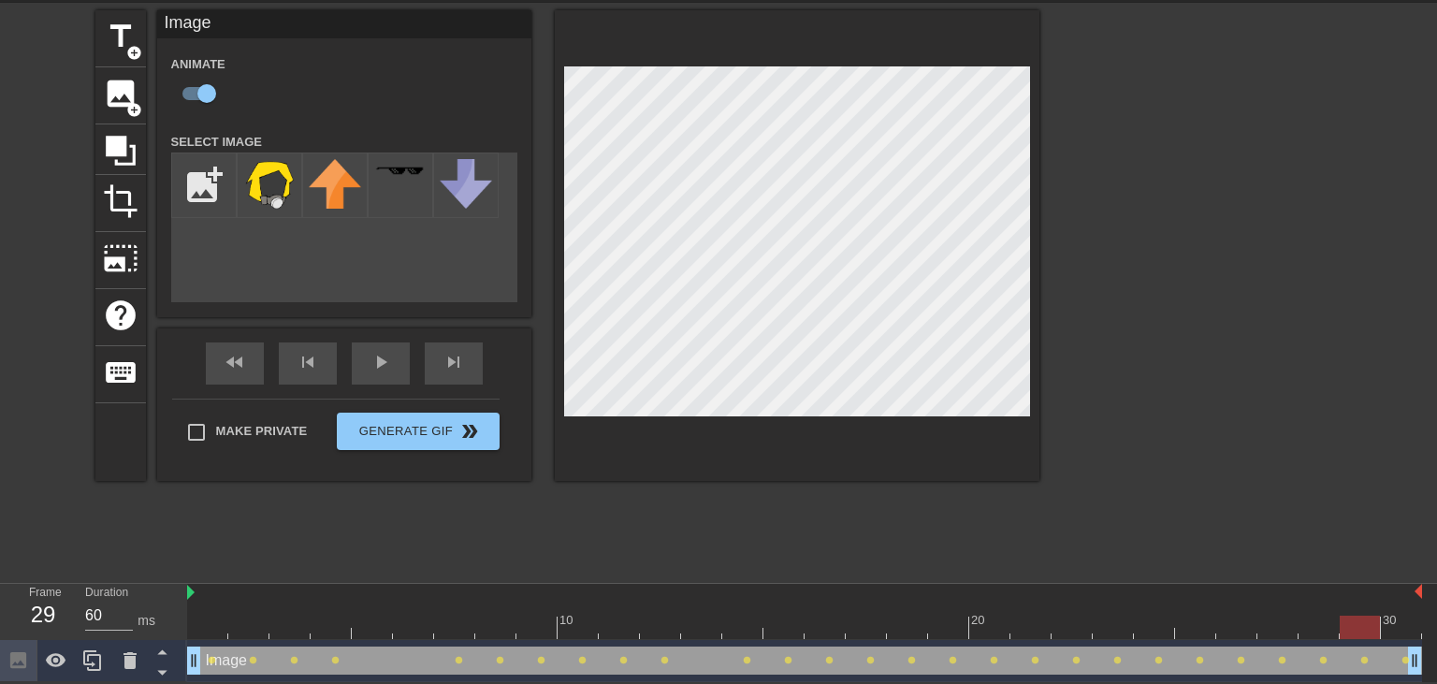
click at [1396, 624] on div at bounding box center [804, 627] width 1235 height 23
click at [1365, 623] on div at bounding box center [804, 627] width 1235 height 23
click at [1408, 627] on div at bounding box center [804, 627] width 1235 height 23
click at [1369, 621] on div at bounding box center [804, 627] width 1235 height 23
click at [1401, 632] on div at bounding box center [804, 627] width 1235 height 23
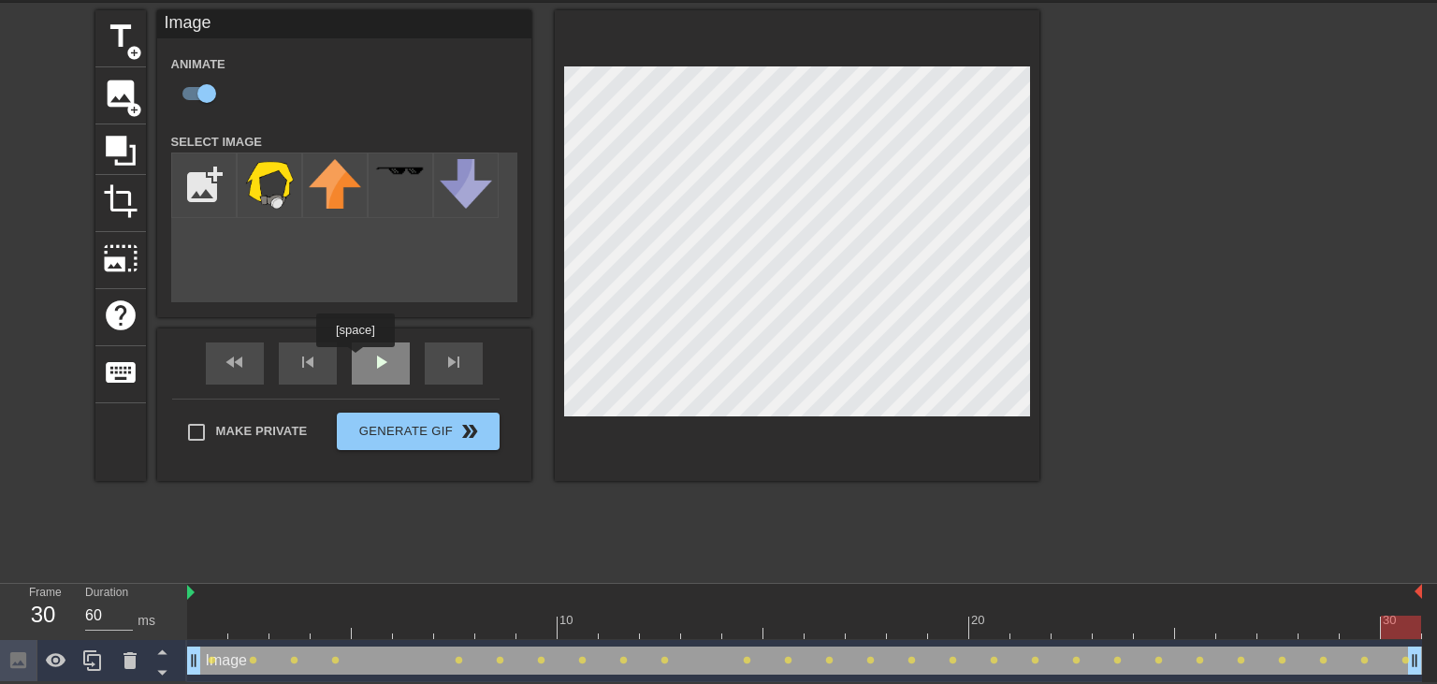
click at [358, 361] on div "play_arrow" at bounding box center [381, 364] width 58 height 42
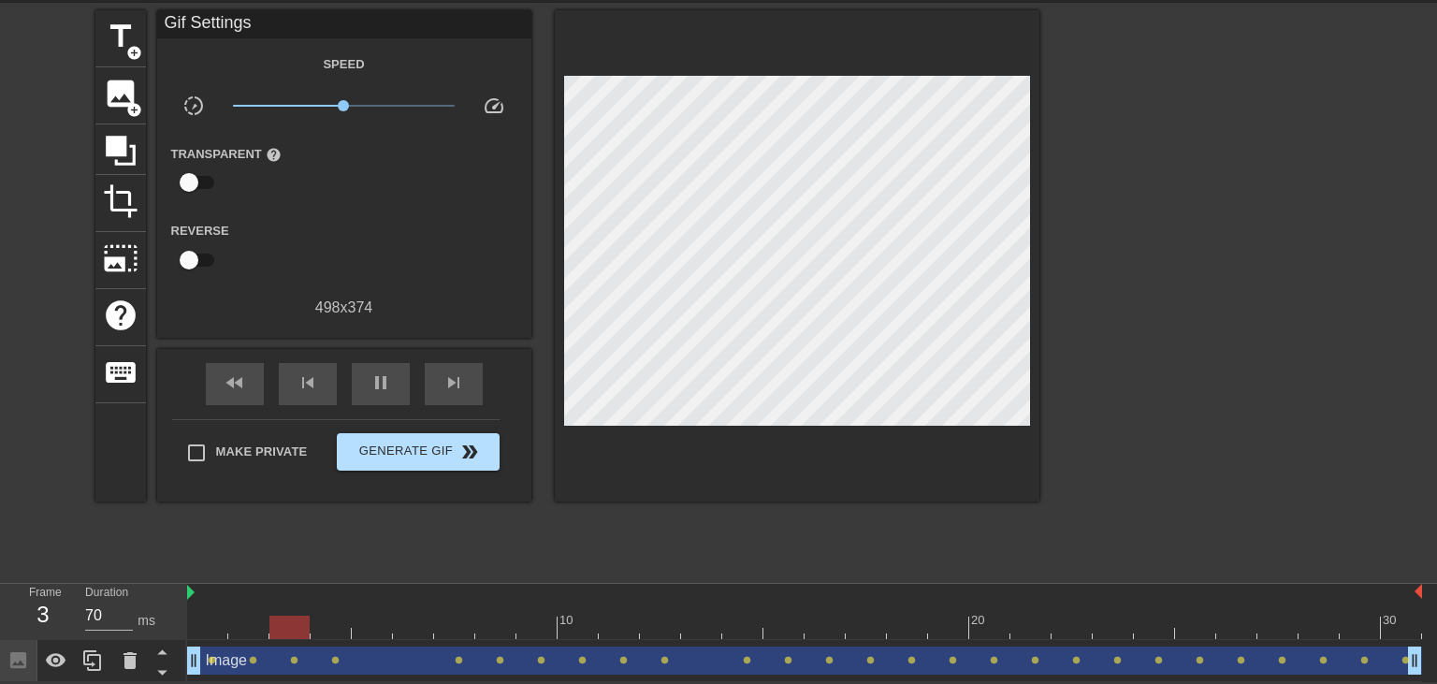
type input "60"
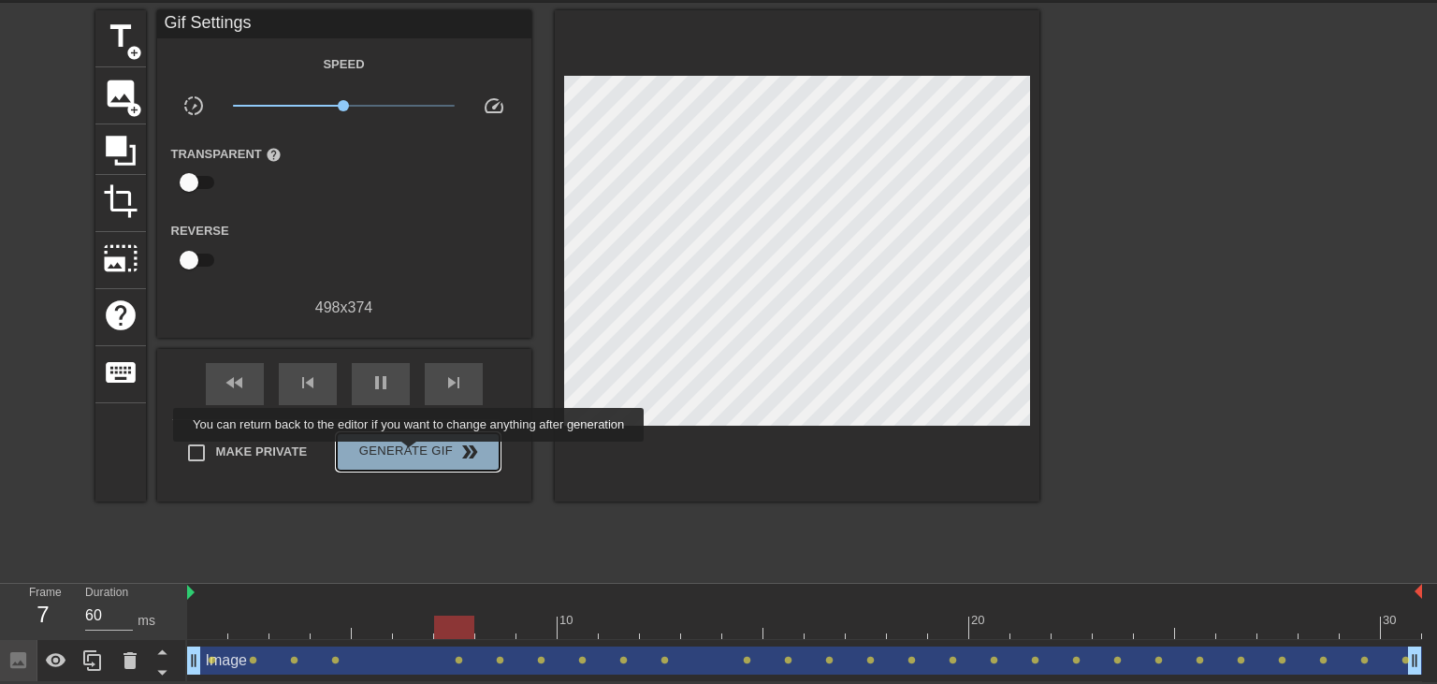
click at [411, 455] on span "Generate Gif double_arrow" at bounding box center [417, 452] width 147 height 22
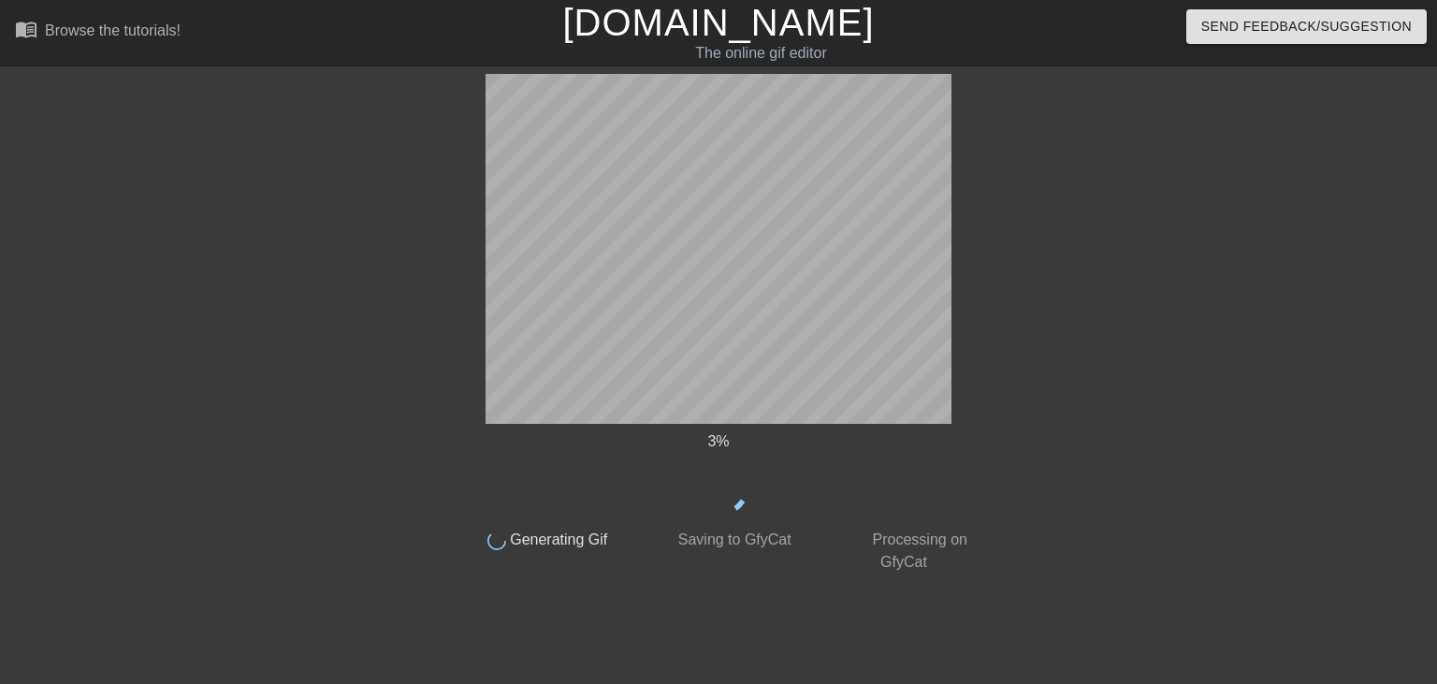
scroll to position [0, 0]
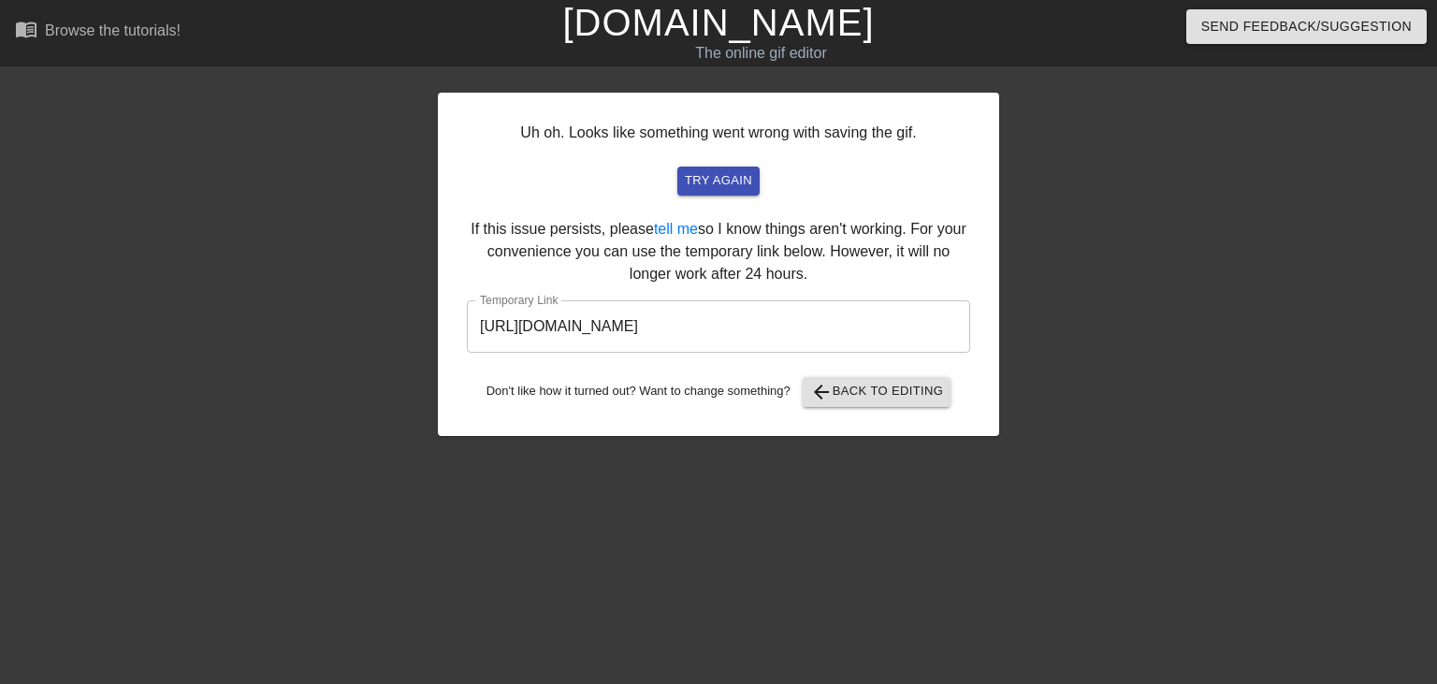
click at [828, 369] on div "Uh oh. Looks like something went wrong with saving the gif. try again If this i…" at bounding box center [719, 264] width 562 height 343
click at [795, 313] on input "https://www.gifntext.com/temp_generations/mCy21u9C.gif" at bounding box center [718, 326] width 503 height 52
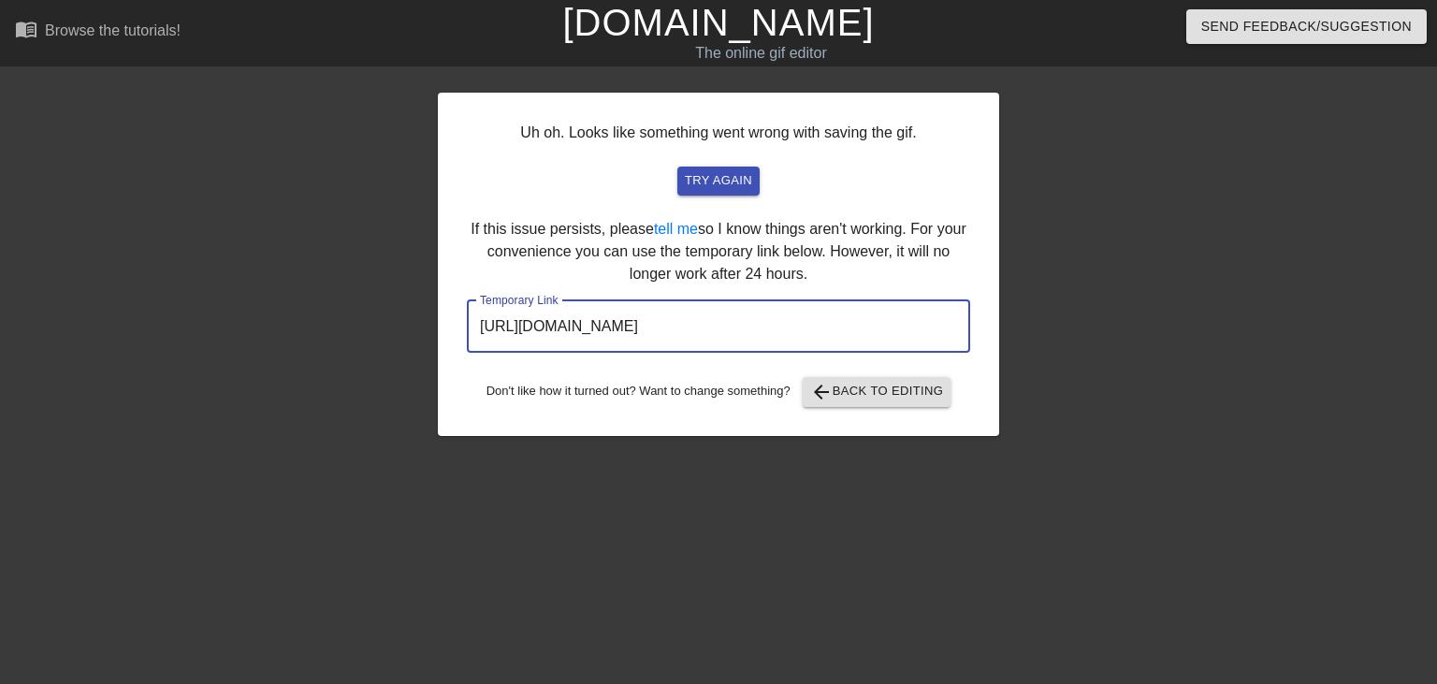
drag, startPoint x: 920, startPoint y: 329, endPoint x: 384, endPoint y: 301, distance: 537.0
click at [467, 301] on input "https://www.gifntext.com/temp_generations/mCy21u9C.gif" at bounding box center [718, 326] width 503 height 52
